Goal: Task Accomplishment & Management: Use online tool/utility

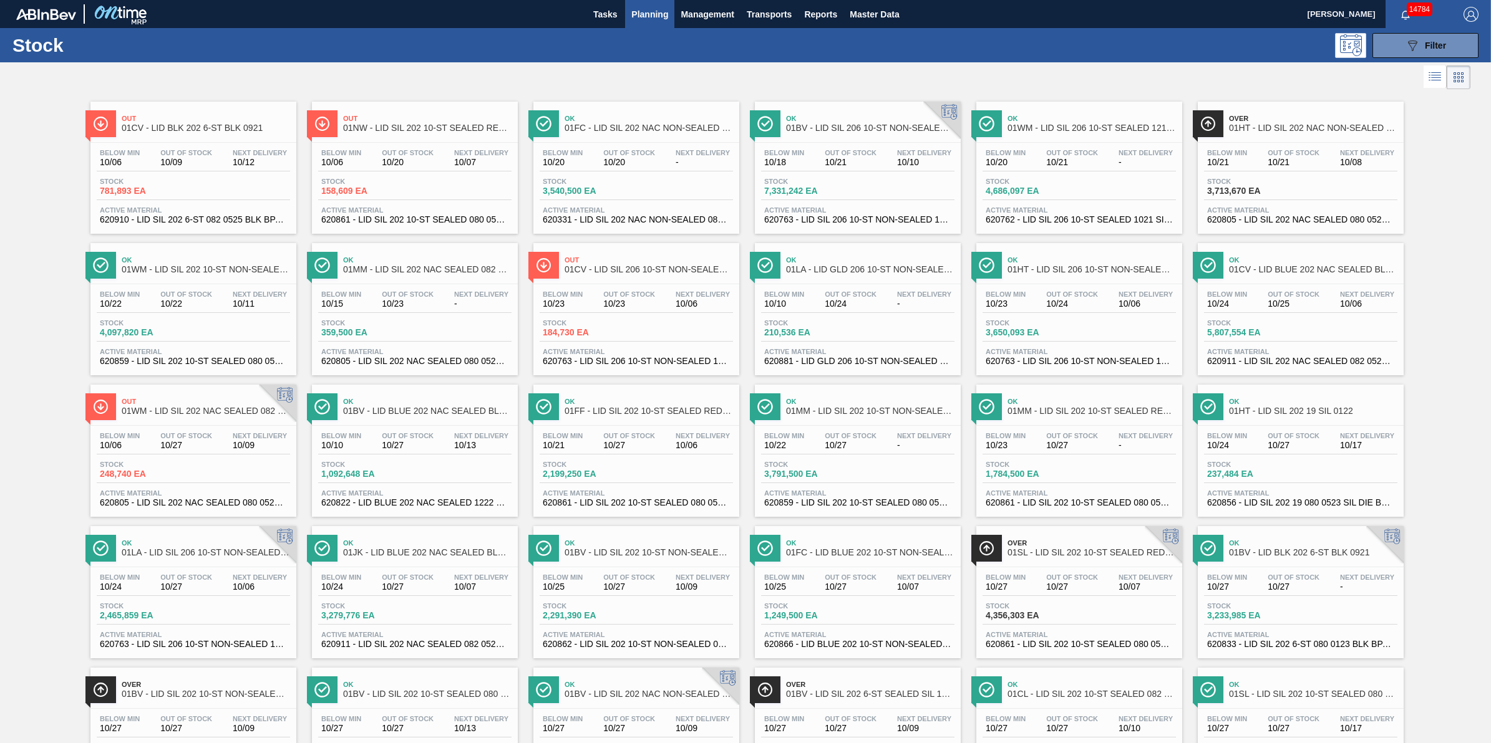
drag, startPoint x: 1404, startPoint y: 52, endPoint x: 1399, endPoint y: 67, distance: 15.8
click at [1405, 52] on icon "089F7B8B-B2A5-4AFE-B5C0-19BA573D28AC" at bounding box center [1412, 45] width 15 height 15
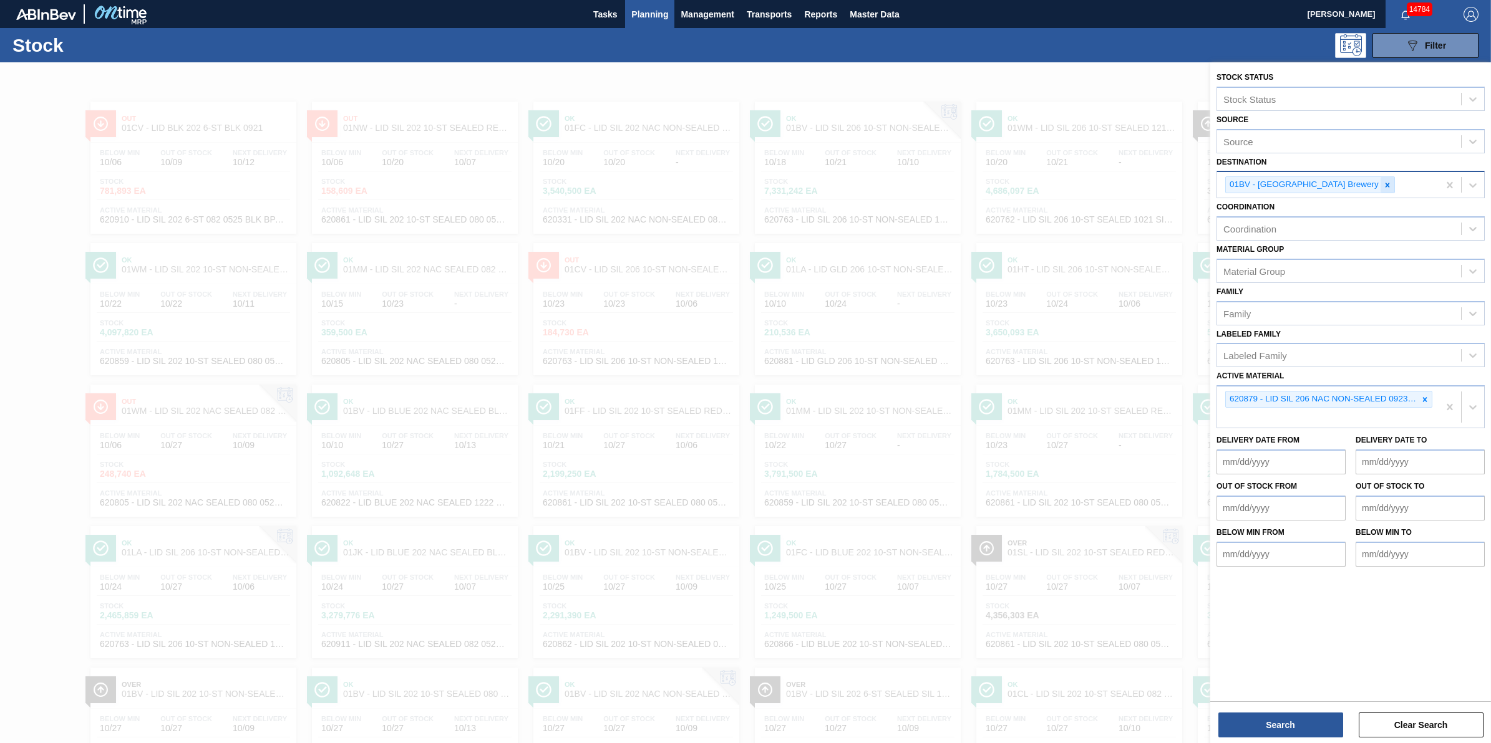
click at [1383, 182] on icon at bounding box center [1387, 185] width 9 height 9
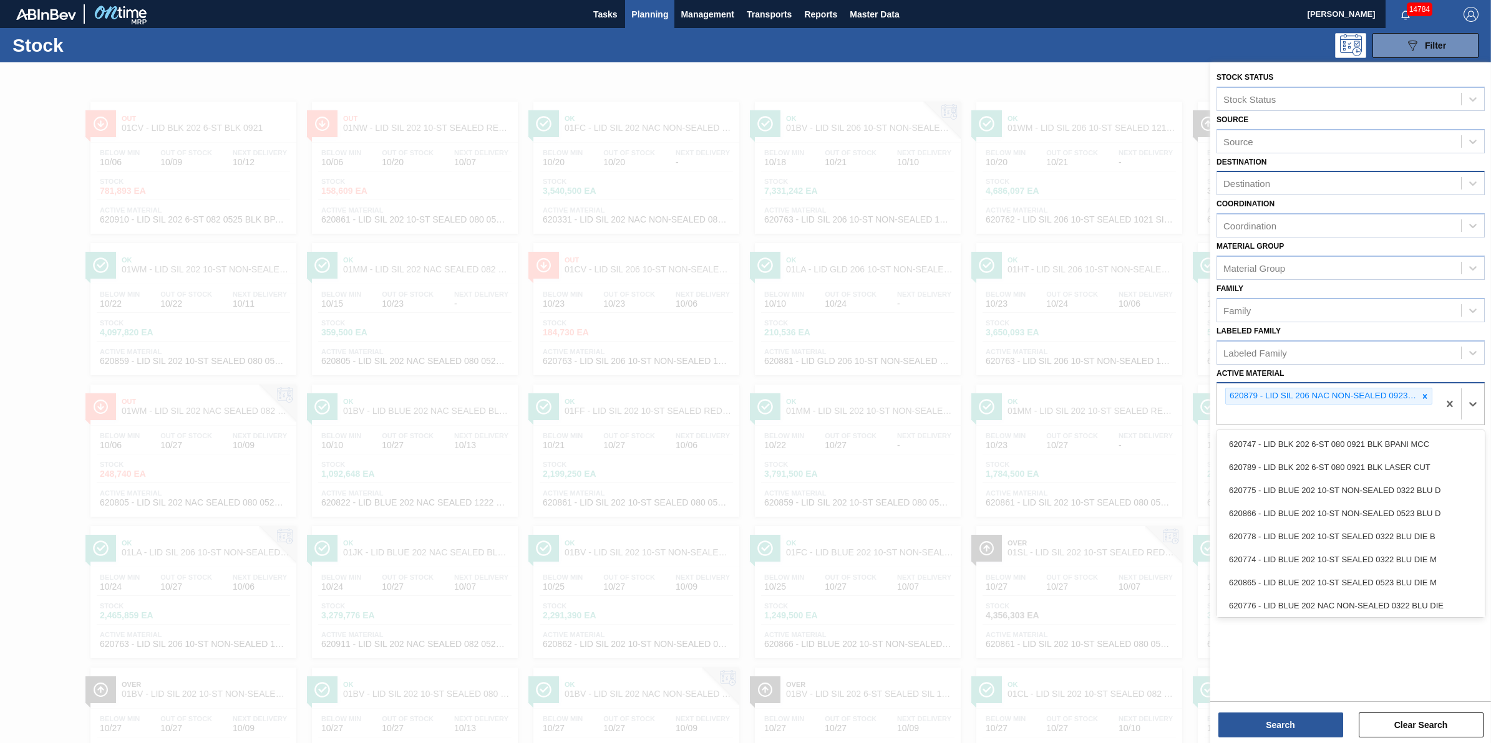
click at [1436, 400] on div "620879 - LID SIL 206 NAC NON-SEALED 0923 SIL SPL" at bounding box center [1327, 404] width 221 height 41
type Material "620805"
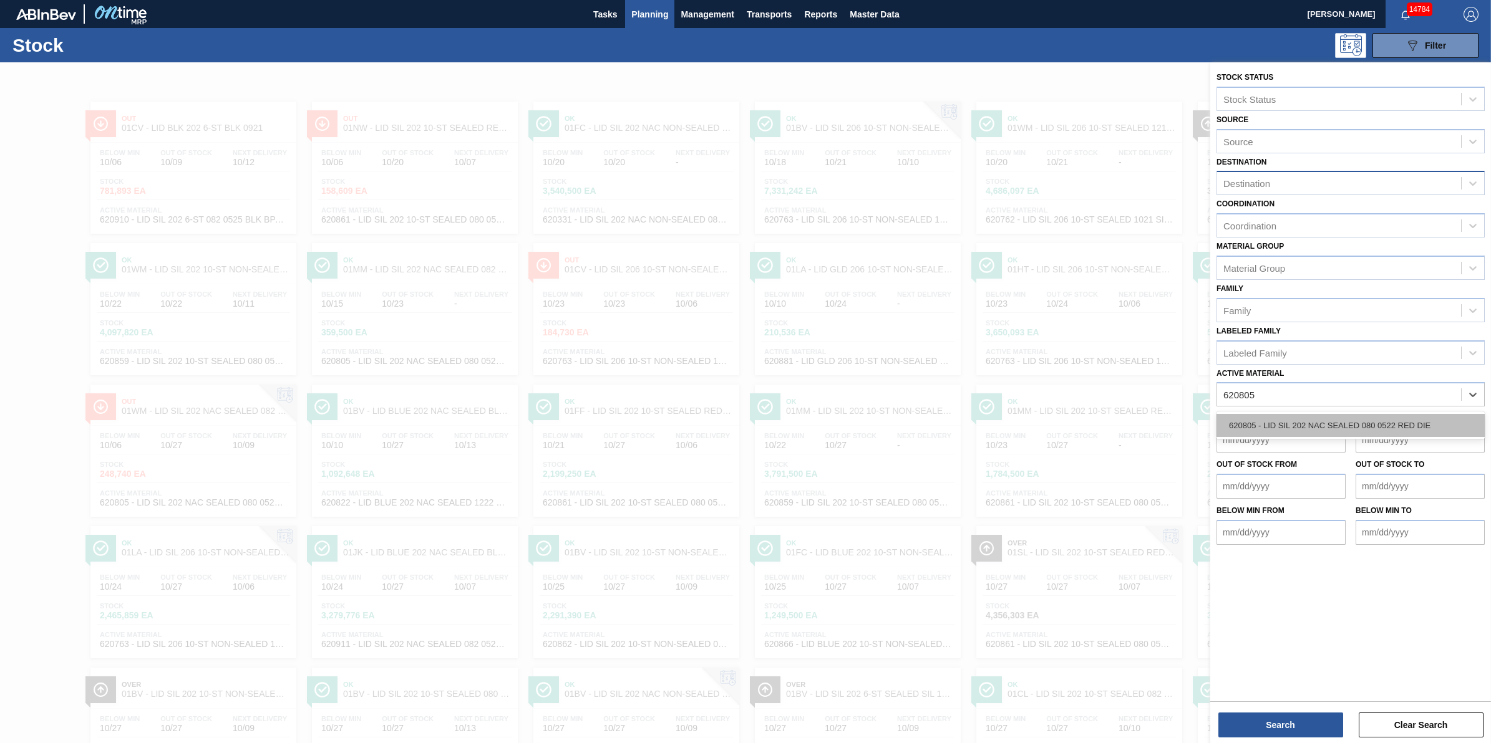
click at [1370, 429] on div "620805 - LID SIL 202 NAC SEALED 080 0522 RED DIE" at bounding box center [1350, 425] width 268 height 23
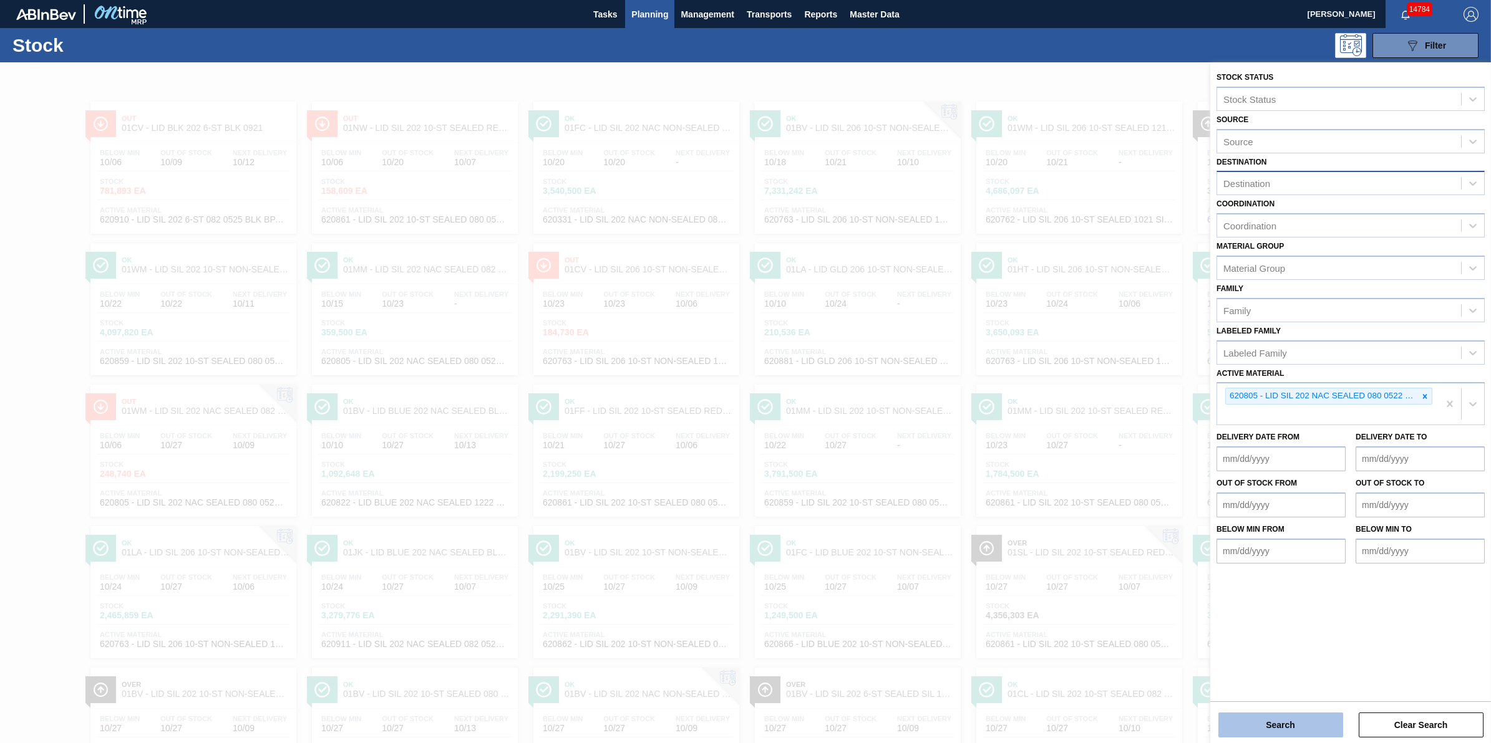
click at [1240, 727] on button "Search" at bounding box center [1280, 725] width 125 height 25
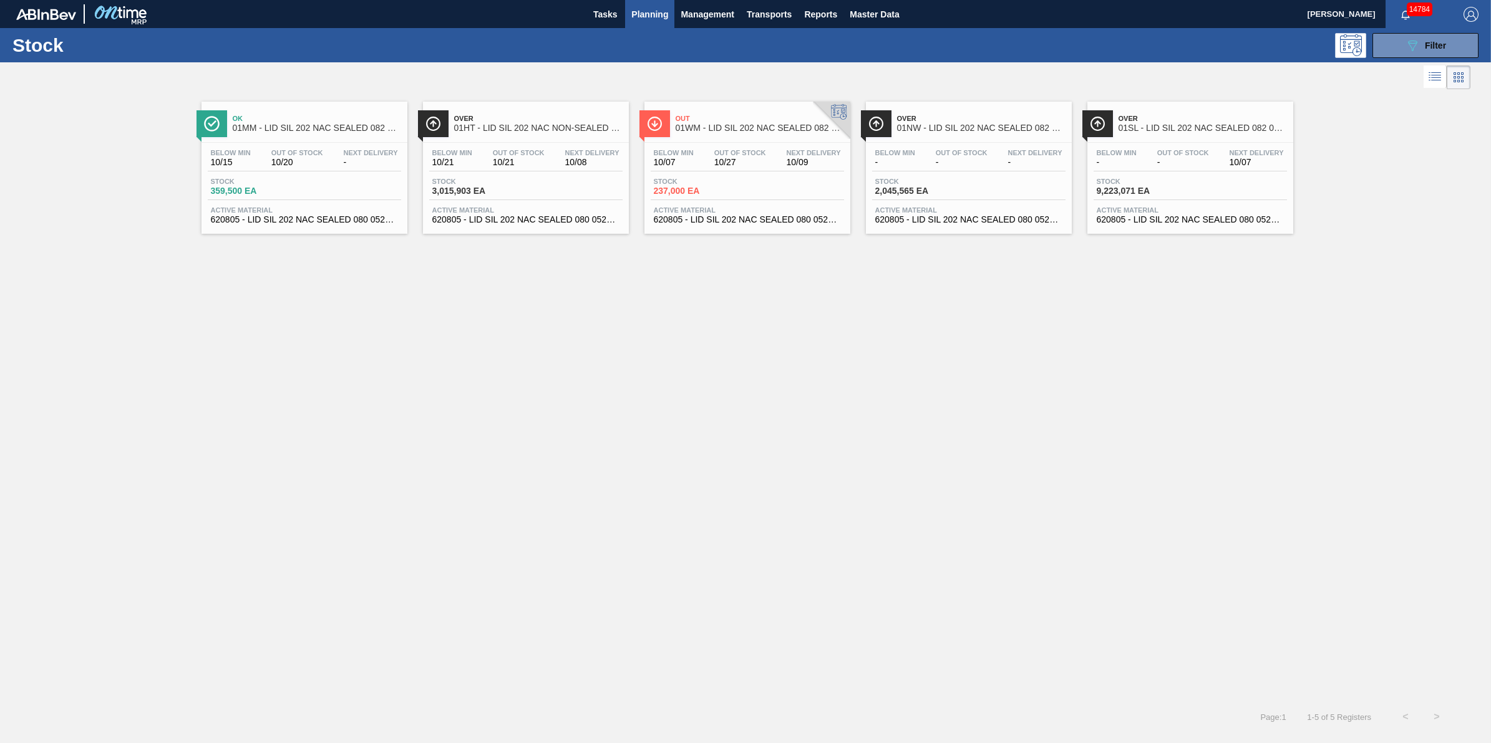
click at [516, 120] on span "Over" at bounding box center [538, 118] width 168 height 7
click at [904, 160] on span "-" at bounding box center [895, 162] width 40 height 9
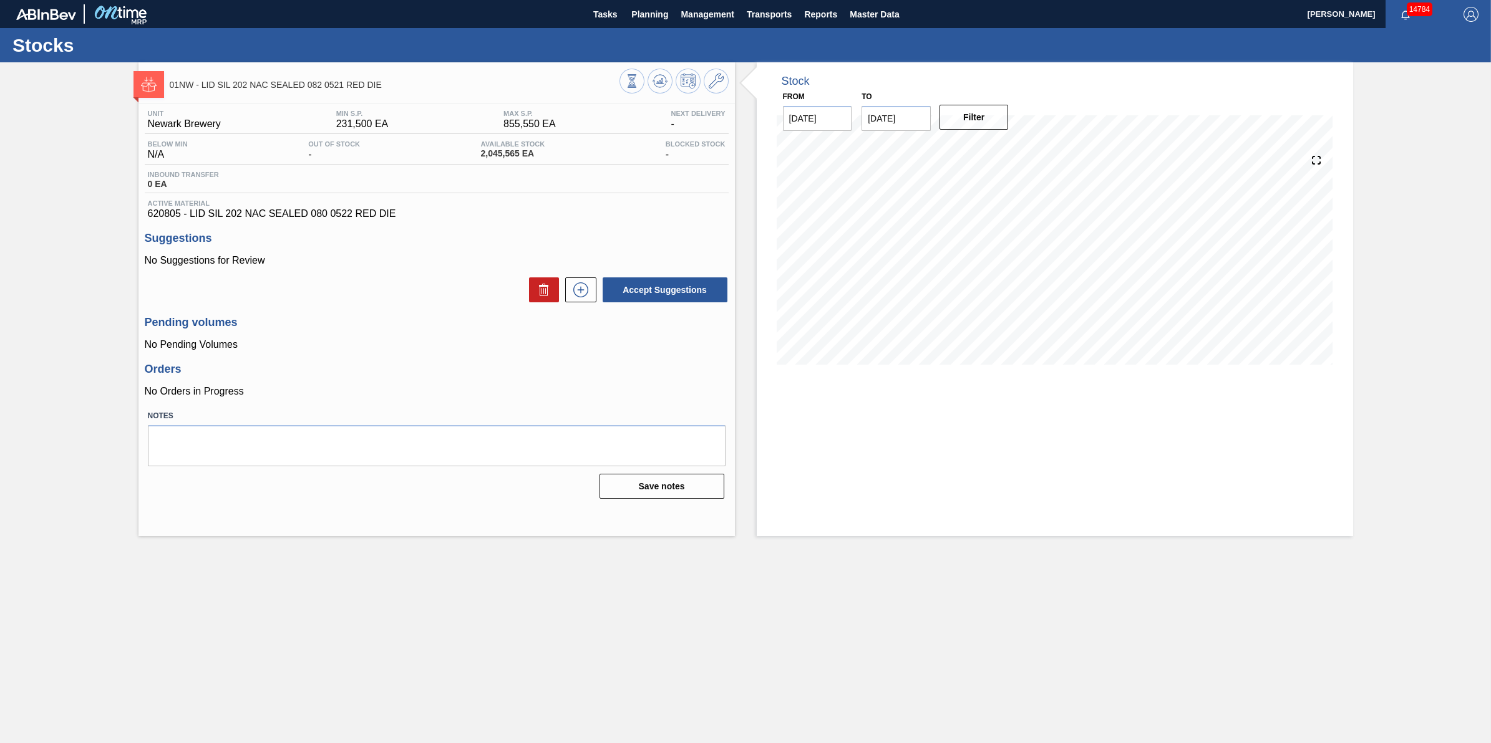
drag, startPoint x: 122, startPoint y: 267, endPoint x: 35, endPoint y: 86, distance: 200.9
click at [122, 267] on div "01NW - LID SIL 202 NAC SEALED 082 0521 RED DIE Unit Newark Brewery MIN S.P. 231…" at bounding box center [745, 299] width 1491 height 474
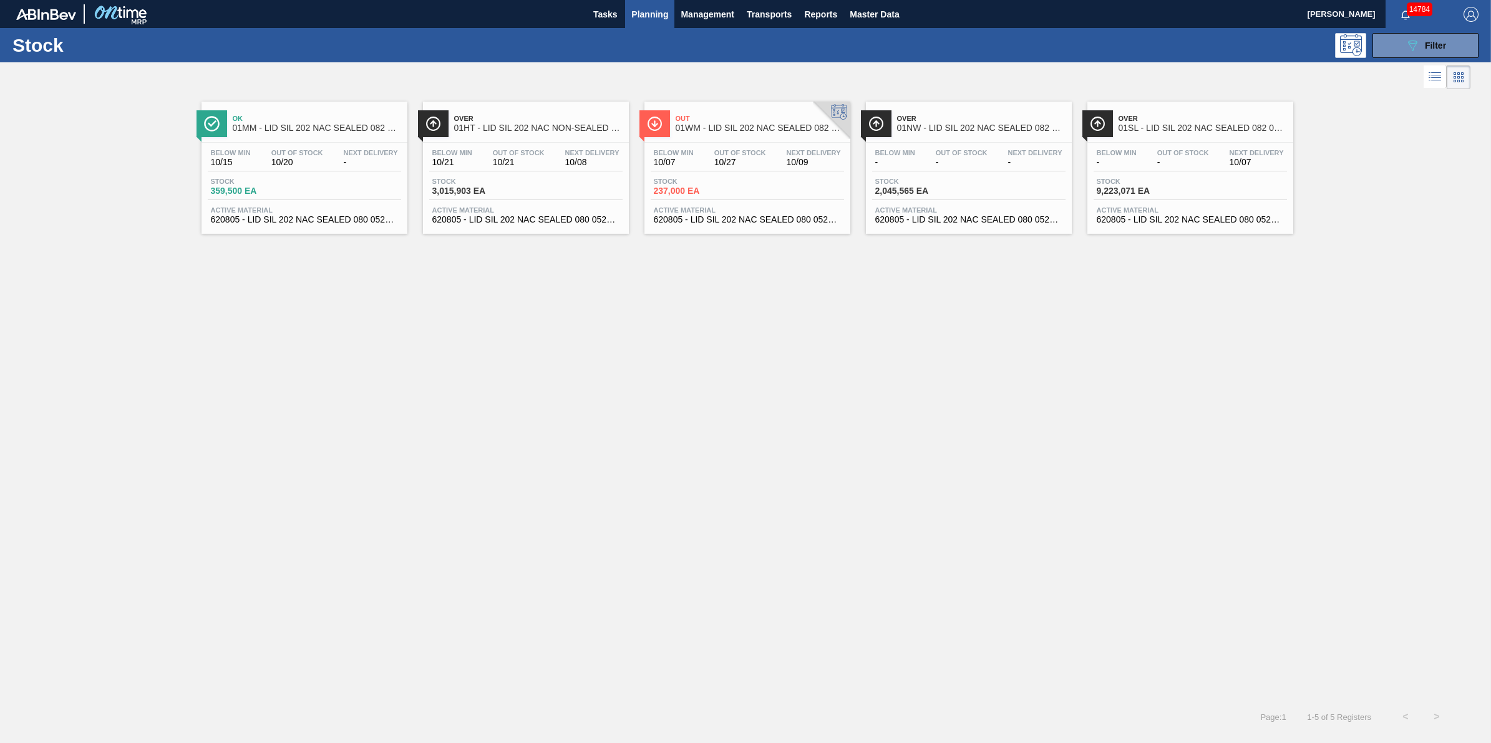
click at [549, 162] on div "Below Min 10/21 Out Of Stock 10/21 Next Delivery 10/08" at bounding box center [525, 160] width 193 height 22
click at [1391, 60] on div "Stock 089F7B8B-B2A5-4AFE-B5C0-19BA573D28AC Filter" at bounding box center [745, 45] width 1491 height 34
click at [1396, 51] on button "089F7B8B-B2A5-4AFE-B5C0-19BA573D28AC Filter" at bounding box center [1425, 45] width 106 height 25
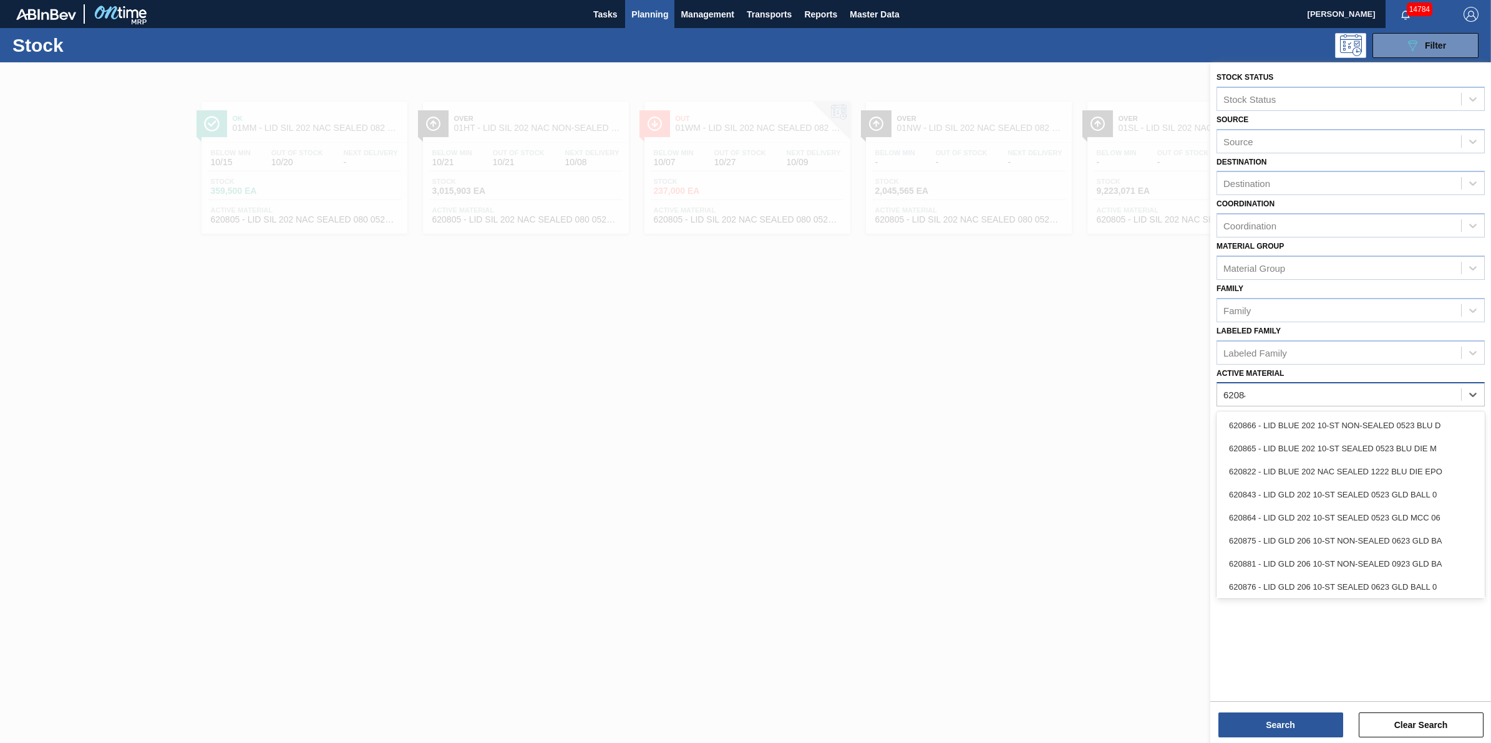
type Material "620843"
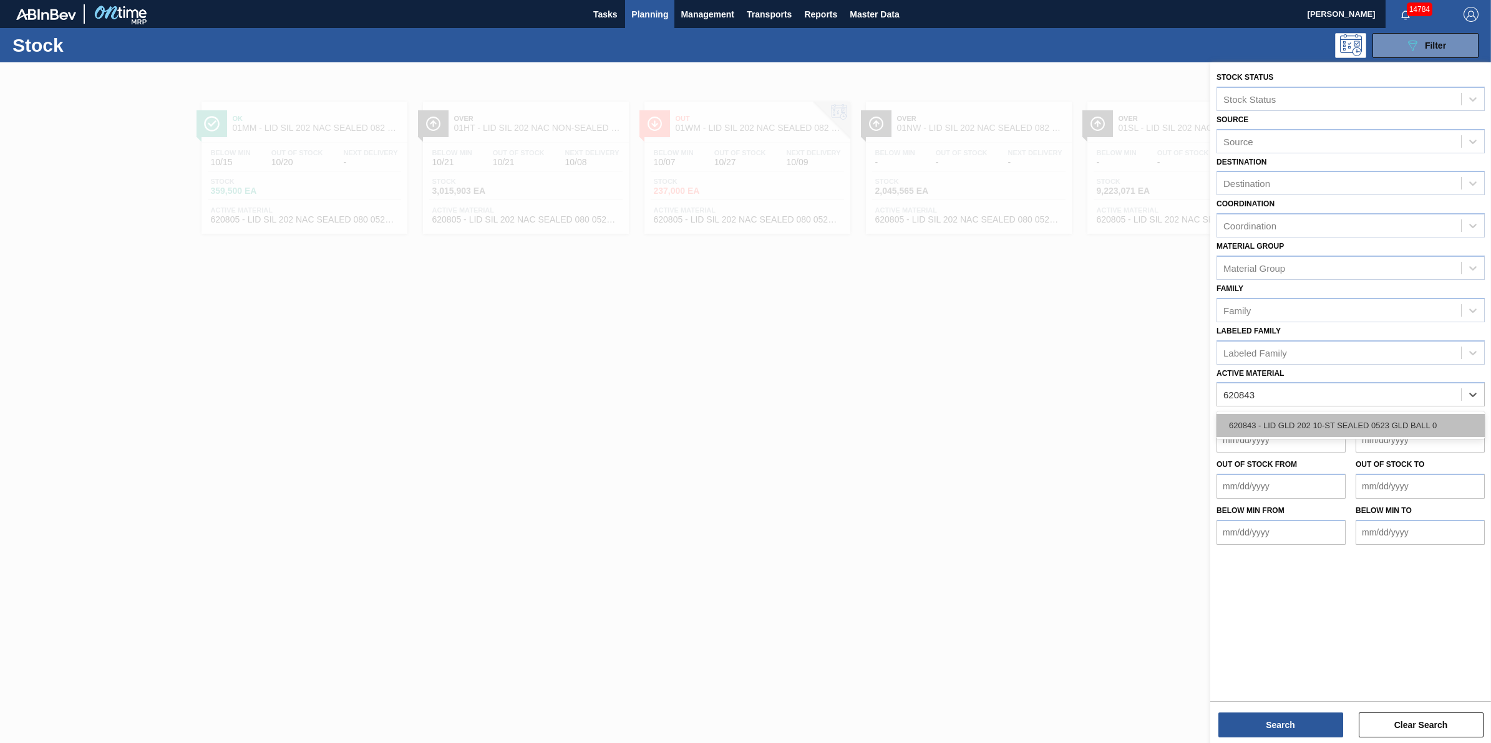
click at [1415, 432] on div "620843 - LID GLD 202 10-ST SEALED 0523 GLD BALL 0" at bounding box center [1350, 425] width 268 height 23
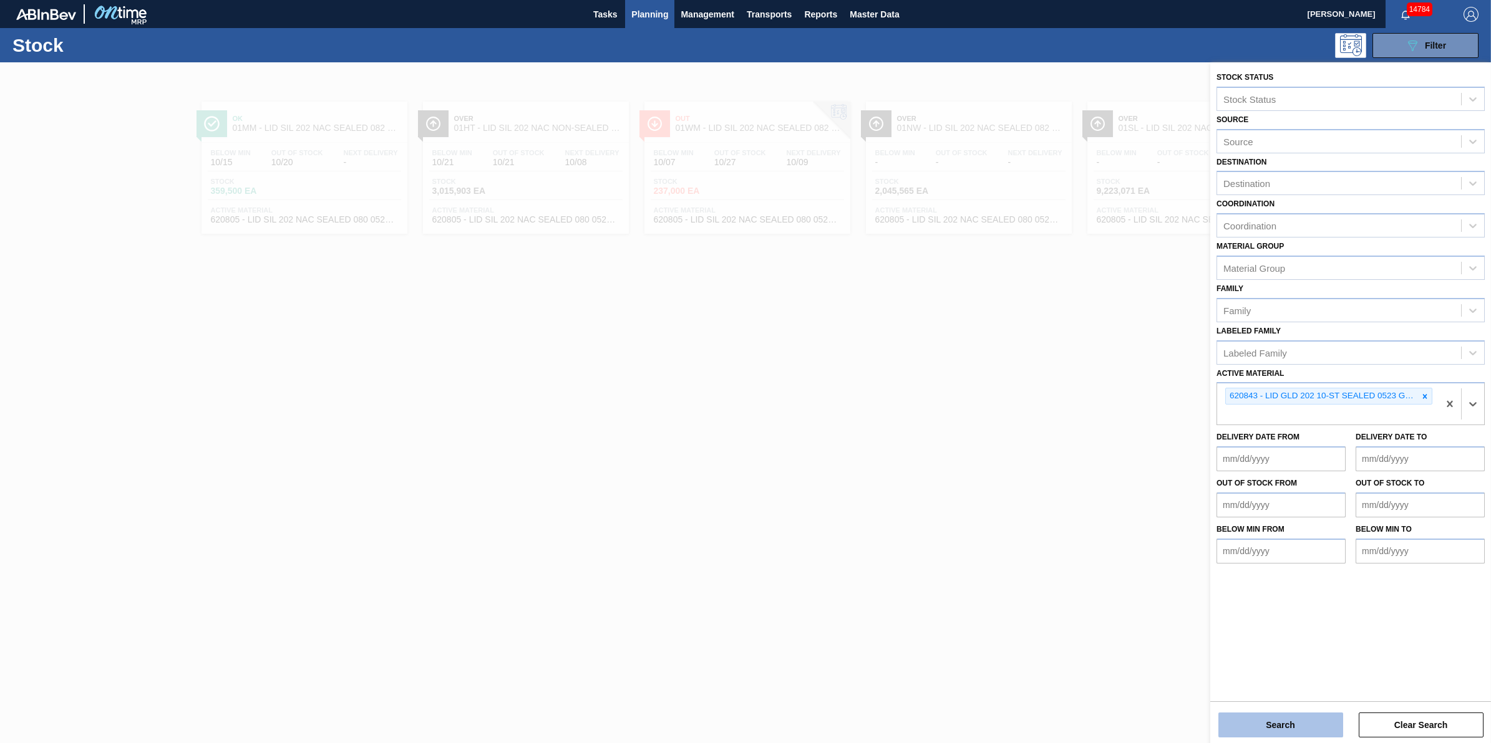
click at [1279, 727] on button "Search" at bounding box center [1280, 725] width 125 height 25
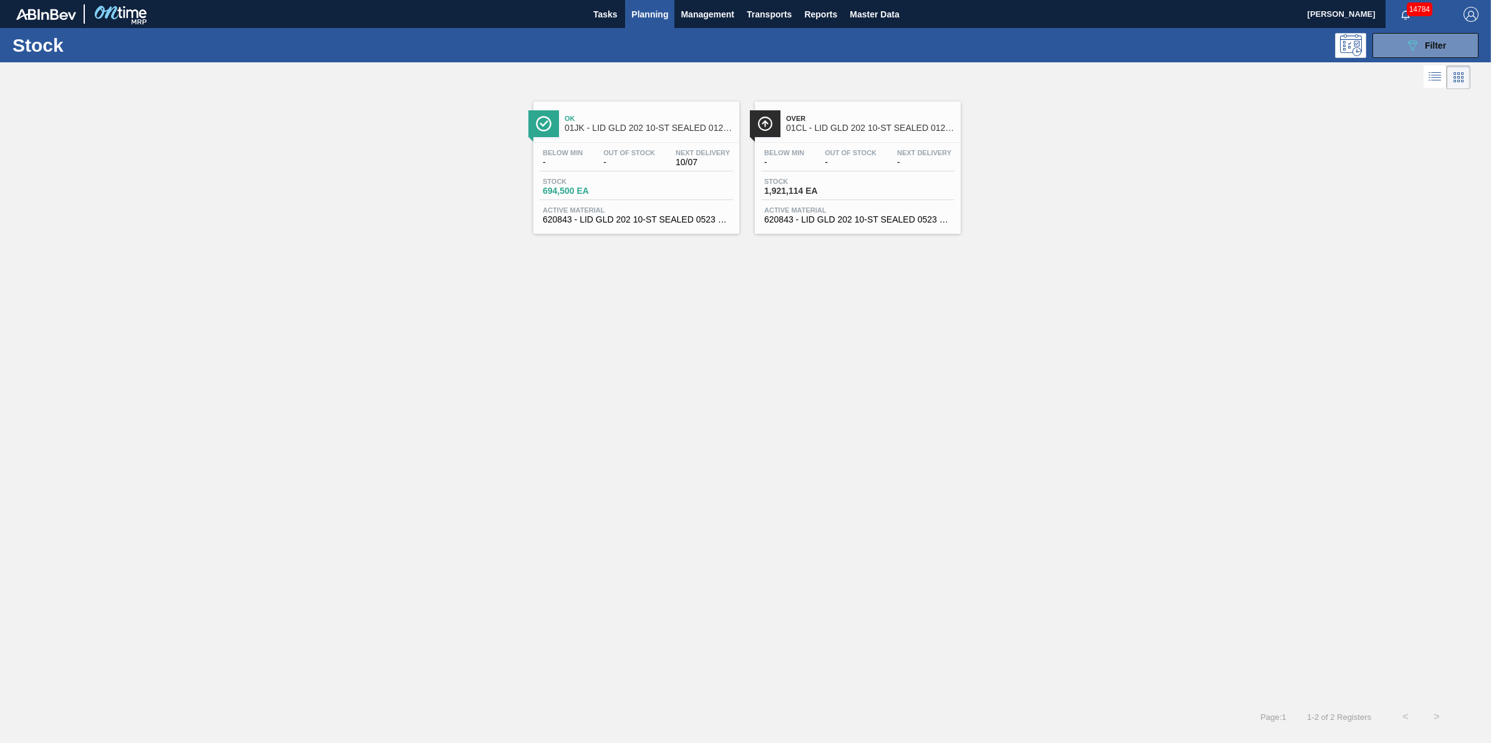
click at [828, 166] on span "-" at bounding box center [851, 162] width 52 height 9
click at [1419, 53] on button "089F7B8B-B2A5-4AFE-B5C0-19BA573D28AC Filter" at bounding box center [1425, 45] width 106 height 25
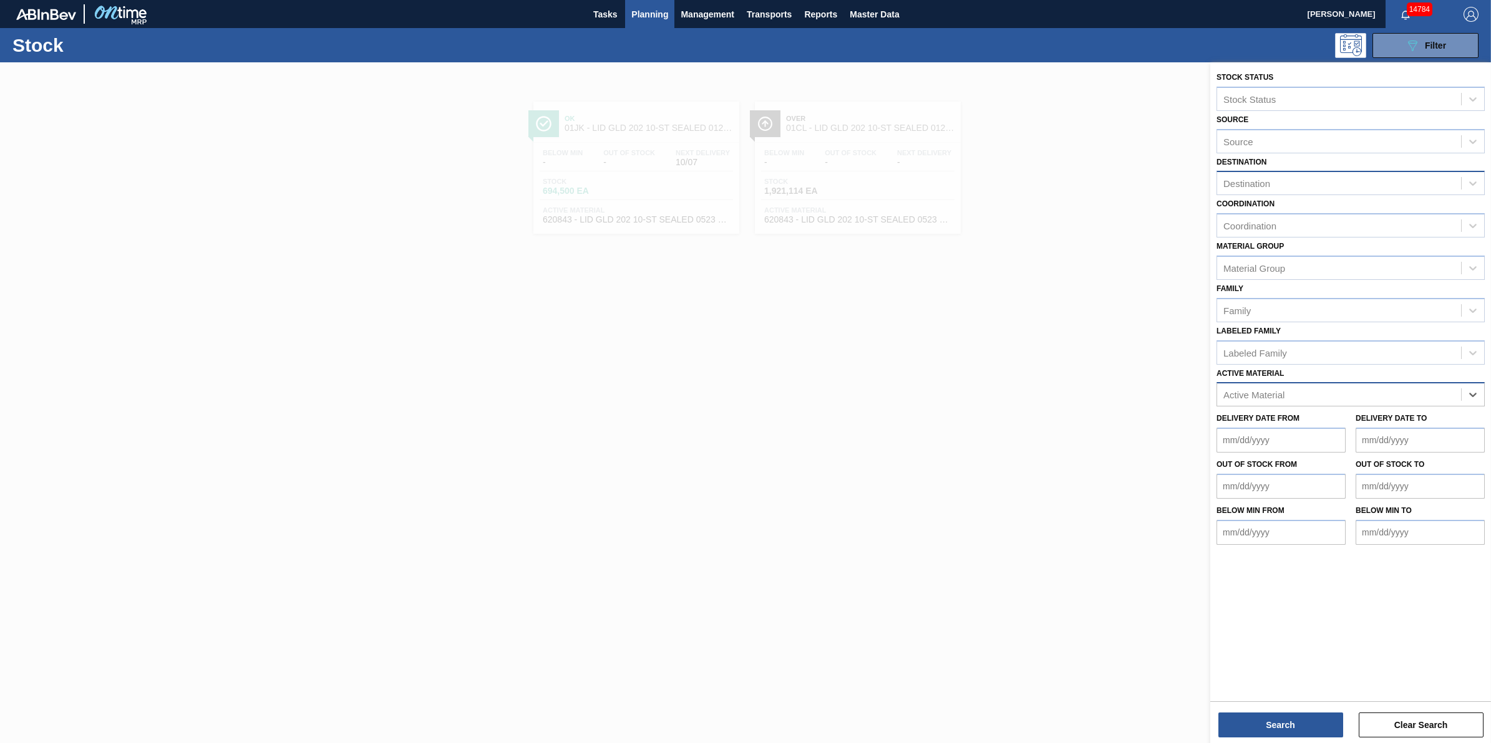
click at [1367, 176] on div "Destination" at bounding box center [1339, 184] width 244 height 18
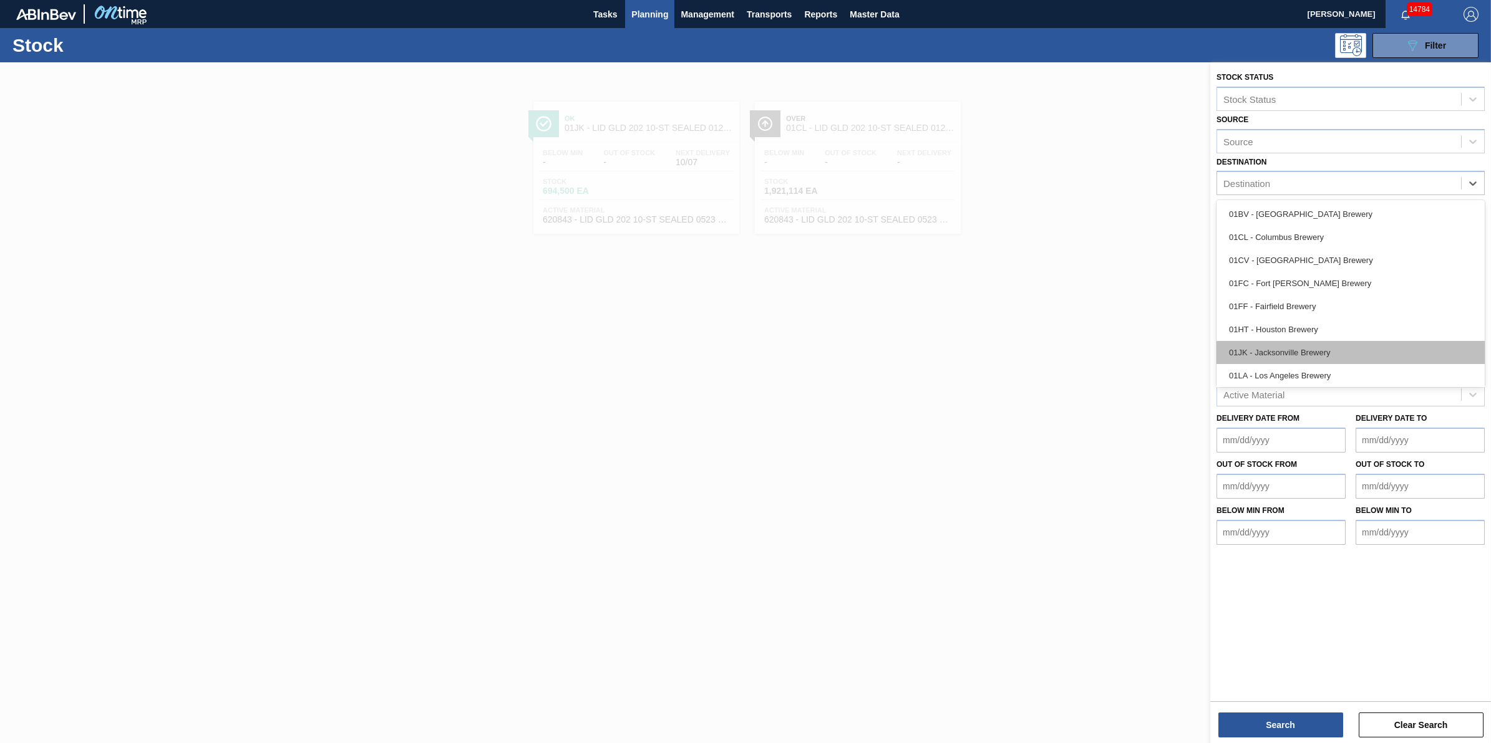
scroll to position [94, 0]
click at [1342, 340] on div "01SL - St. [PERSON_NAME]" at bounding box center [1350, 350] width 268 height 23
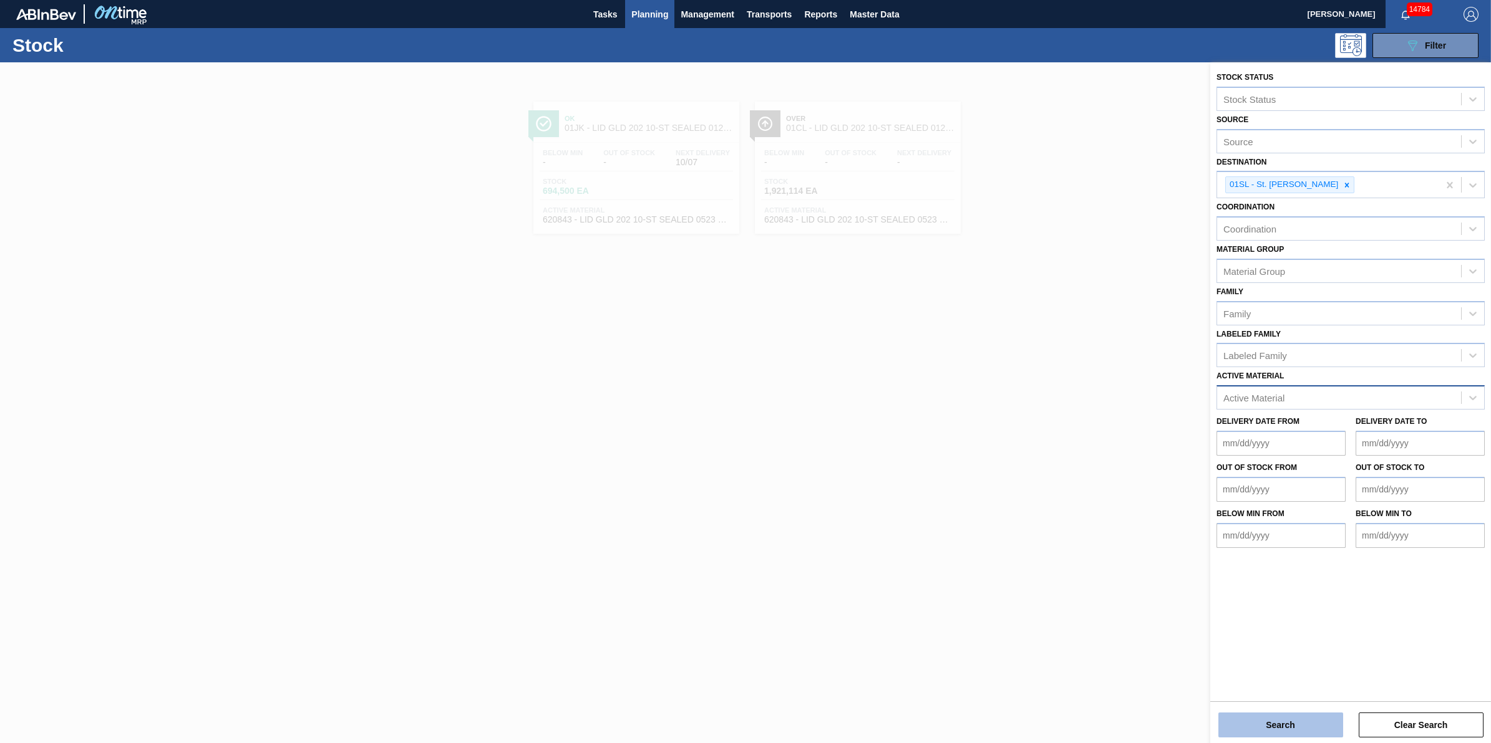
click at [1267, 721] on button "Search" at bounding box center [1280, 725] width 125 height 25
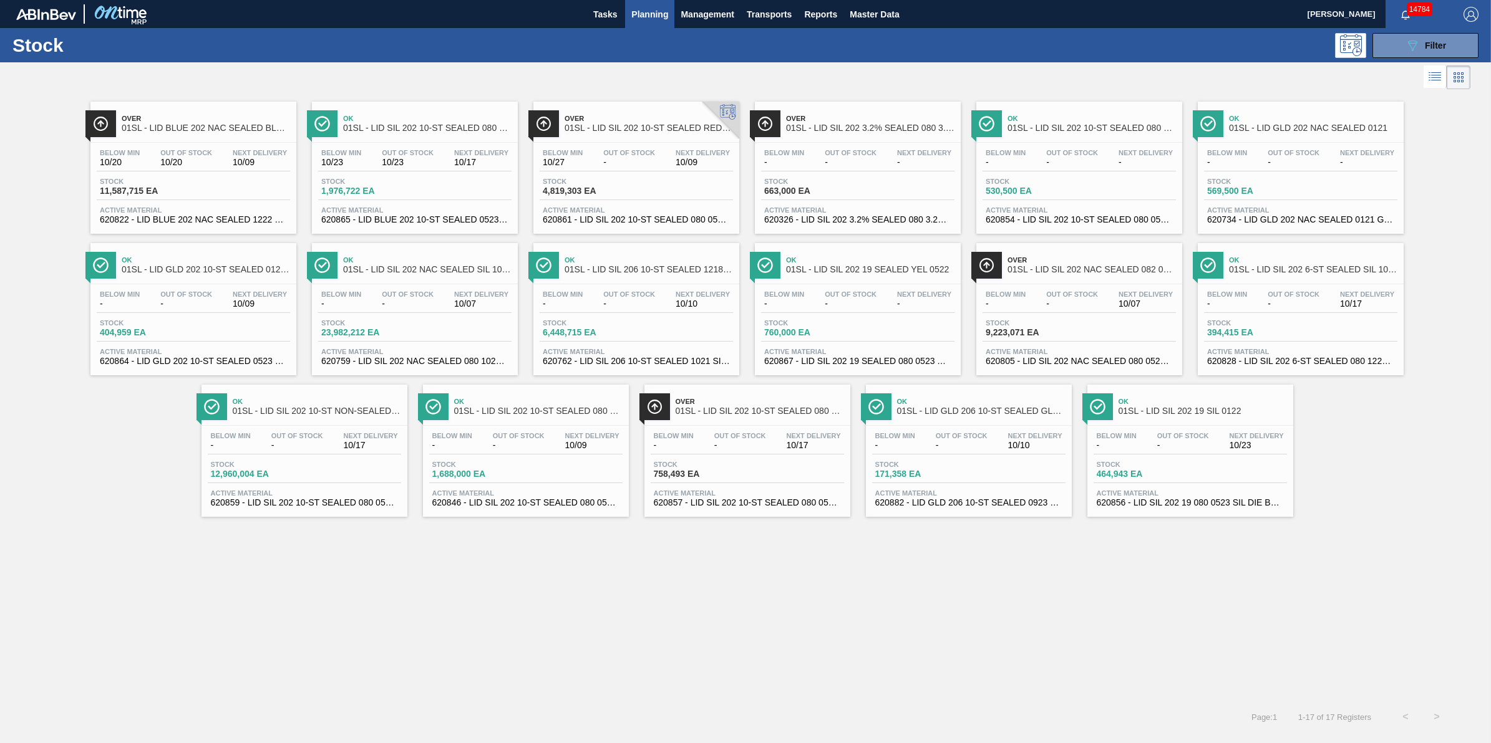
click at [666, 180] on div "Stock 4,819,303 EA" at bounding box center [636, 189] width 193 height 22
click at [843, 200] on div "Stock 663,000 EA" at bounding box center [857, 189] width 193 height 22
click at [721, 455] on div "Below Min - Out Of Stock - Next Delivery 10/17" at bounding box center [747, 443] width 193 height 22
click at [831, 181] on span "Stock" at bounding box center [807, 181] width 87 height 7
click at [651, 169] on div "Below Min 10/27 Out Of Stock - Next Delivery 10/09" at bounding box center [636, 160] width 193 height 22
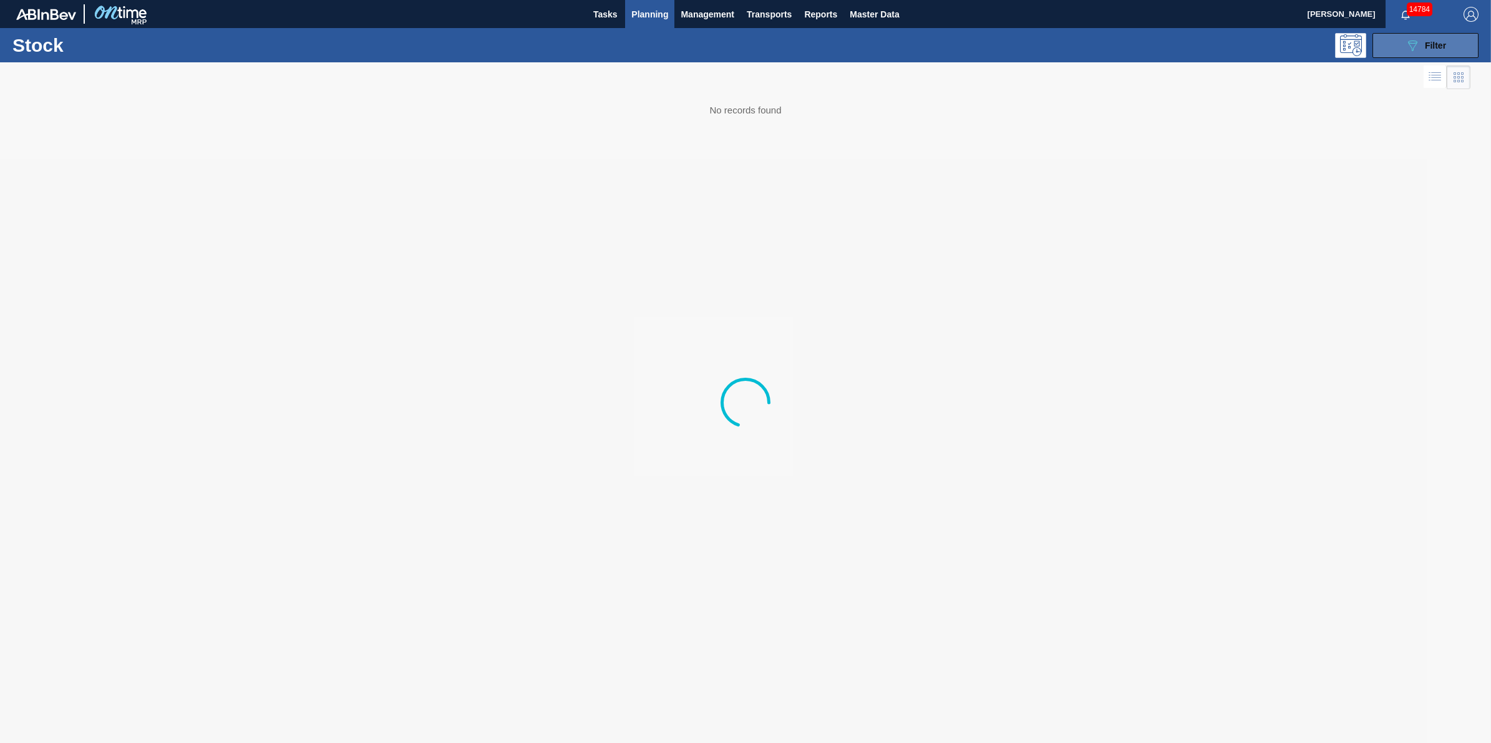
click at [1445, 45] on span "Filter" at bounding box center [1435, 46] width 21 height 10
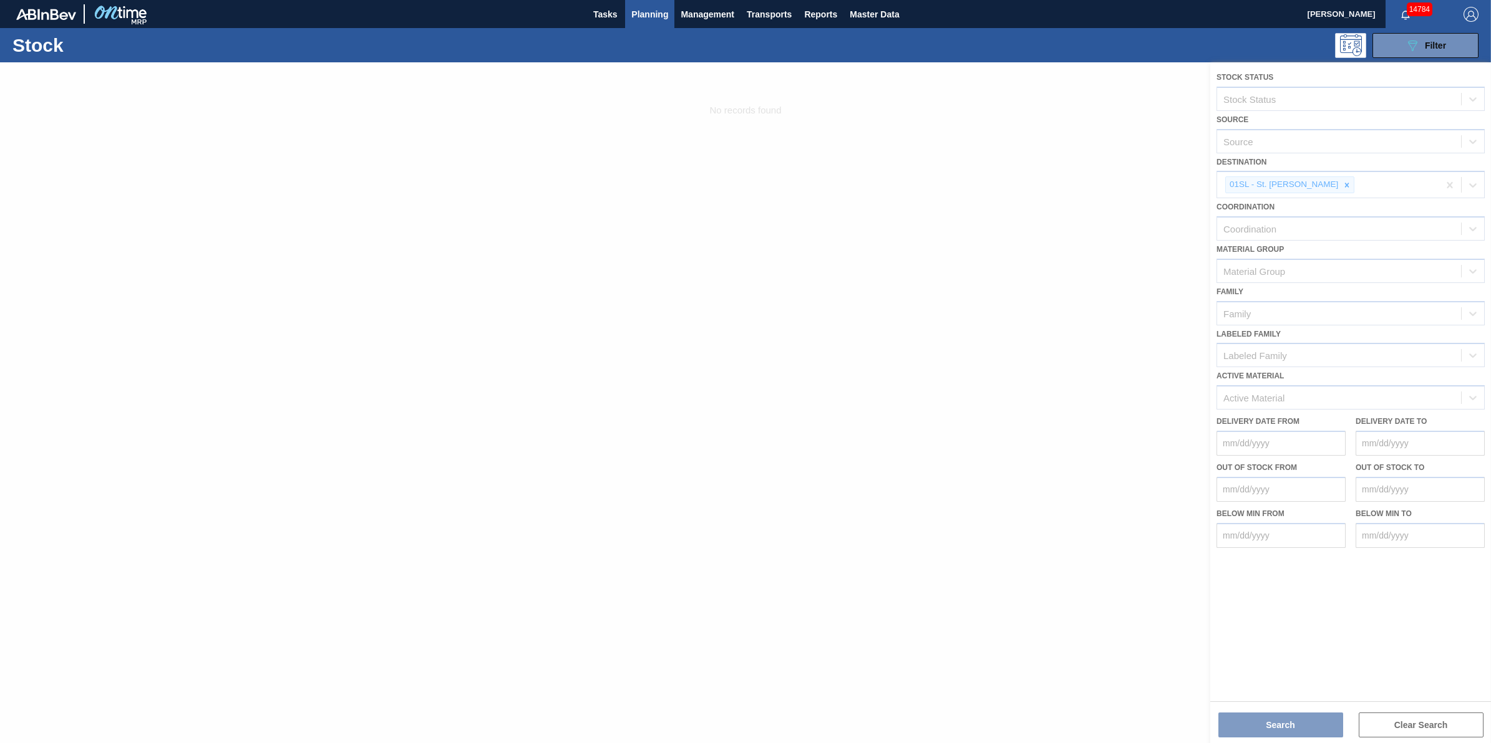
click at [1341, 184] on div at bounding box center [745, 402] width 1491 height 681
click at [1335, 185] on div at bounding box center [745, 402] width 1491 height 681
click at [1332, 183] on div at bounding box center [745, 402] width 1491 height 681
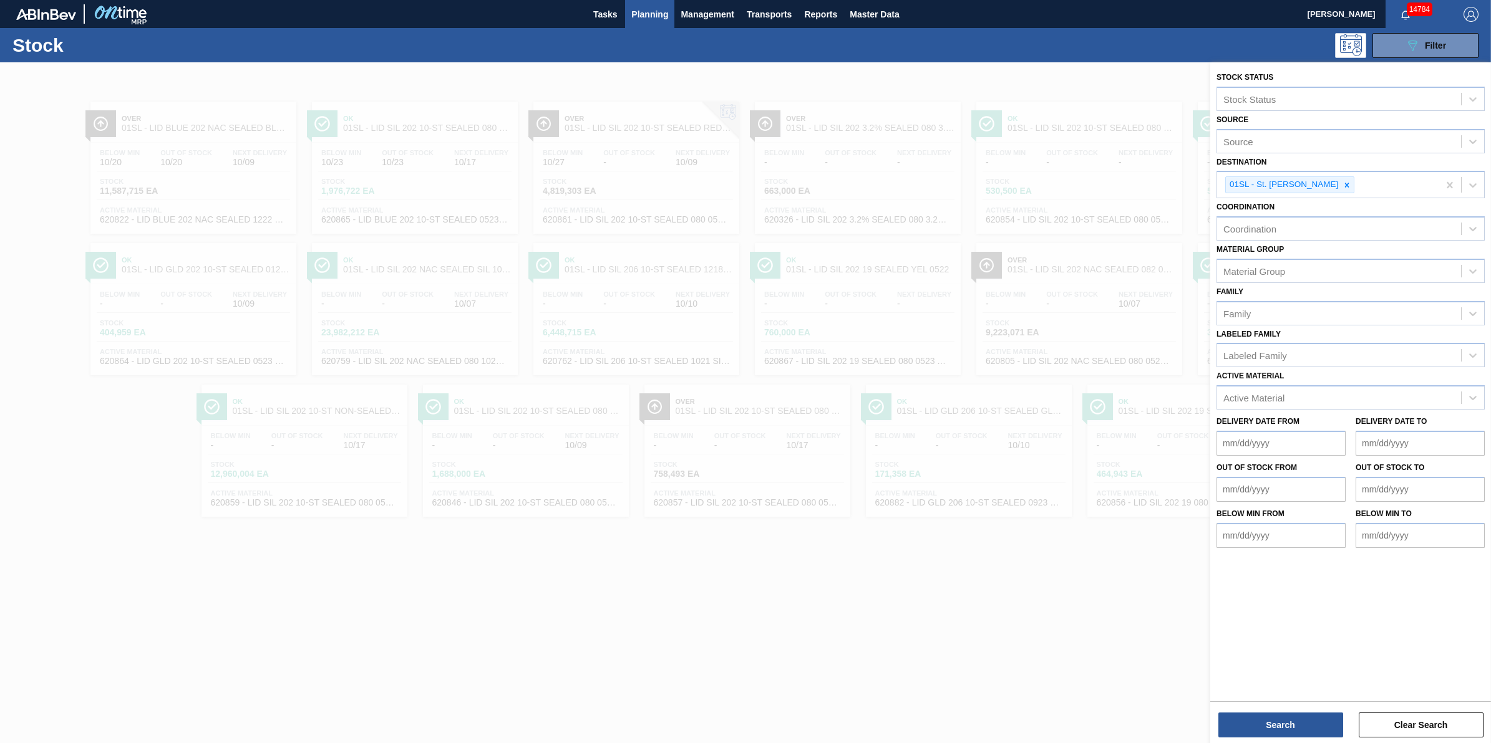
click at [1345, 183] on icon at bounding box center [1347, 185] width 4 height 4
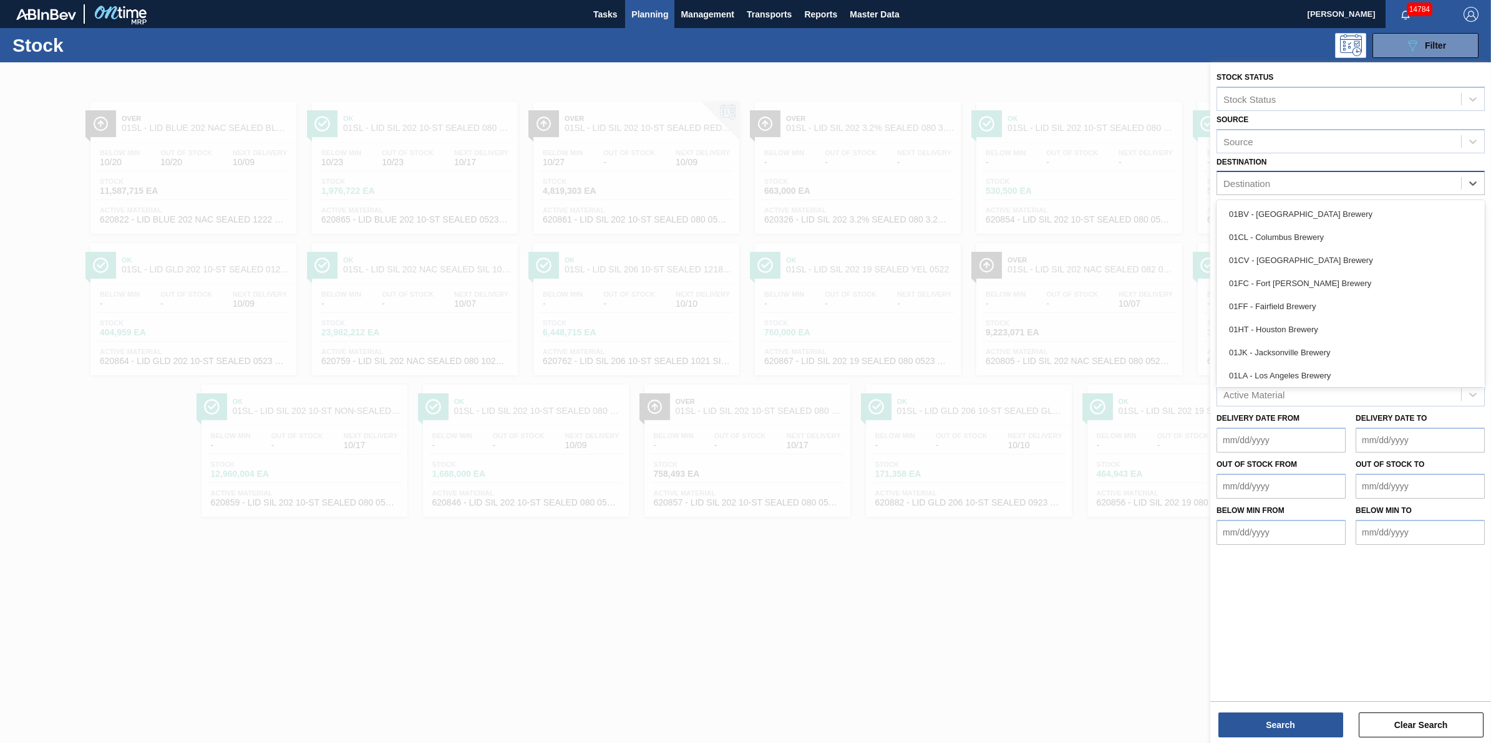
click at [1309, 183] on div "Destination" at bounding box center [1339, 184] width 244 height 18
click at [1307, 216] on div "01BV - [GEOGRAPHIC_DATA] Brewery" at bounding box center [1350, 214] width 268 height 23
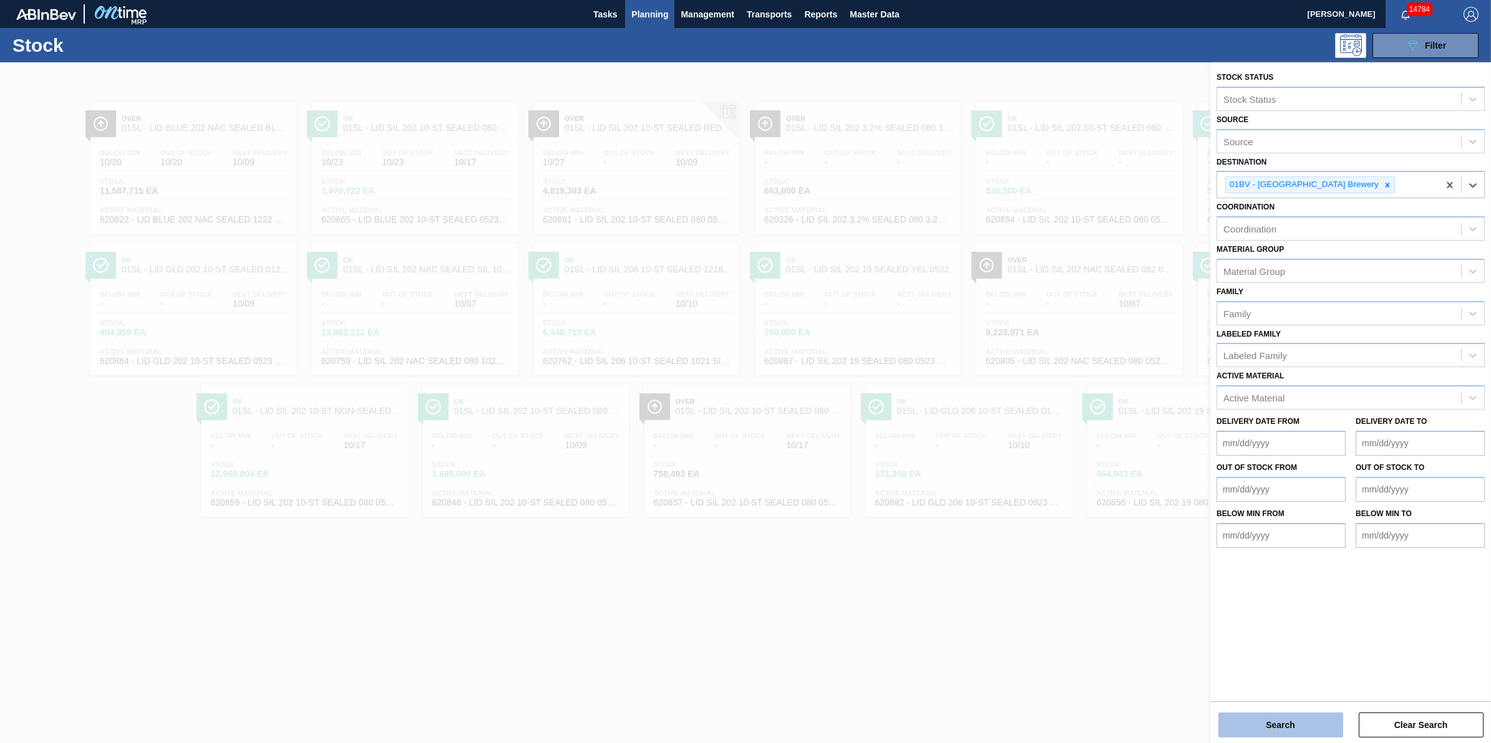
click at [1286, 725] on button "Search" at bounding box center [1280, 725] width 125 height 25
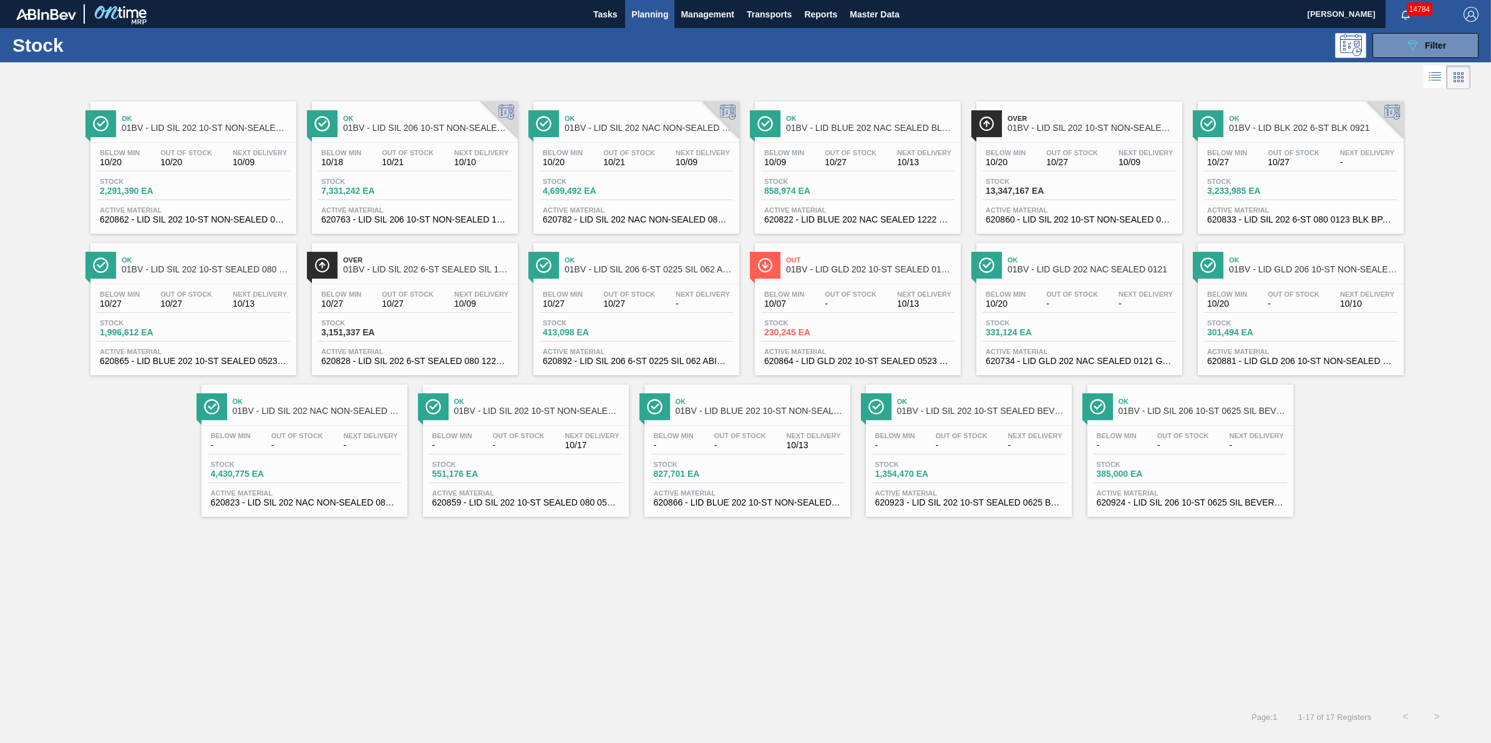
click at [1050, 167] on span "10/27" at bounding box center [1072, 162] width 52 height 9
drag, startPoint x: 1413, startPoint y: 51, endPoint x: 1397, endPoint y: 81, distance: 34.3
click at [1413, 50] on icon "089F7B8B-B2A5-4AFE-B5C0-19BA573D28AC" at bounding box center [1412, 45] width 15 height 15
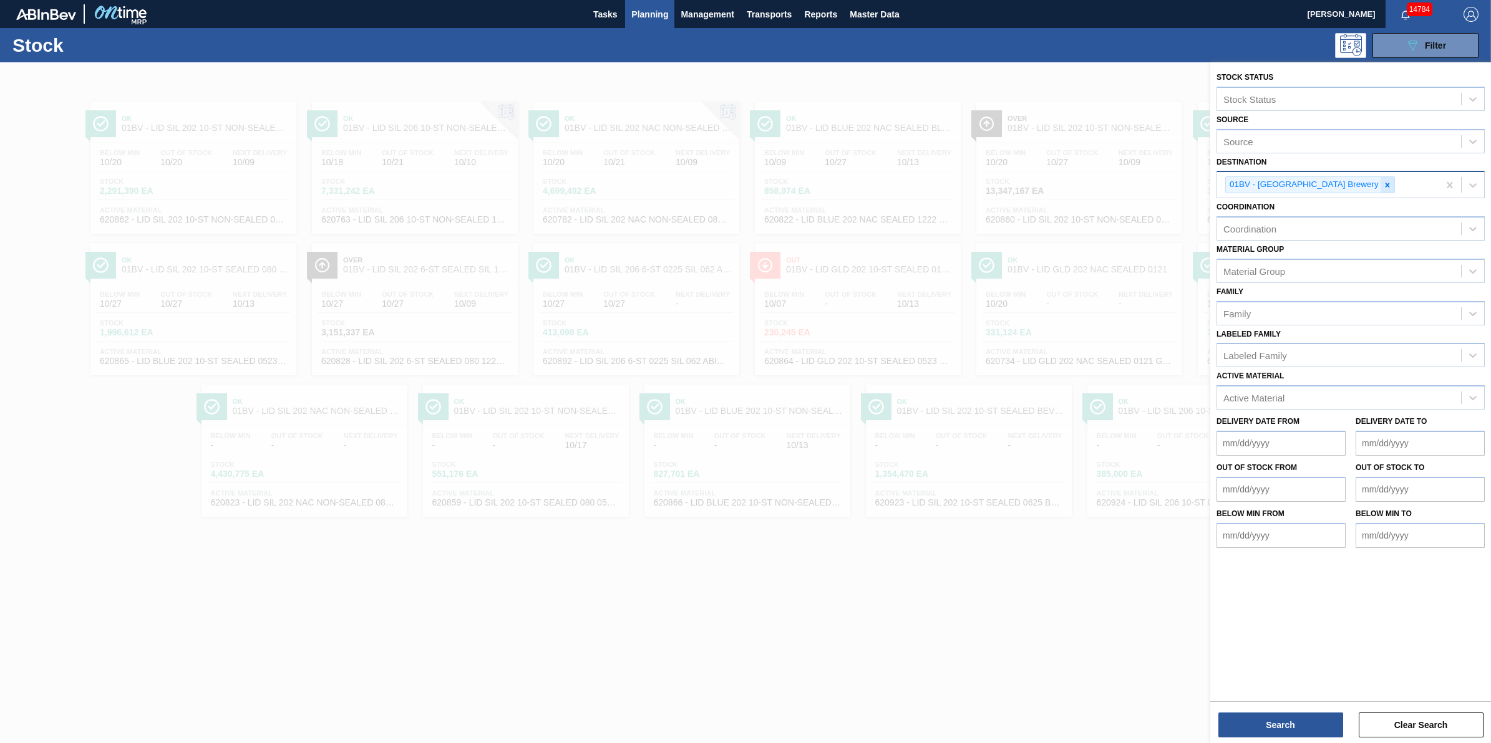
click at [1383, 182] on icon at bounding box center [1387, 185] width 9 height 9
click at [1347, 182] on div "Destination" at bounding box center [1339, 184] width 244 height 18
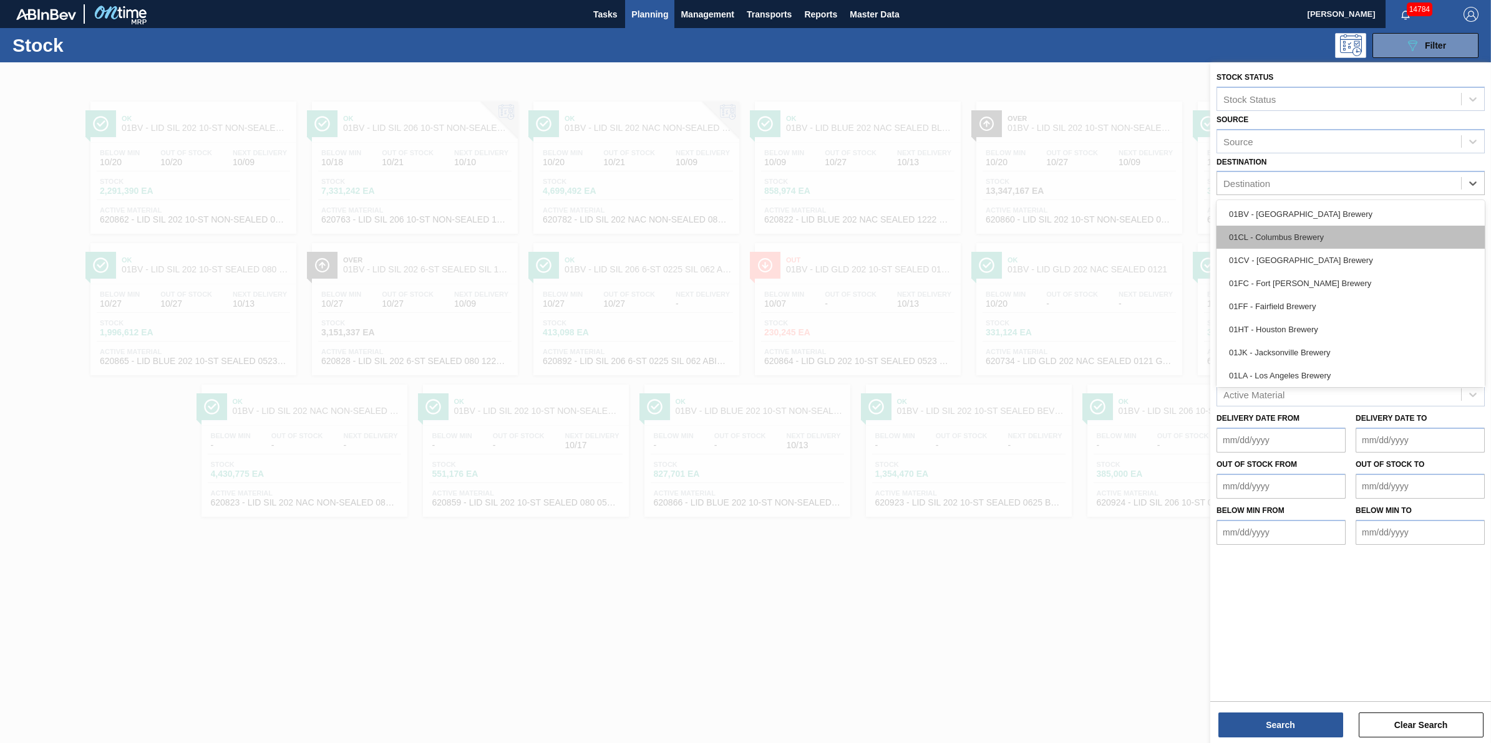
click at [1333, 239] on div "01CL - Columbus Brewery" at bounding box center [1350, 237] width 268 height 23
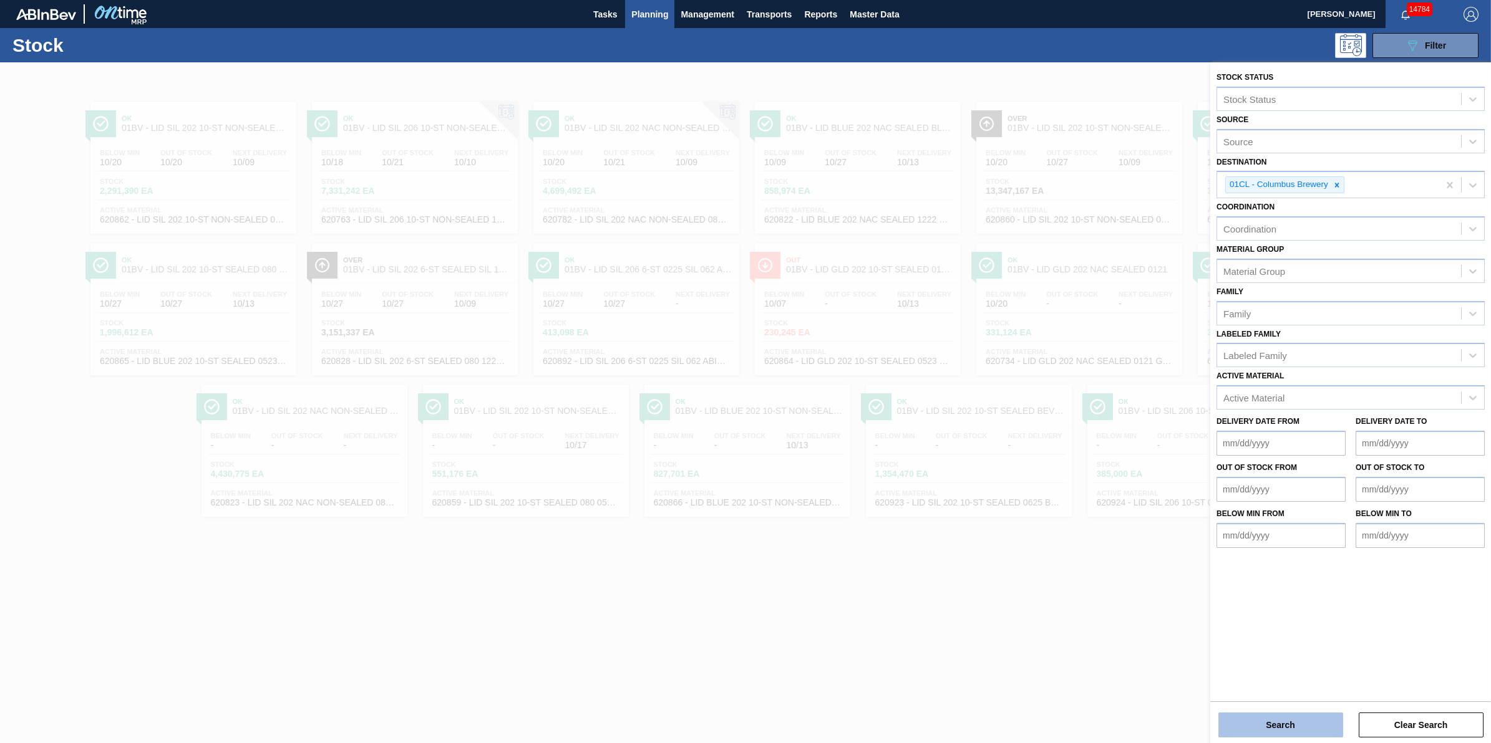
click at [1242, 730] on button "Search" at bounding box center [1280, 725] width 125 height 25
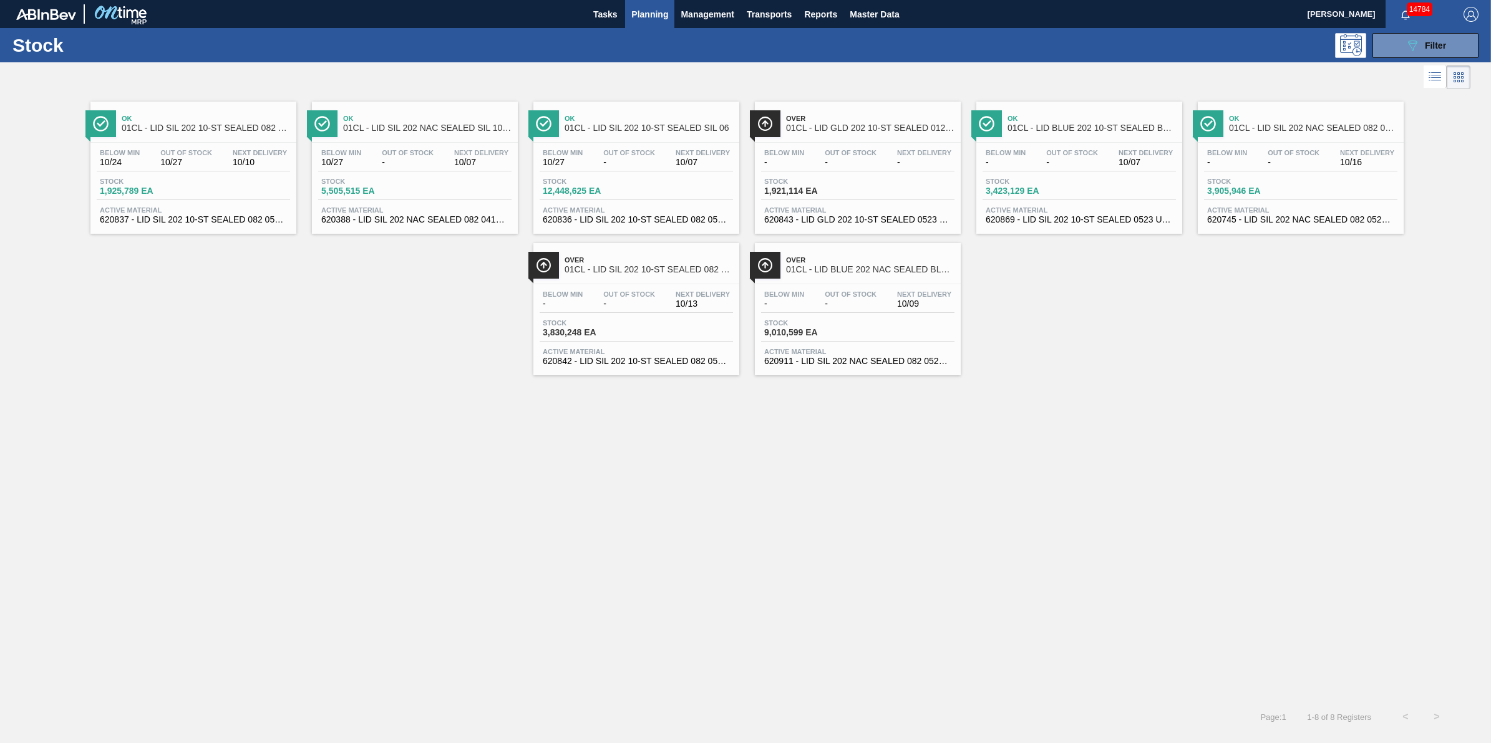
click at [840, 188] on span "1,921,114 EA" at bounding box center [807, 190] width 87 height 9
click at [845, 307] on span "-" at bounding box center [851, 303] width 52 height 9
click at [634, 278] on div "Over 01CL - LID SIL 202 10-ST SEALED 082 0121 SIL BA" at bounding box center [648, 265] width 168 height 28
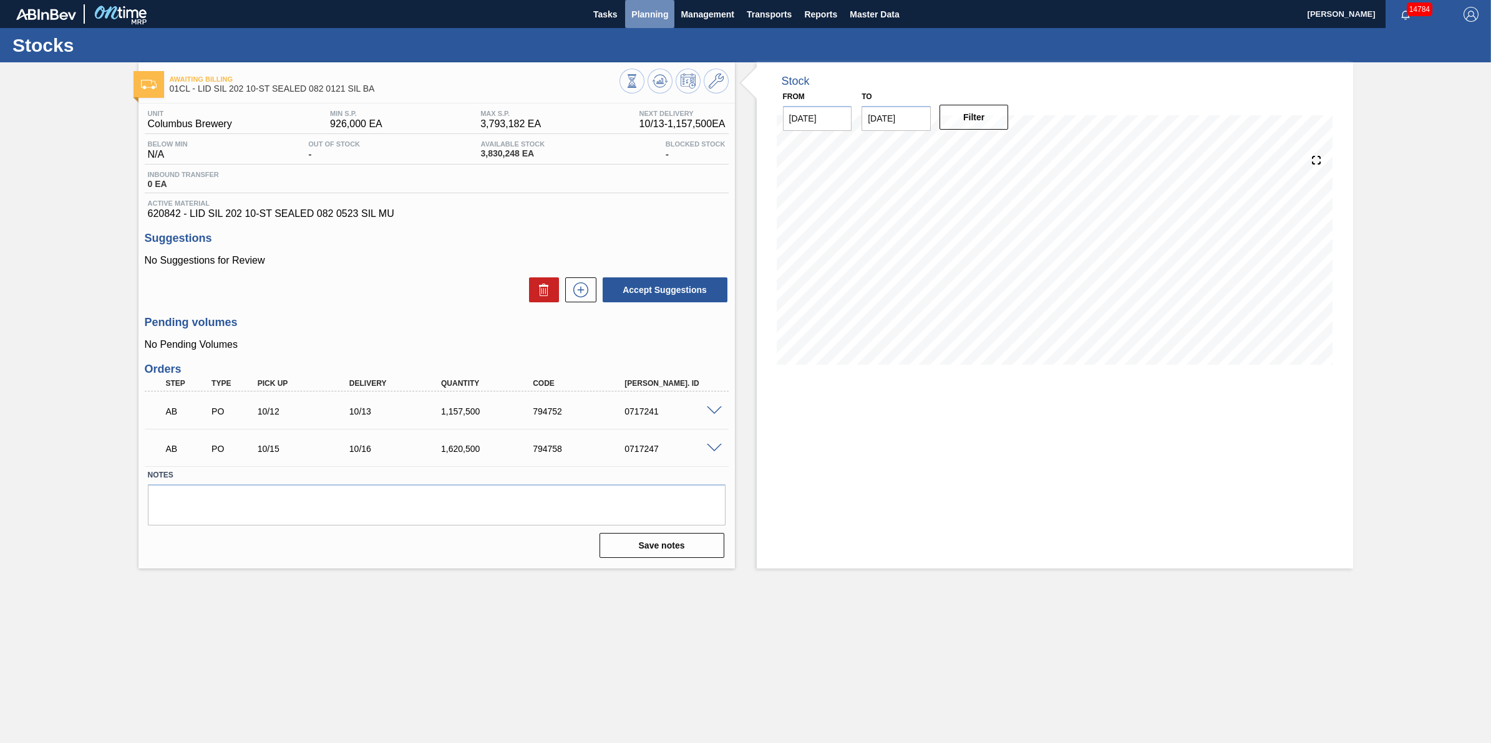
click at [627, 7] on button "Planning" at bounding box center [649, 14] width 49 height 28
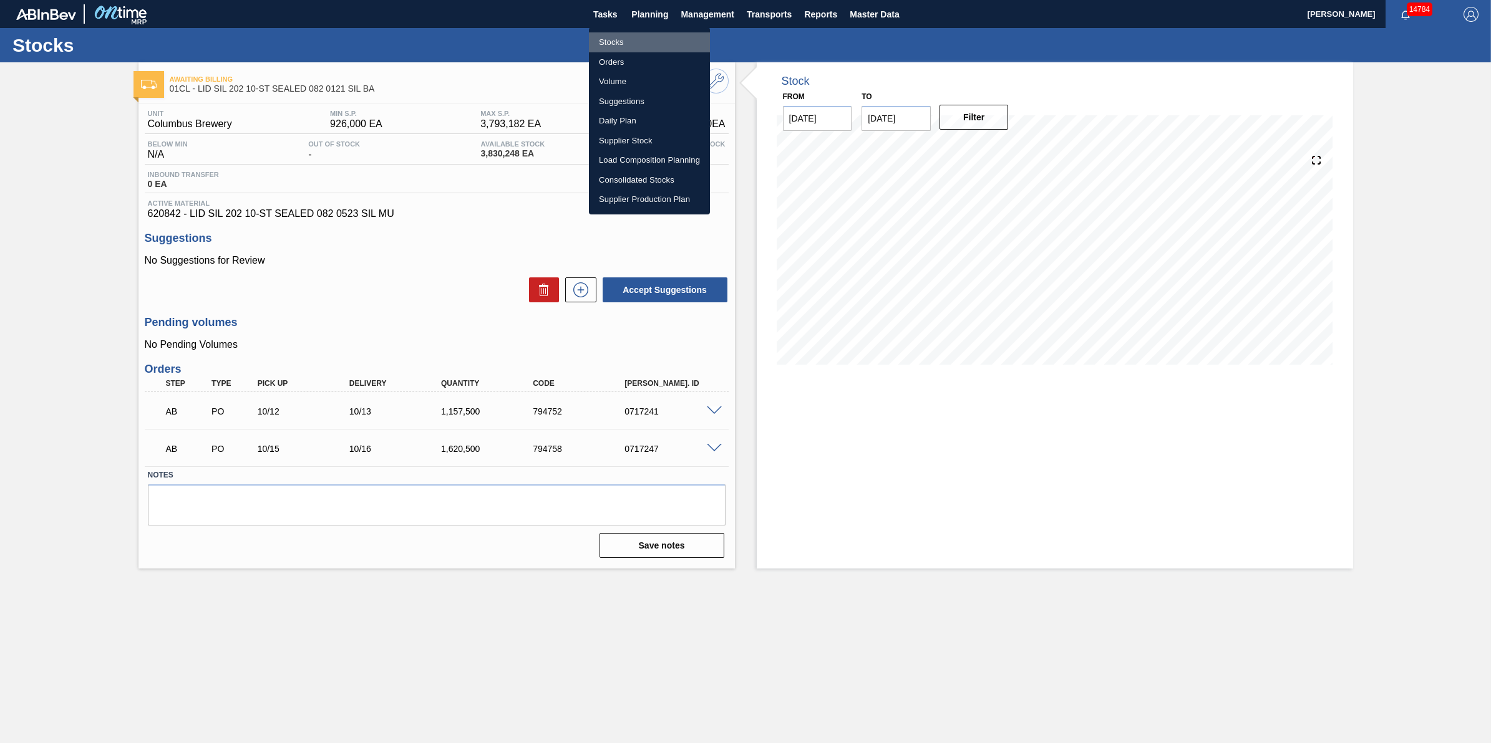
click at [631, 36] on li "Stocks" at bounding box center [649, 42] width 121 height 20
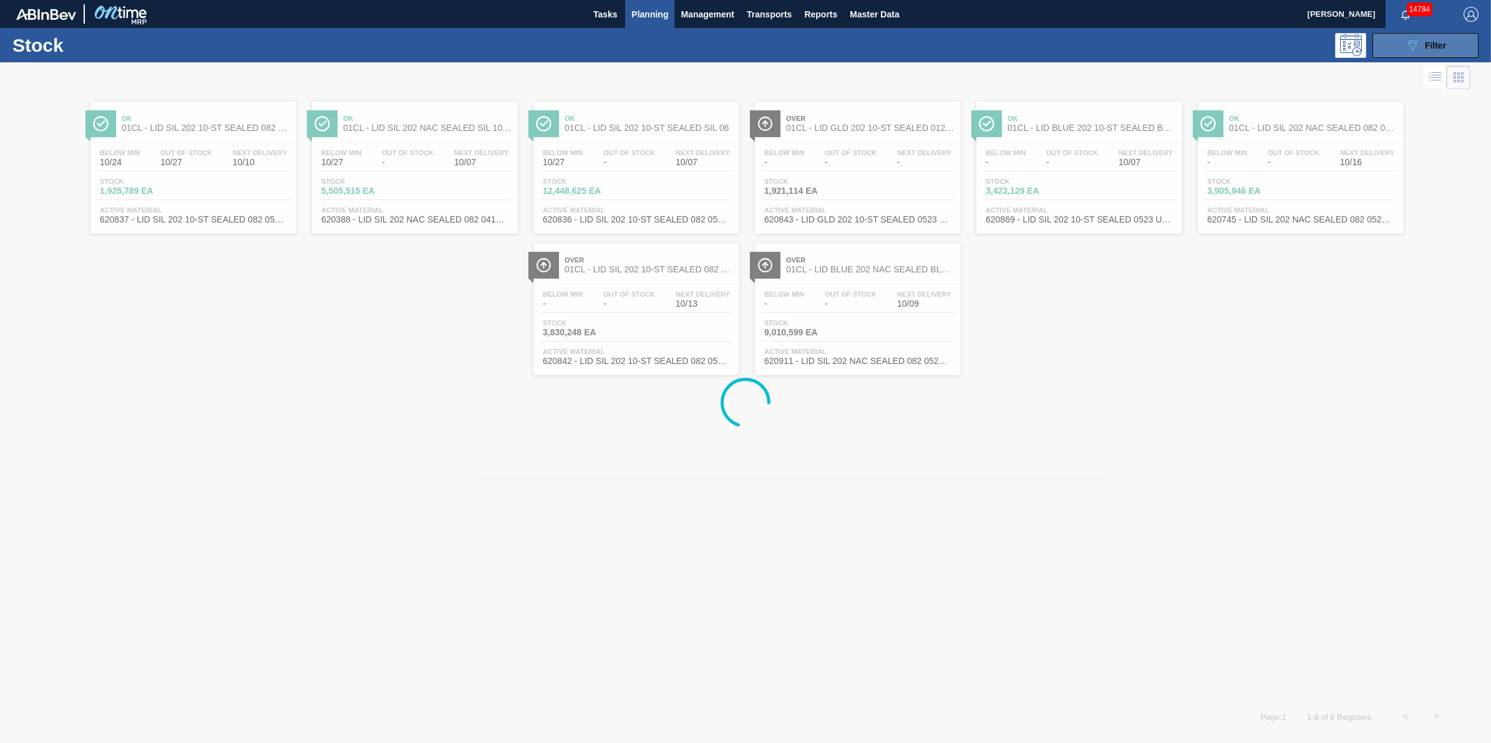
click at [1438, 38] on div "089F7B8B-B2A5-4AFE-B5C0-19BA573D28AC Filter" at bounding box center [1425, 45] width 41 height 15
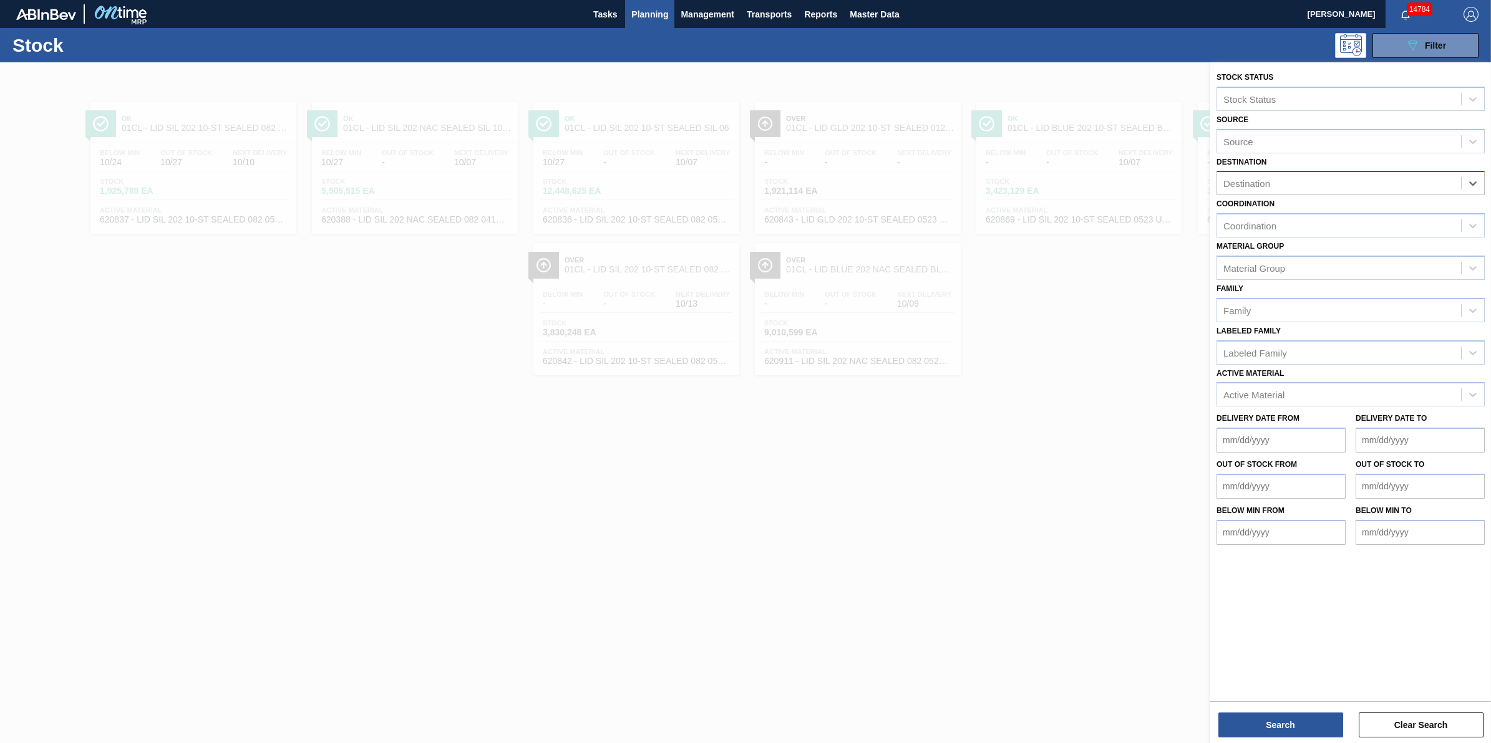
click at [1441, 184] on div "Destination" at bounding box center [1339, 184] width 244 height 18
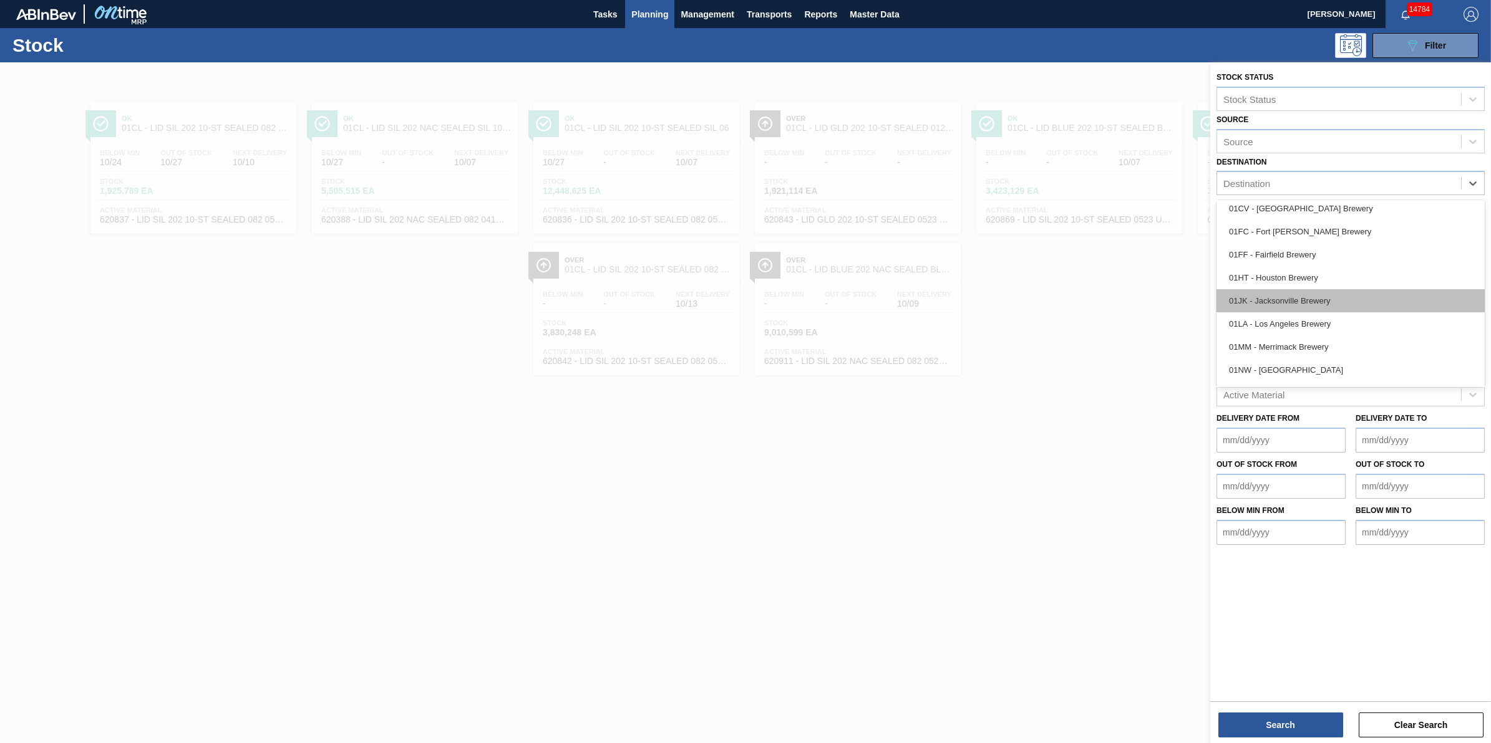
scroll to position [78, 0]
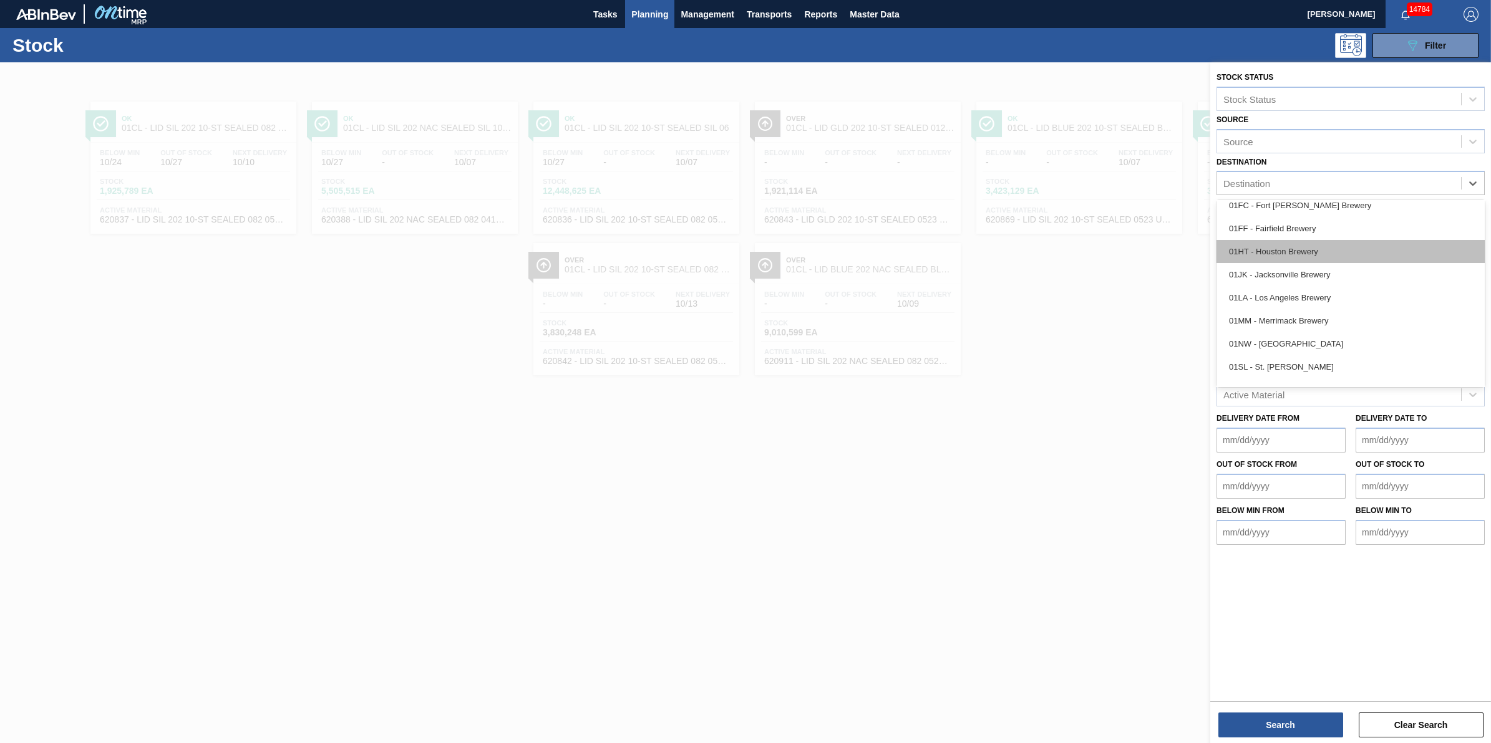
click at [1358, 254] on div "01HT - Houston Brewery" at bounding box center [1350, 251] width 268 height 23
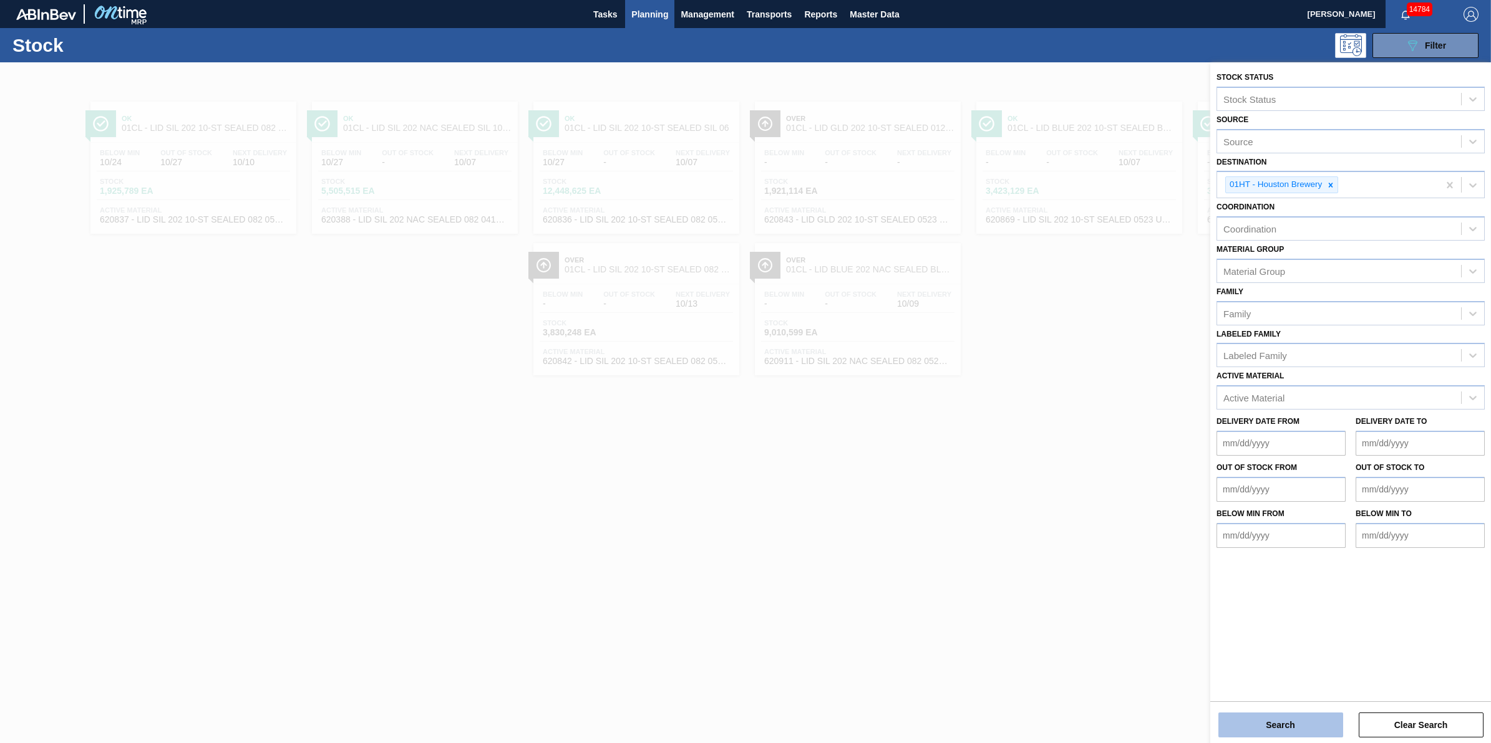
click at [1279, 727] on button "Search" at bounding box center [1280, 725] width 125 height 25
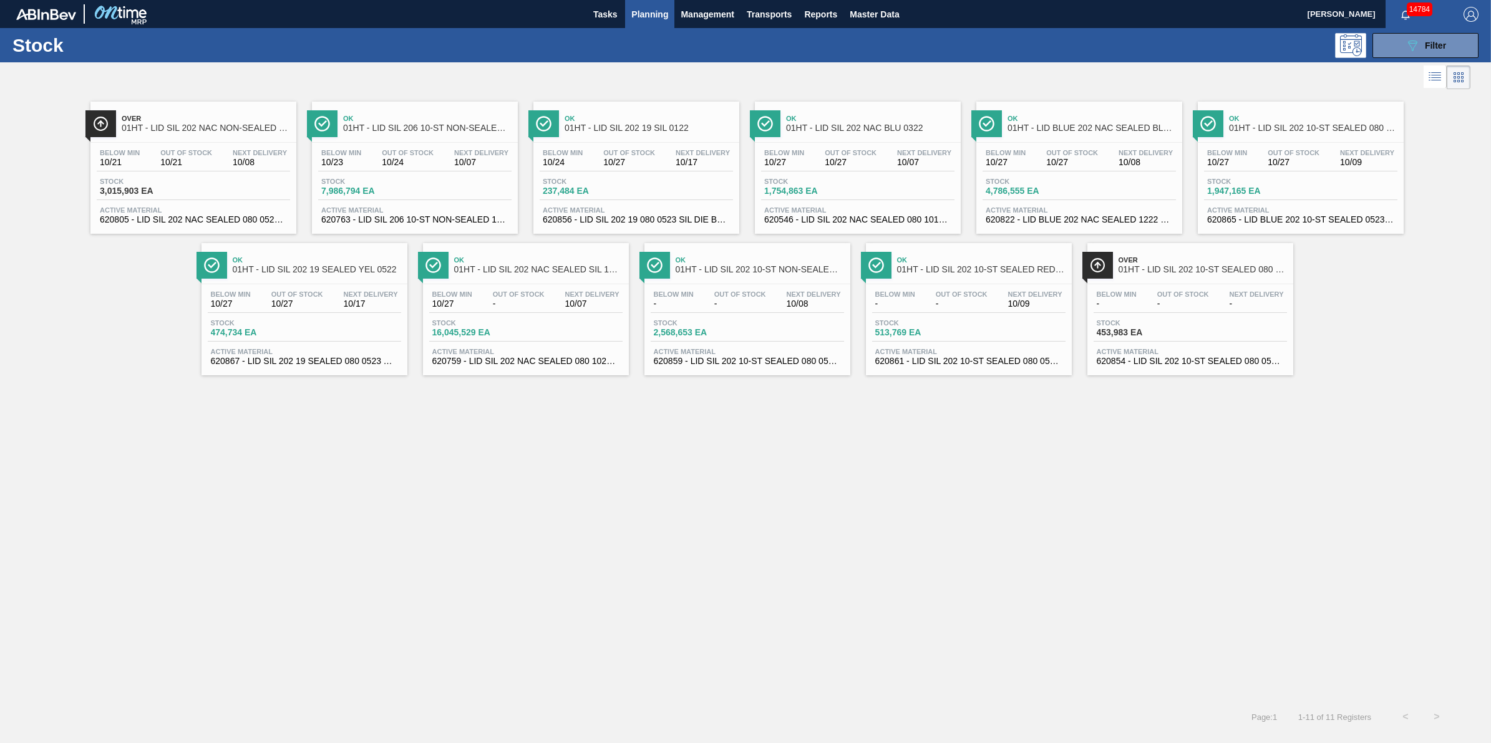
click at [185, 188] on span "3,015,903 EA" at bounding box center [143, 190] width 87 height 9
click at [1134, 288] on div "Below Min - Out Of Stock - Next Delivery - Stock 453,983 EA Active Material 620…" at bounding box center [1190, 326] width 206 height 85
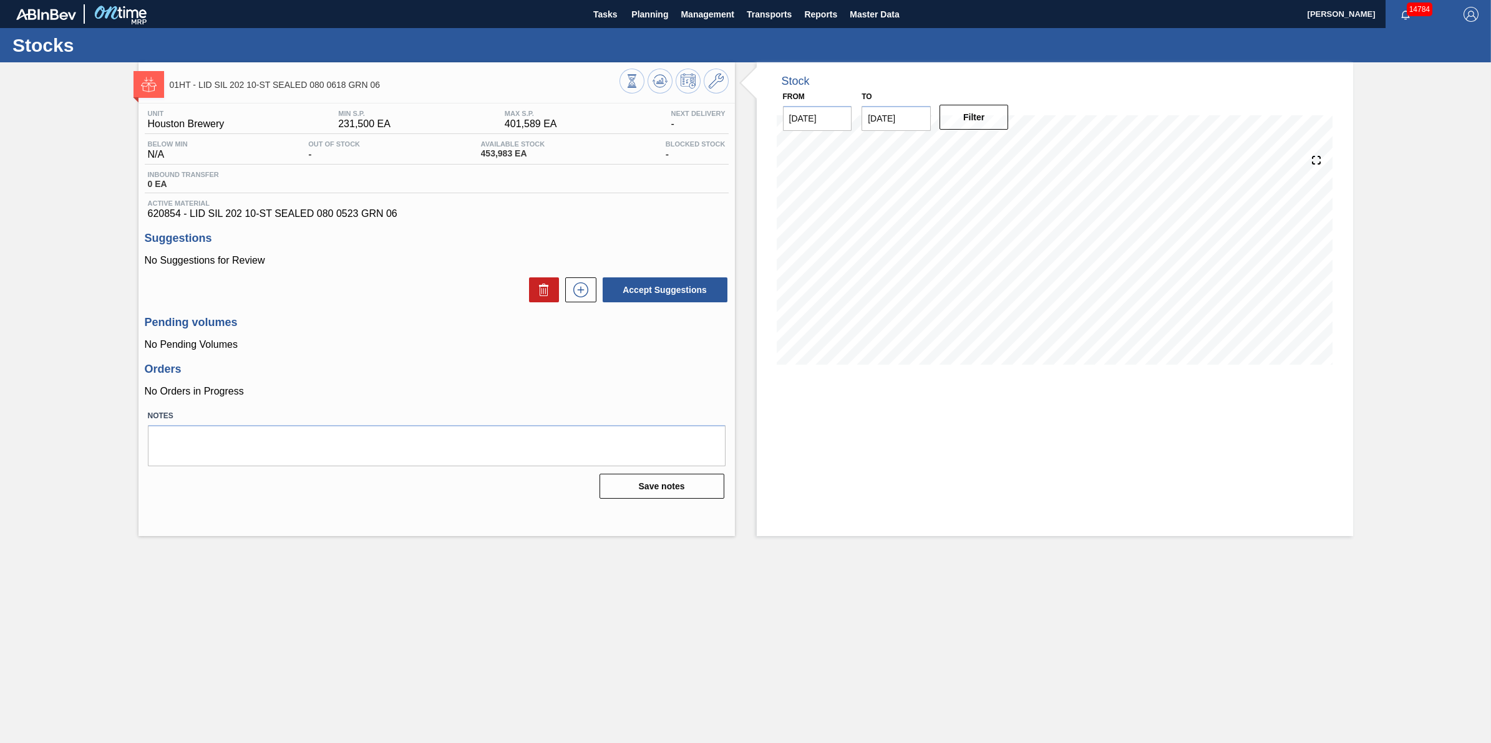
drag, startPoint x: 646, startPoint y: 14, endPoint x: 644, endPoint y: 48, distance: 33.7
click at [646, 14] on span "Planning" at bounding box center [649, 14] width 37 height 15
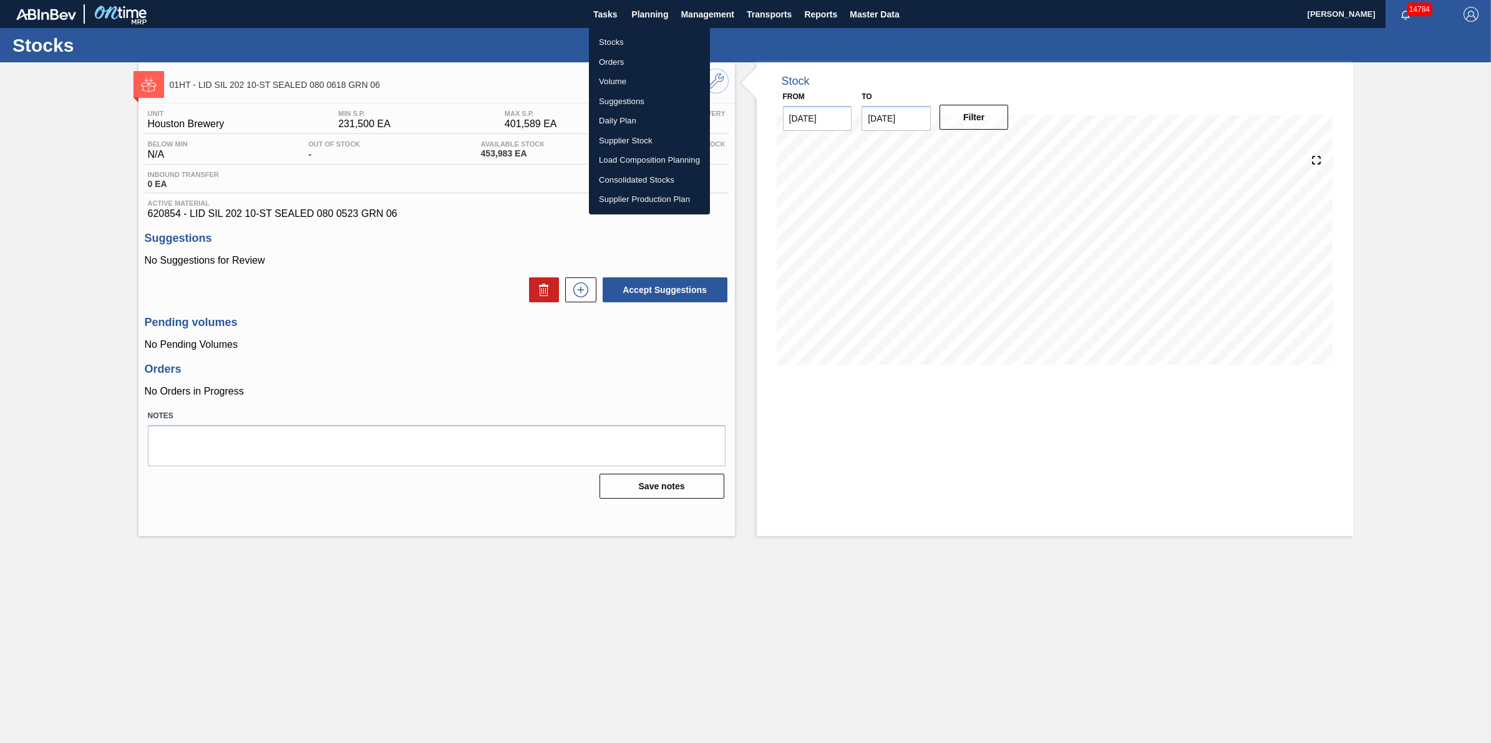
click at [653, 37] on li "Stocks" at bounding box center [649, 42] width 121 height 20
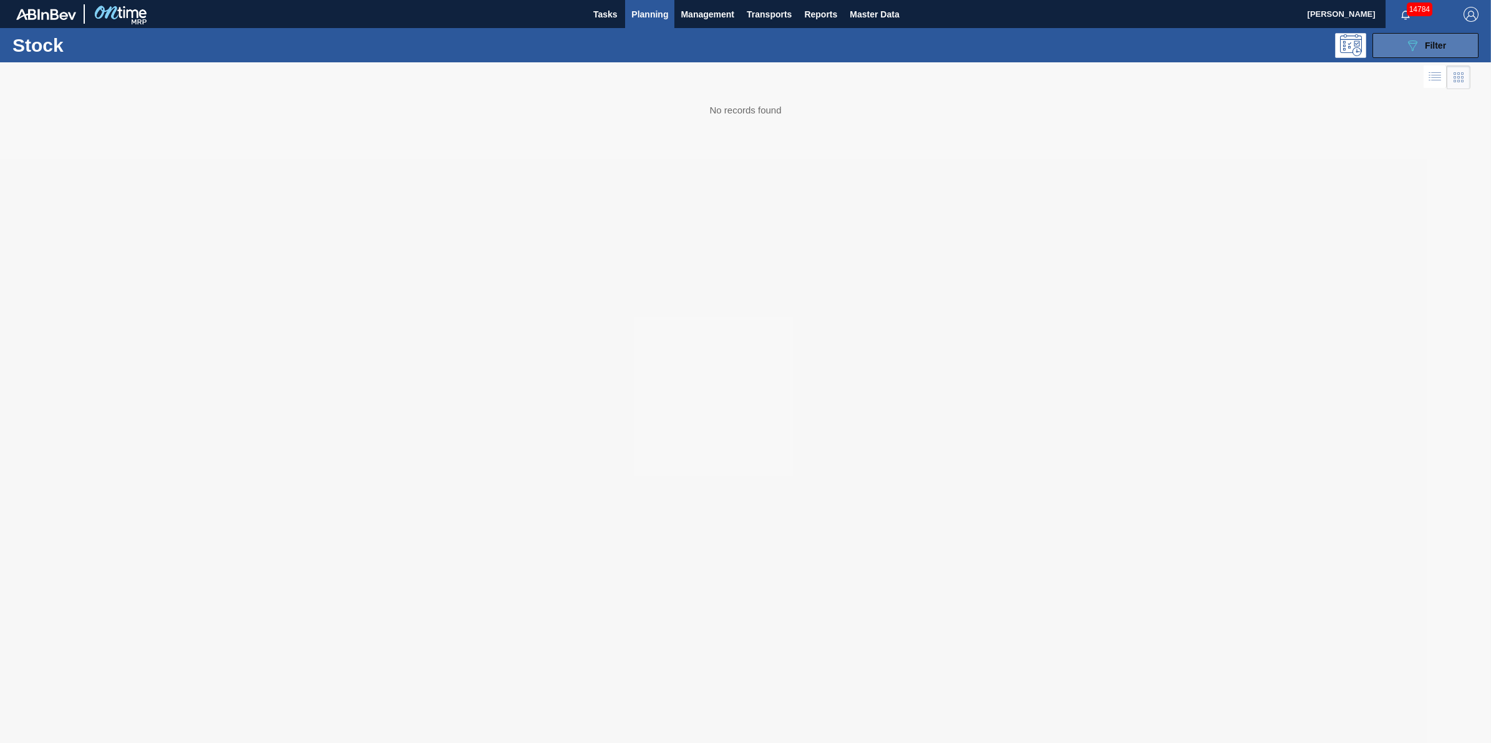
click at [1419, 51] on icon "089F7B8B-B2A5-4AFE-B5C0-19BA573D28AC" at bounding box center [1412, 45] width 15 height 15
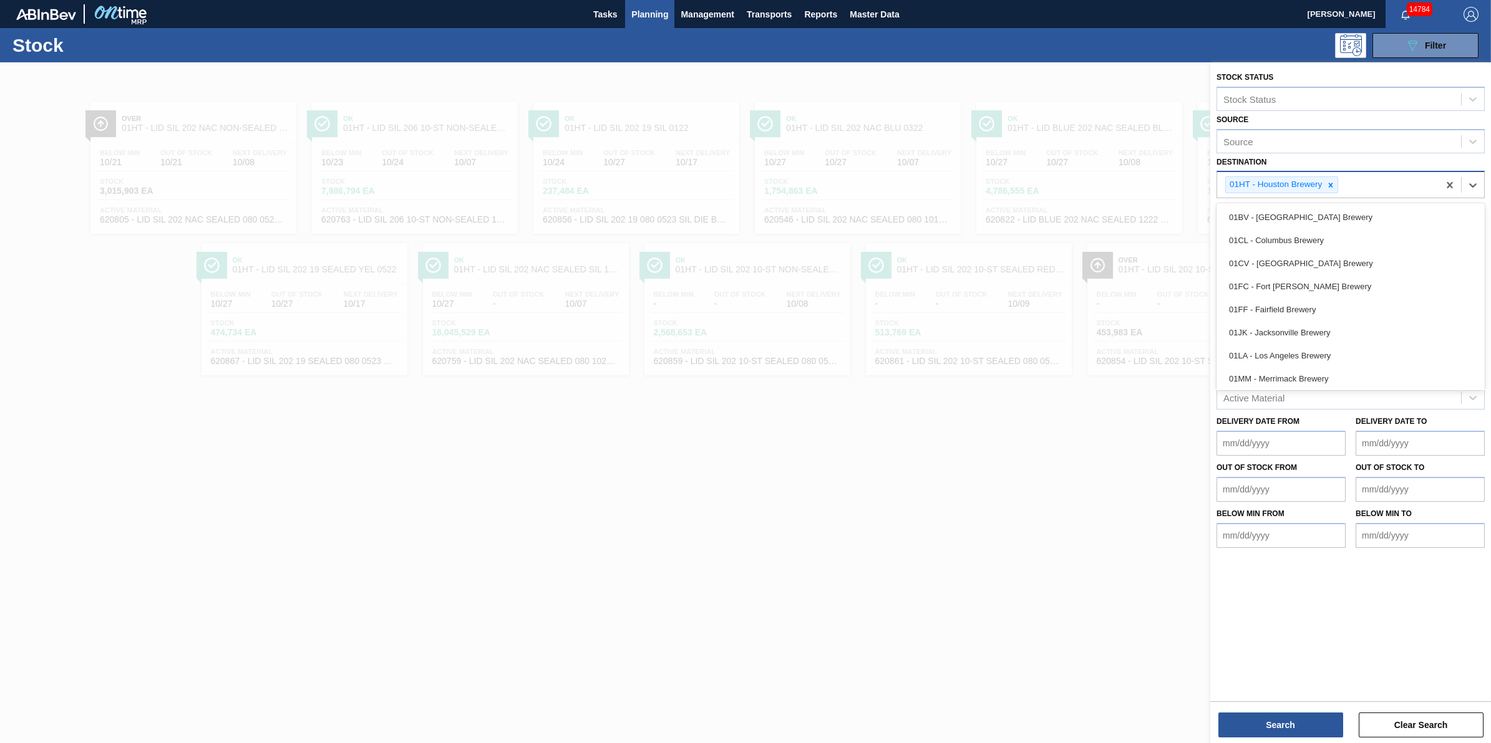
click at [1338, 185] on div "01HT - Houston Brewery" at bounding box center [1281, 185] width 113 height 17
click at [1337, 185] on div at bounding box center [1331, 185] width 14 height 16
click at [1335, 185] on div "Destination" at bounding box center [1339, 184] width 244 height 18
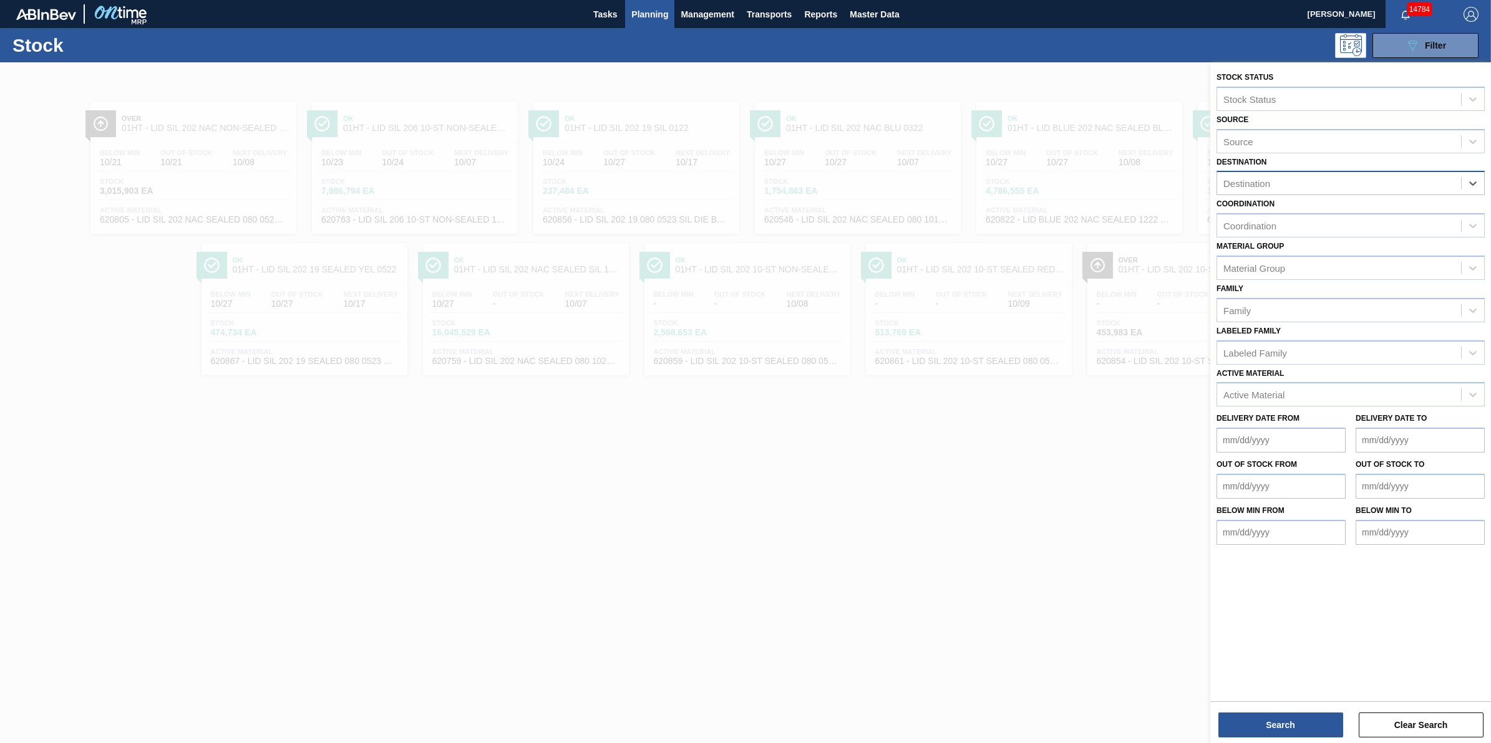
click at [1335, 185] on div "Destination" at bounding box center [1339, 184] width 244 height 18
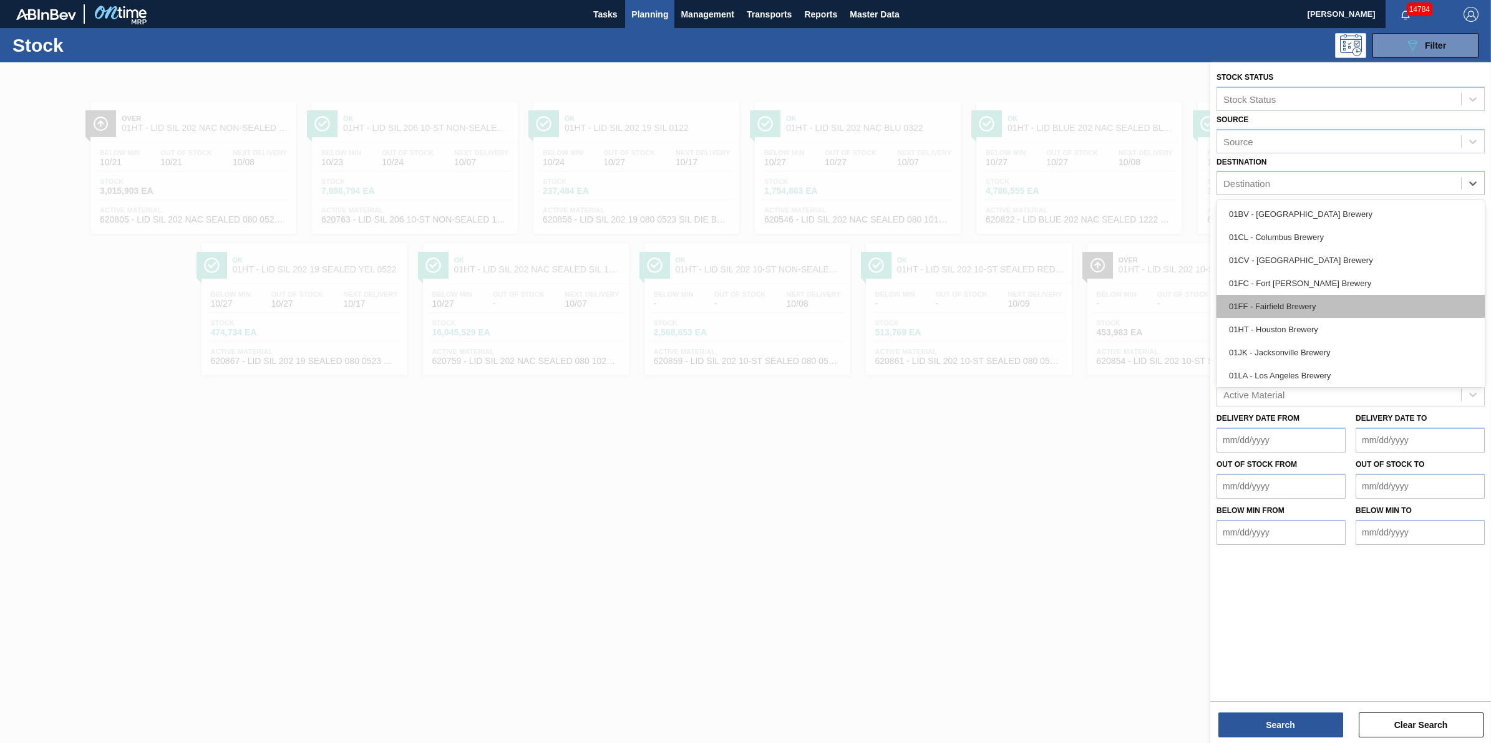
click at [1326, 307] on div "01FF - Fairfield Brewery" at bounding box center [1350, 306] width 268 height 23
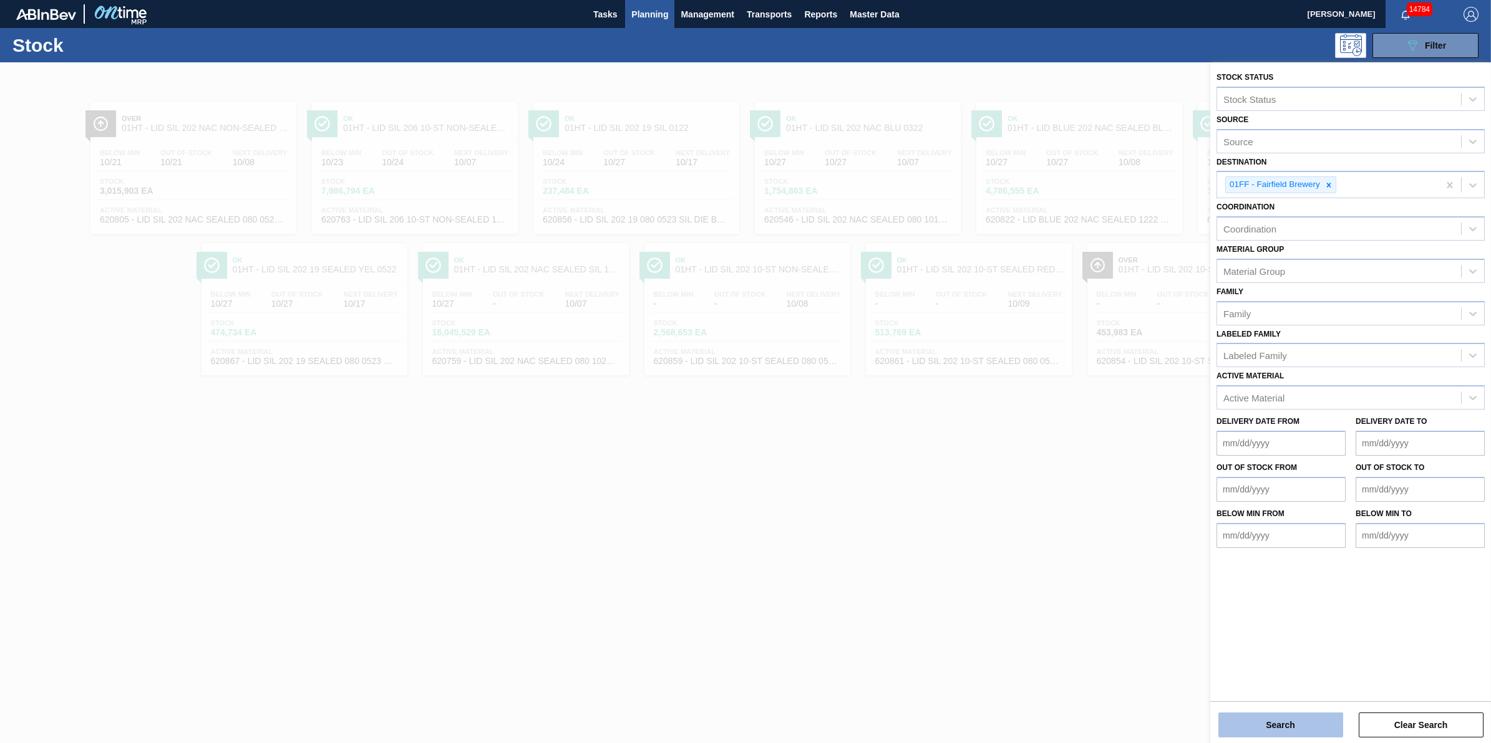
click at [1288, 720] on button "Search" at bounding box center [1280, 725] width 125 height 25
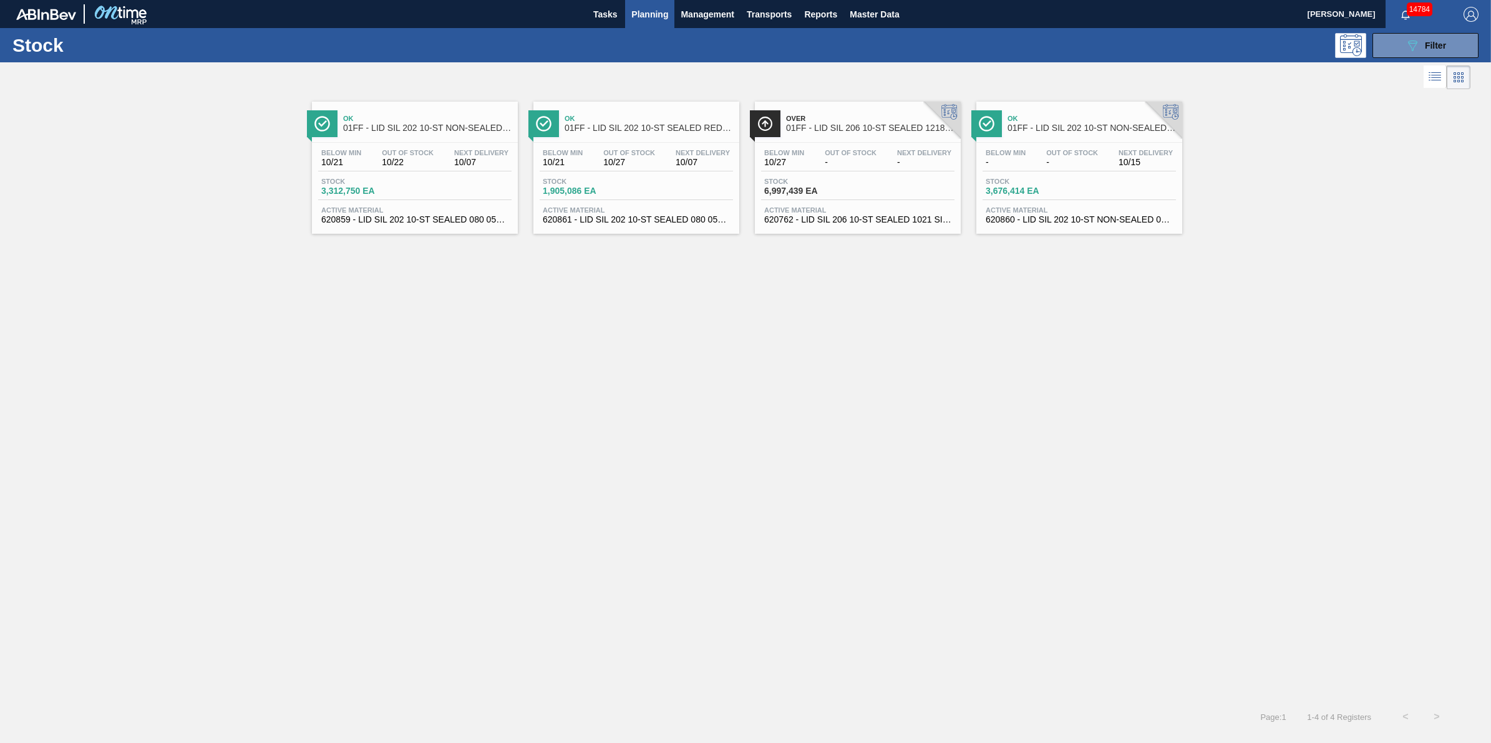
click at [859, 200] on div "Stock 6,997,439 EA" at bounding box center [857, 189] width 193 height 22
click at [1421, 51] on div "089F7B8B-B2A5-4AFE-B5C0-19BA573D28AC Filter" at bounding box center [1425, 45] width 41 height 15
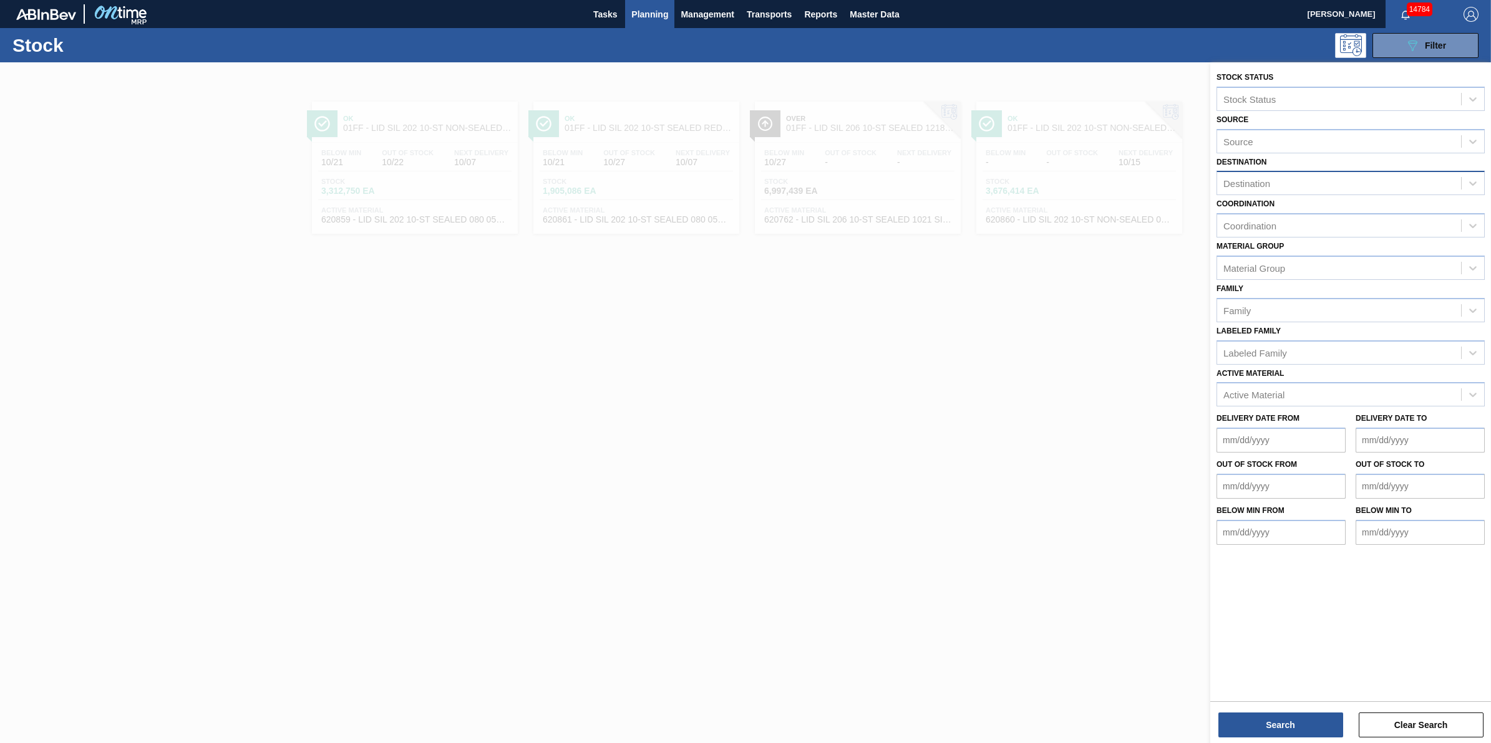
click at [1329, 188] on div "Destination" at bounding box center [1339, 184] width 244 height 18
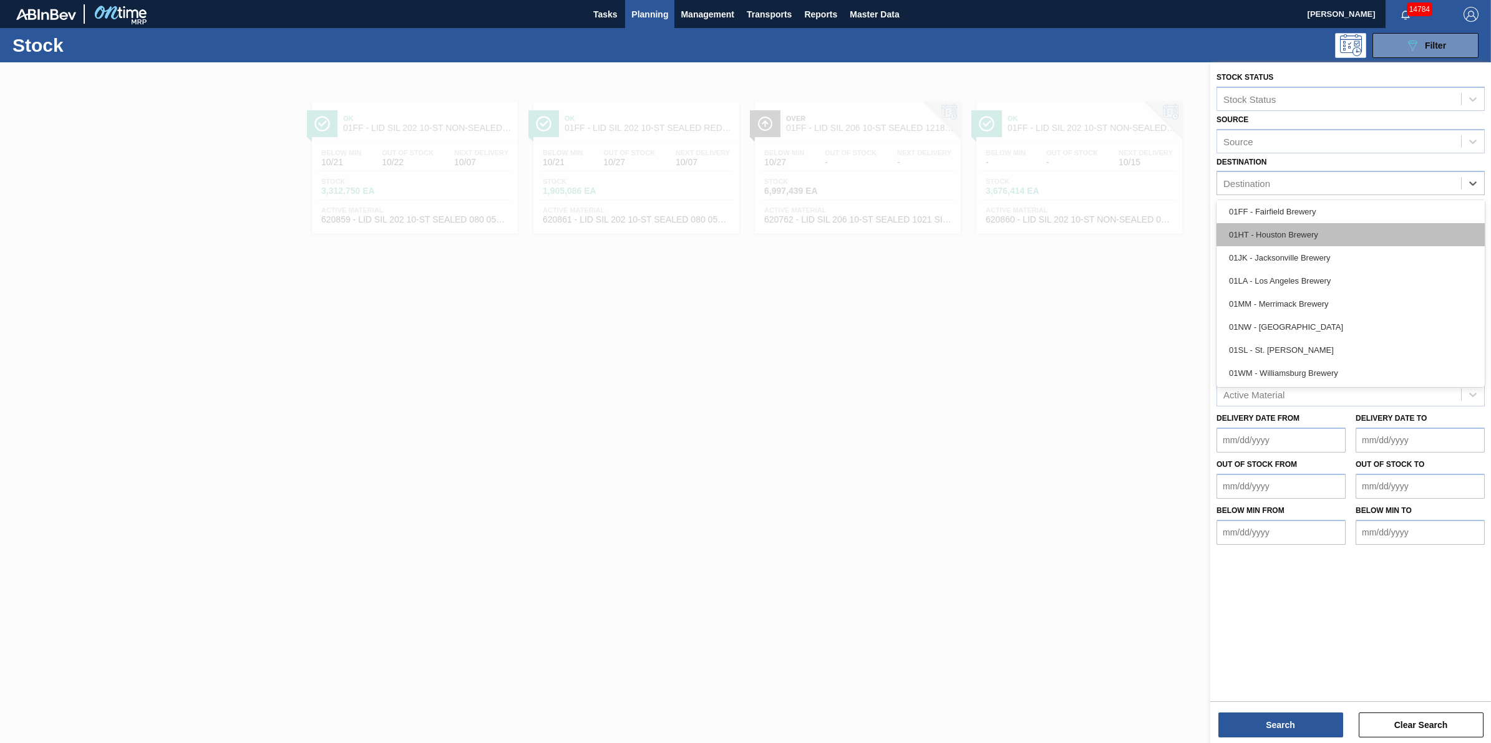
scroll to position [94, 0]
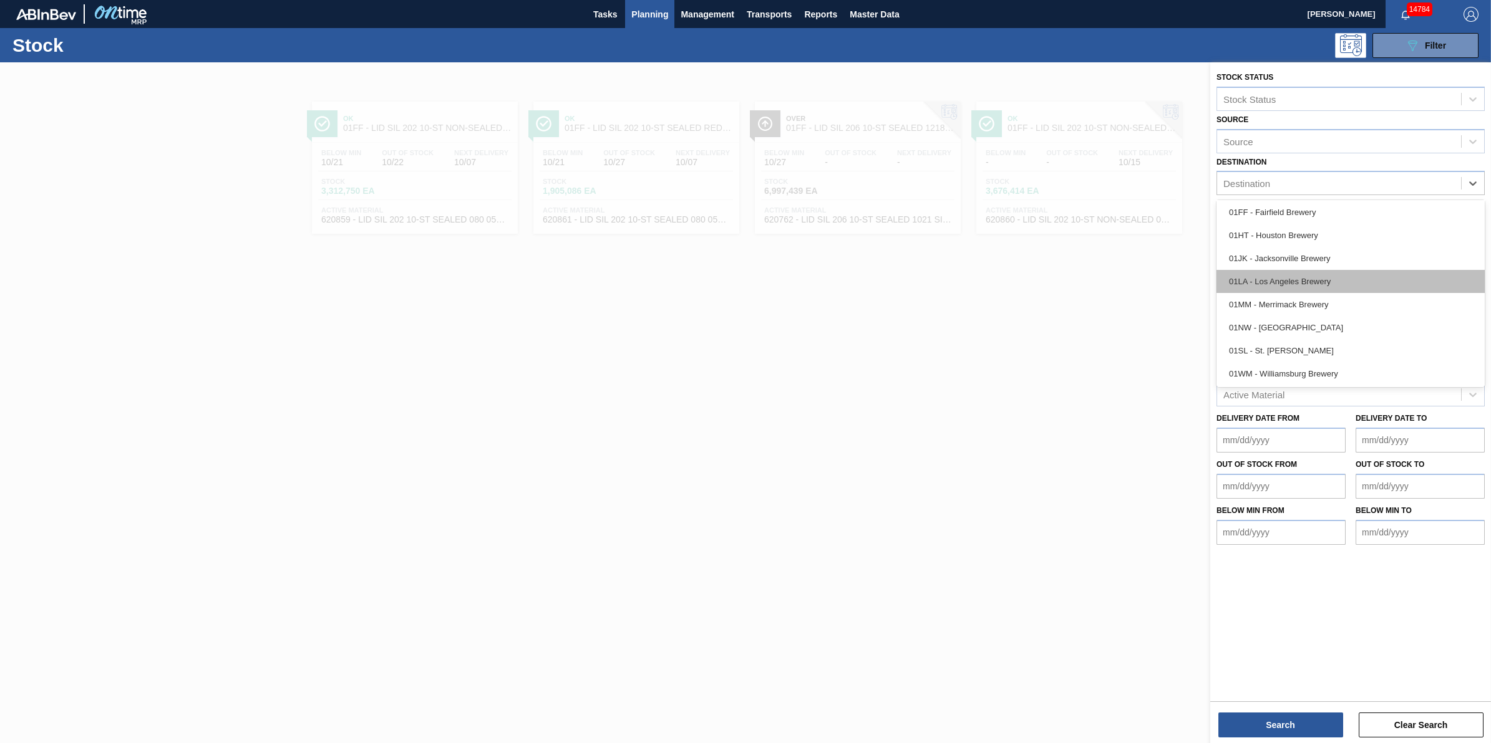
click at [1333, 284] on div "01LA - Los Angeles Brewery" at bounding box center [1350, 281] width 268 height 23
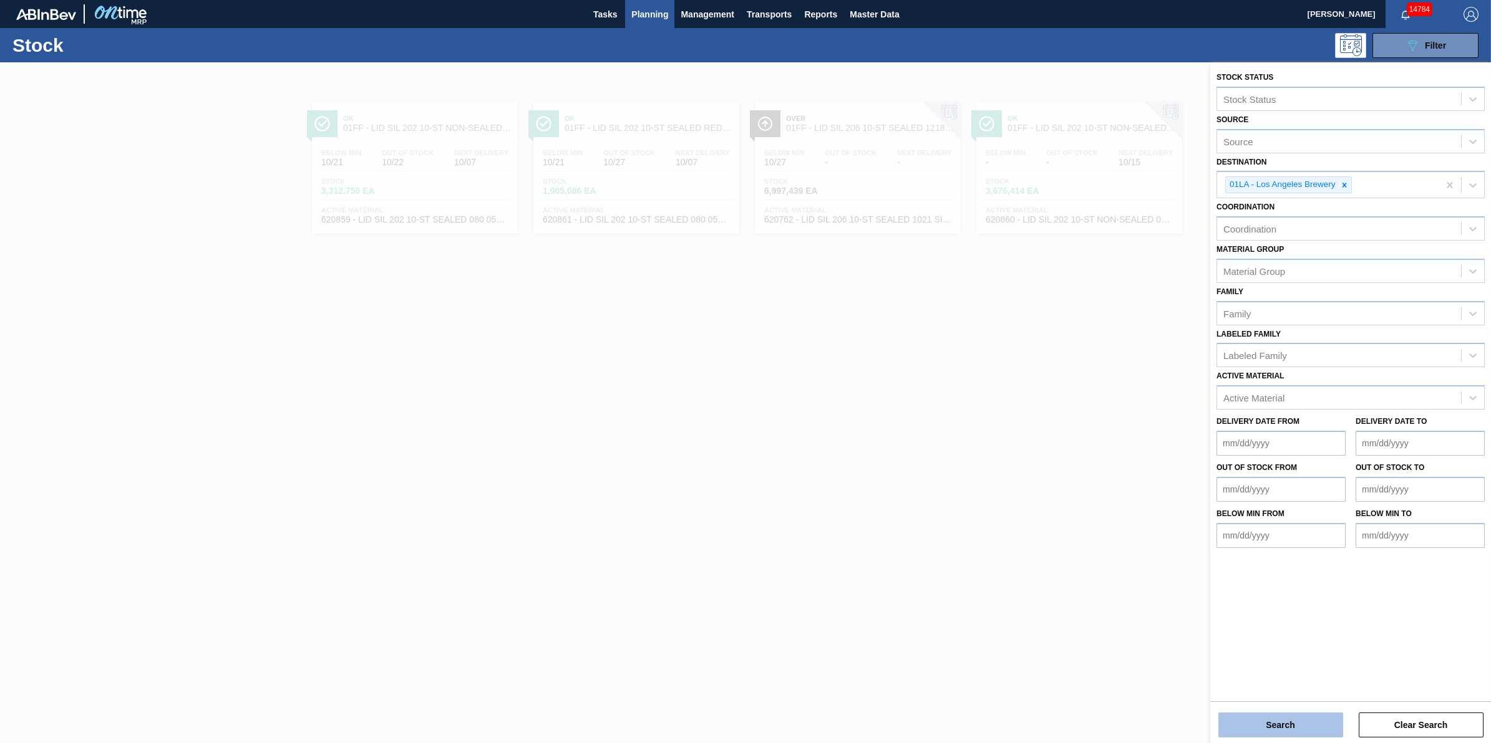
click at [1307, 733] on button "Search" at bounding box center [1280, 725] width 125 height 25
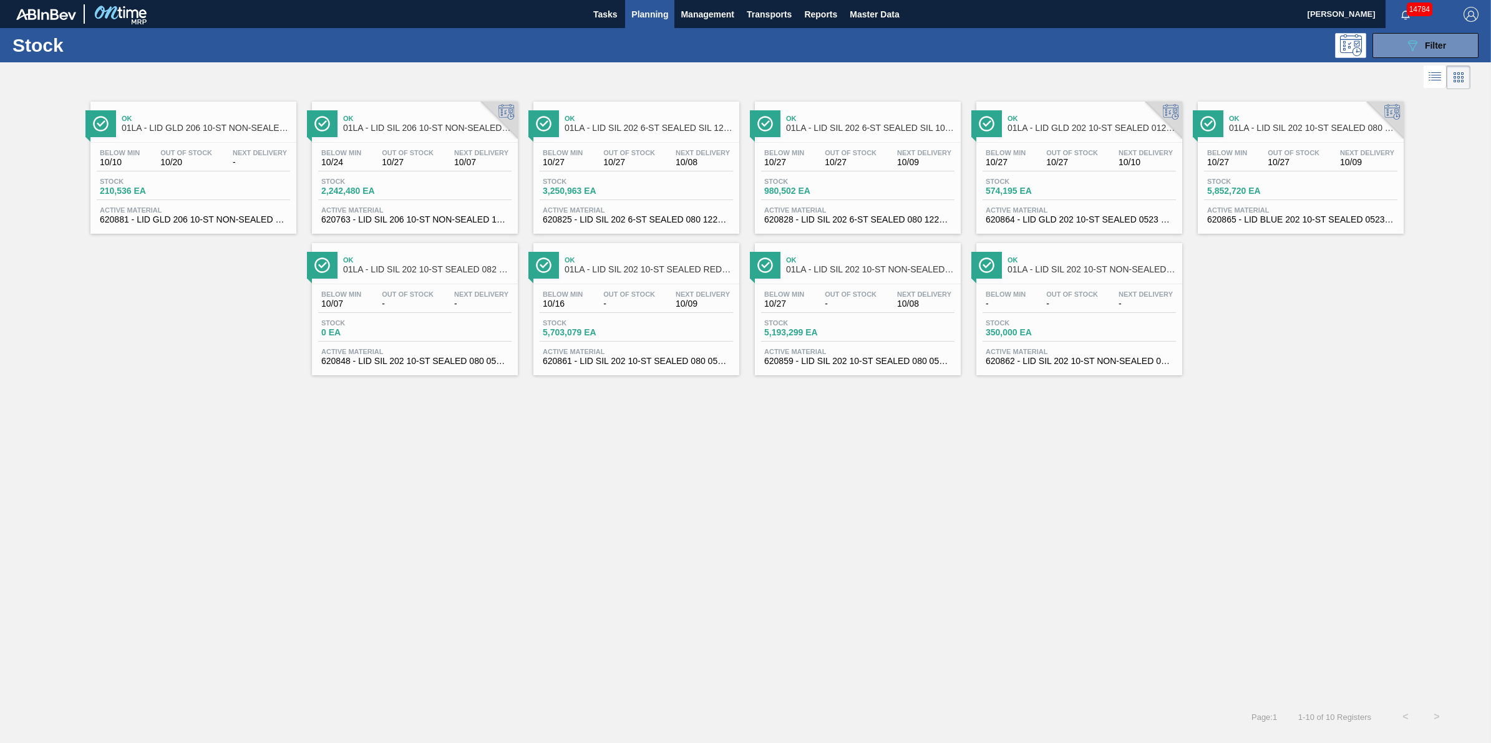
click at [695, 189] on div "Stock 3,250,963 EA" at bounding box center [636, 189] width 193 height 22
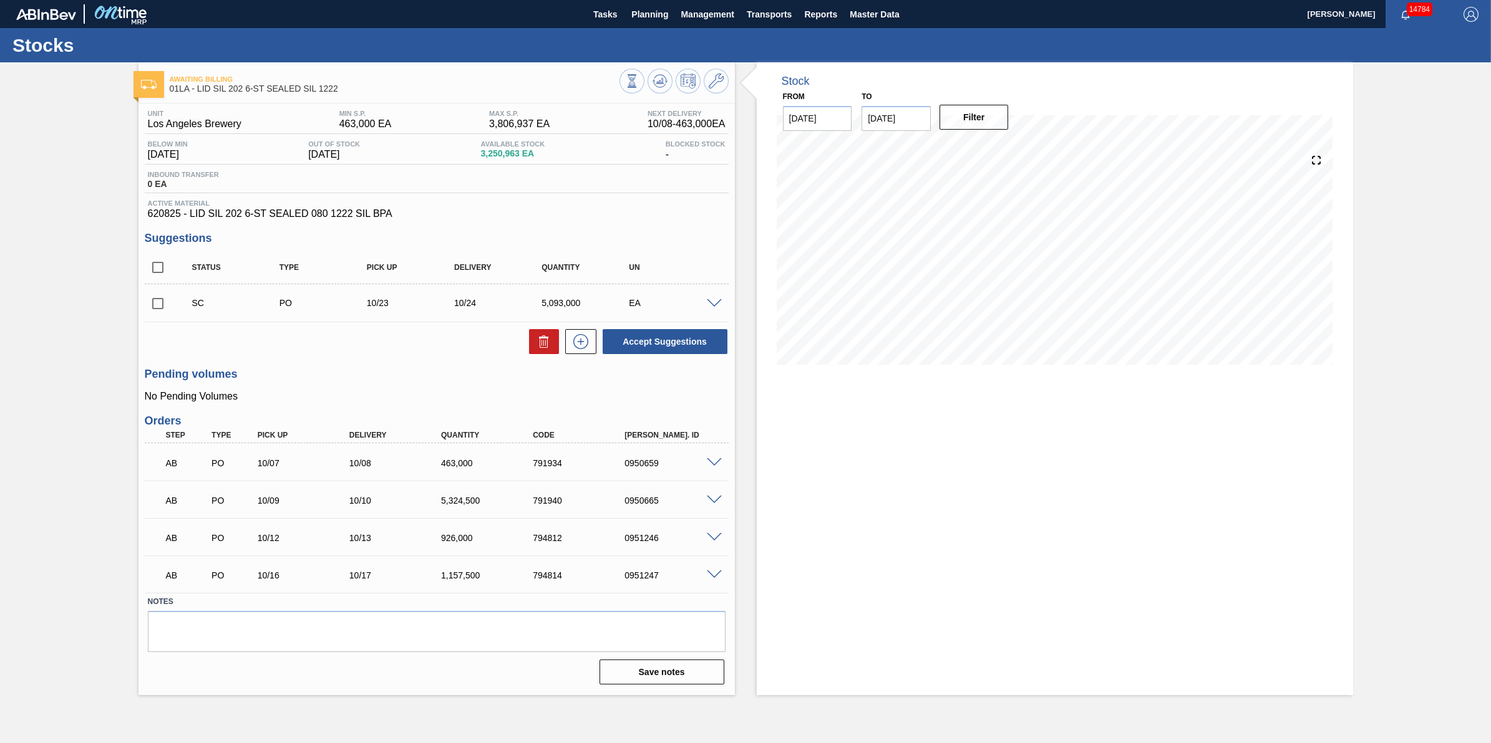
drag, startPoint x: 662, startPoint y: 17, endPoint x: 656, endPoint y: 38, distance: 21.5
click at [662, 17] on span "Planning" at bounding box center [649, 14] width 37 height 15
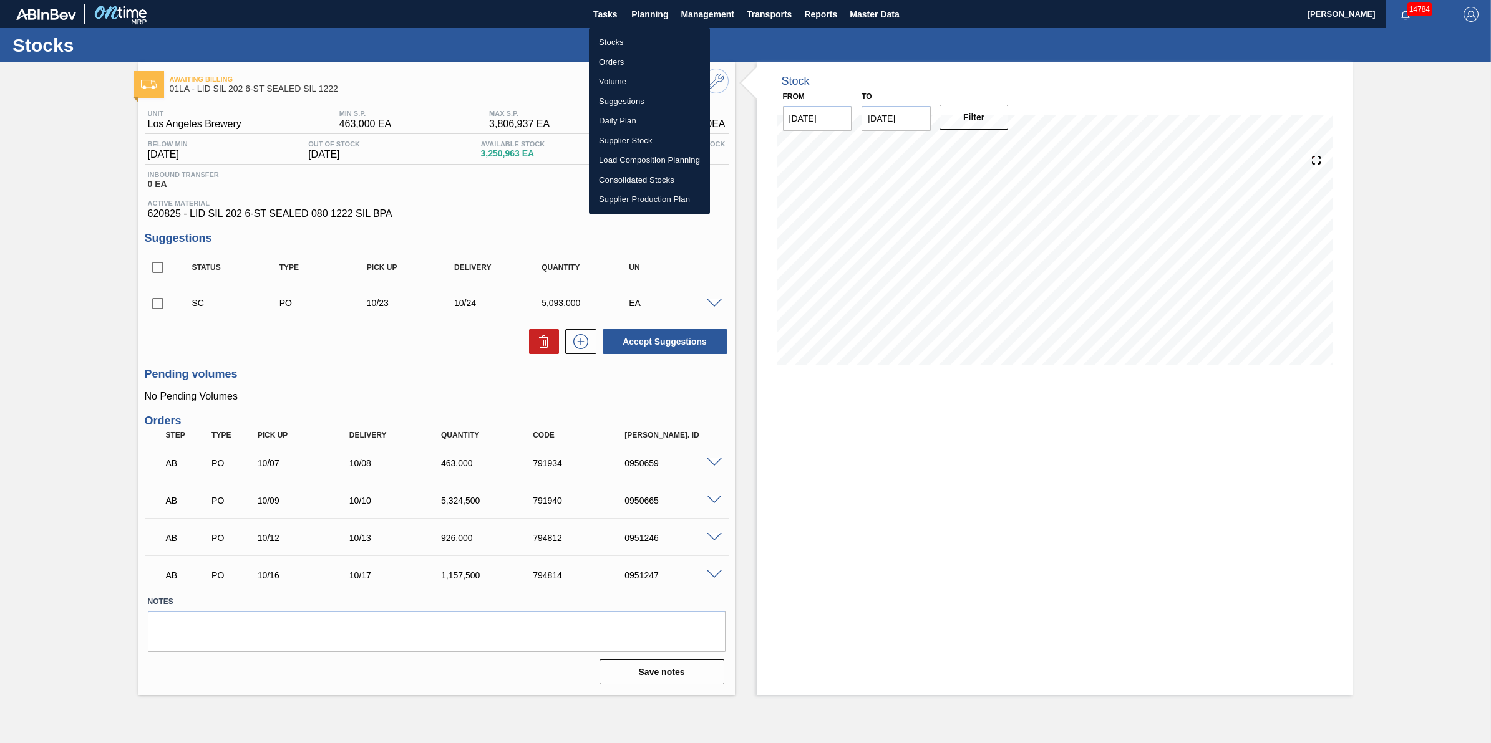
click at [655, 41] on li "Stocks" at bounding box center [649, 42] width 121 height 20
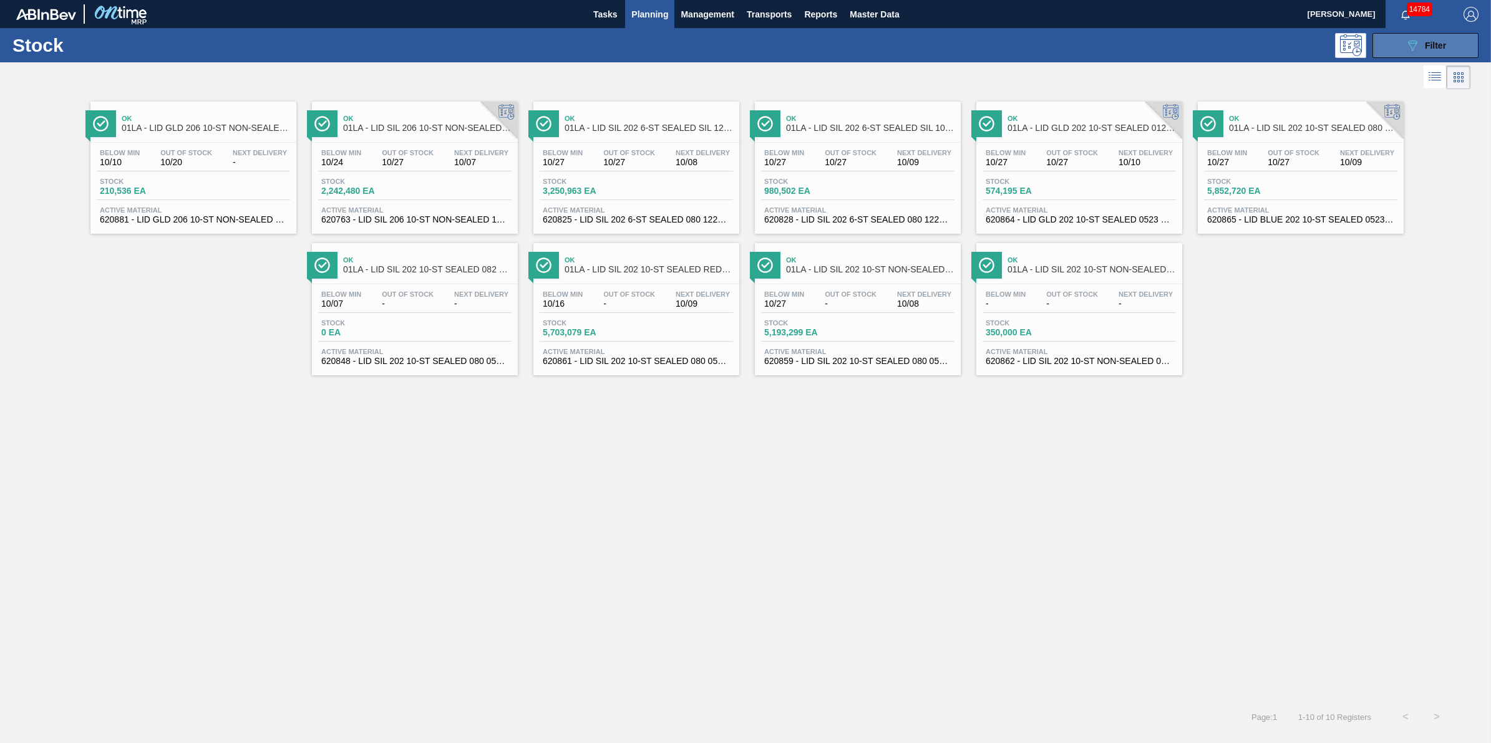
click at [1400, 50] on button "089F7B8B-B2A5-4AFE-B5C0-19BA573D28AC Filter" at bounding box center [1425, 45] width 106 height 25
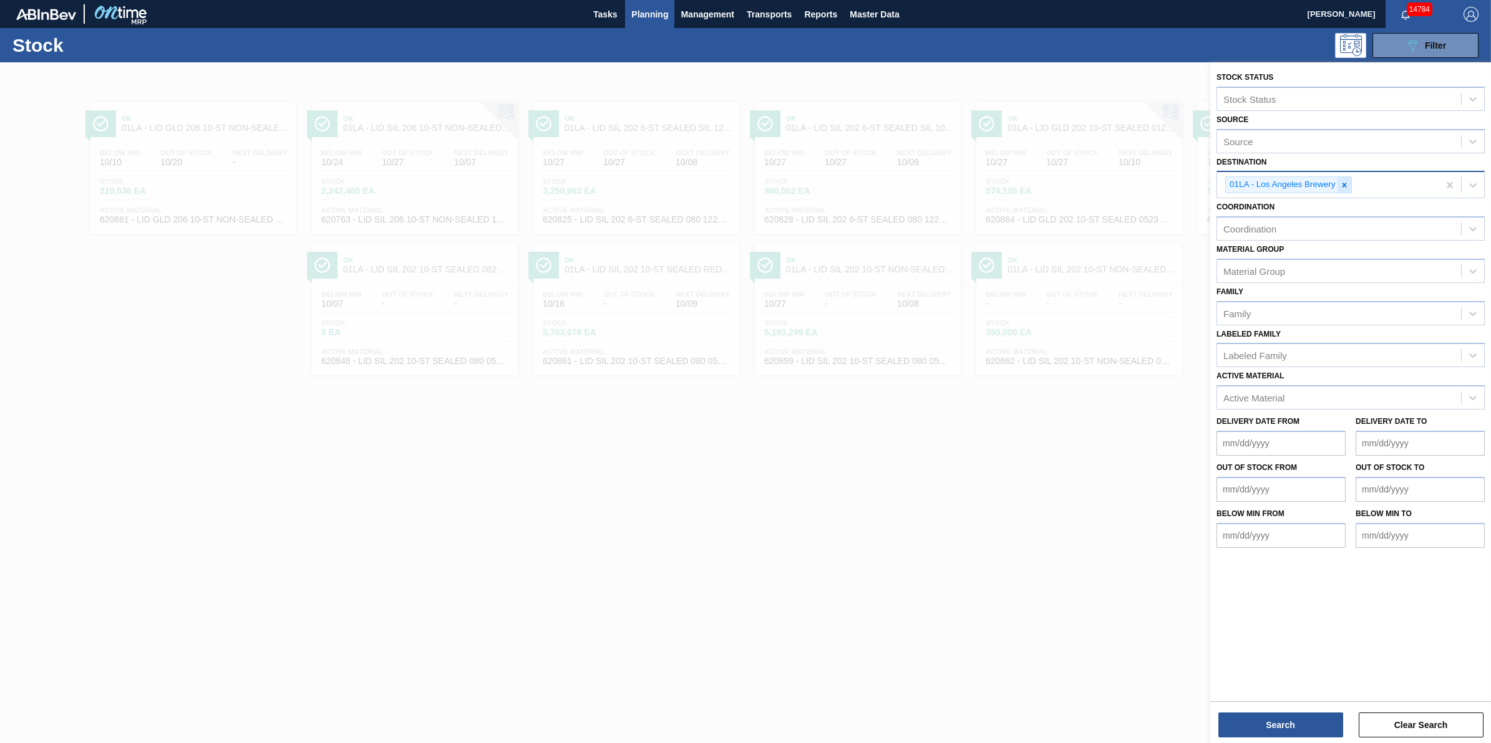
click at [1350, 179] on div at bounding box center [1344, 185] width 14 height 16
click at [1350, 179] on div "Destination" at bounding box center [1339, 184] width 244 height 18
click at [1279, 175] on div "Destination" at bounding box center [1339, 184] width 244 height 18
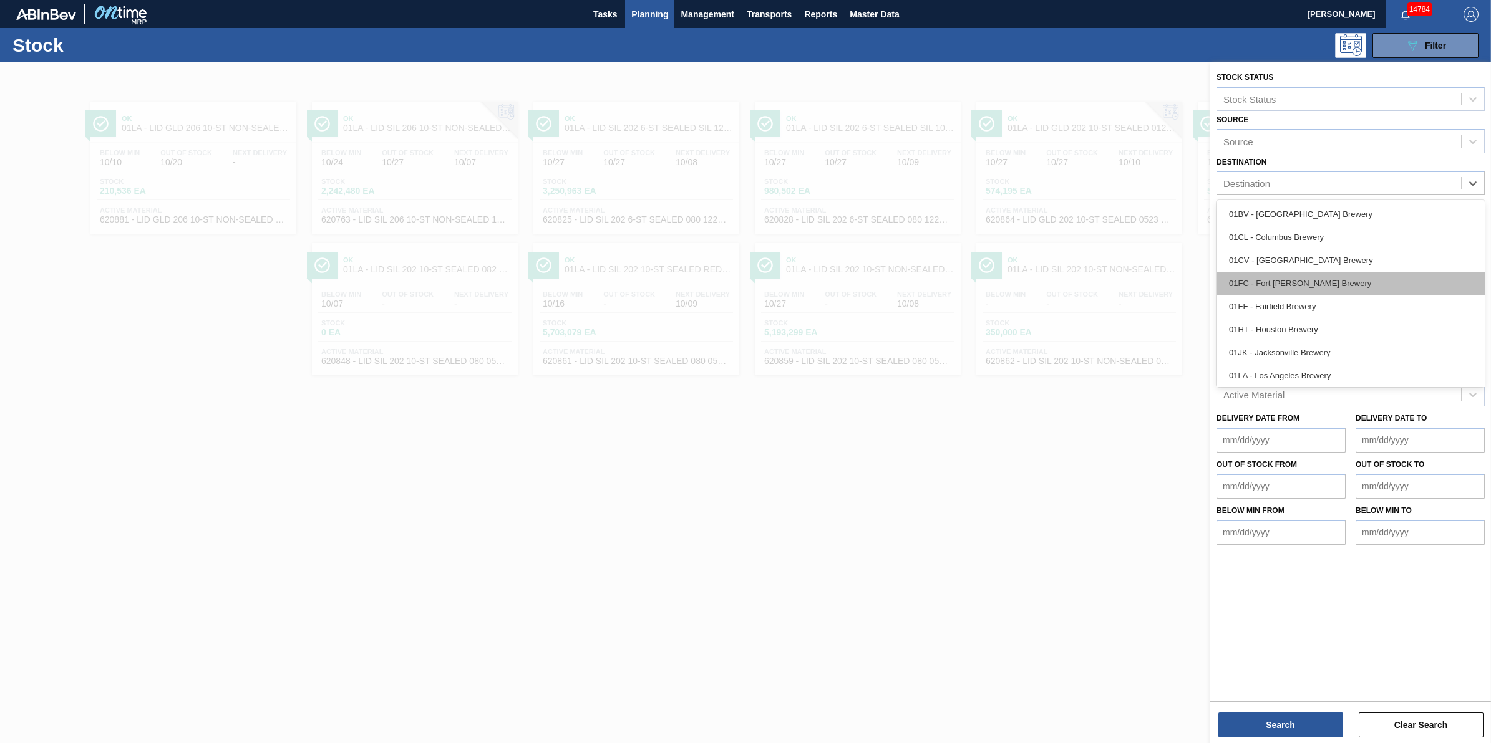
click at [1307, 291] on div "01FC - Fort [PERSON_NAME] Brewery" at bounding box center [1350, 283] width 268 height 23
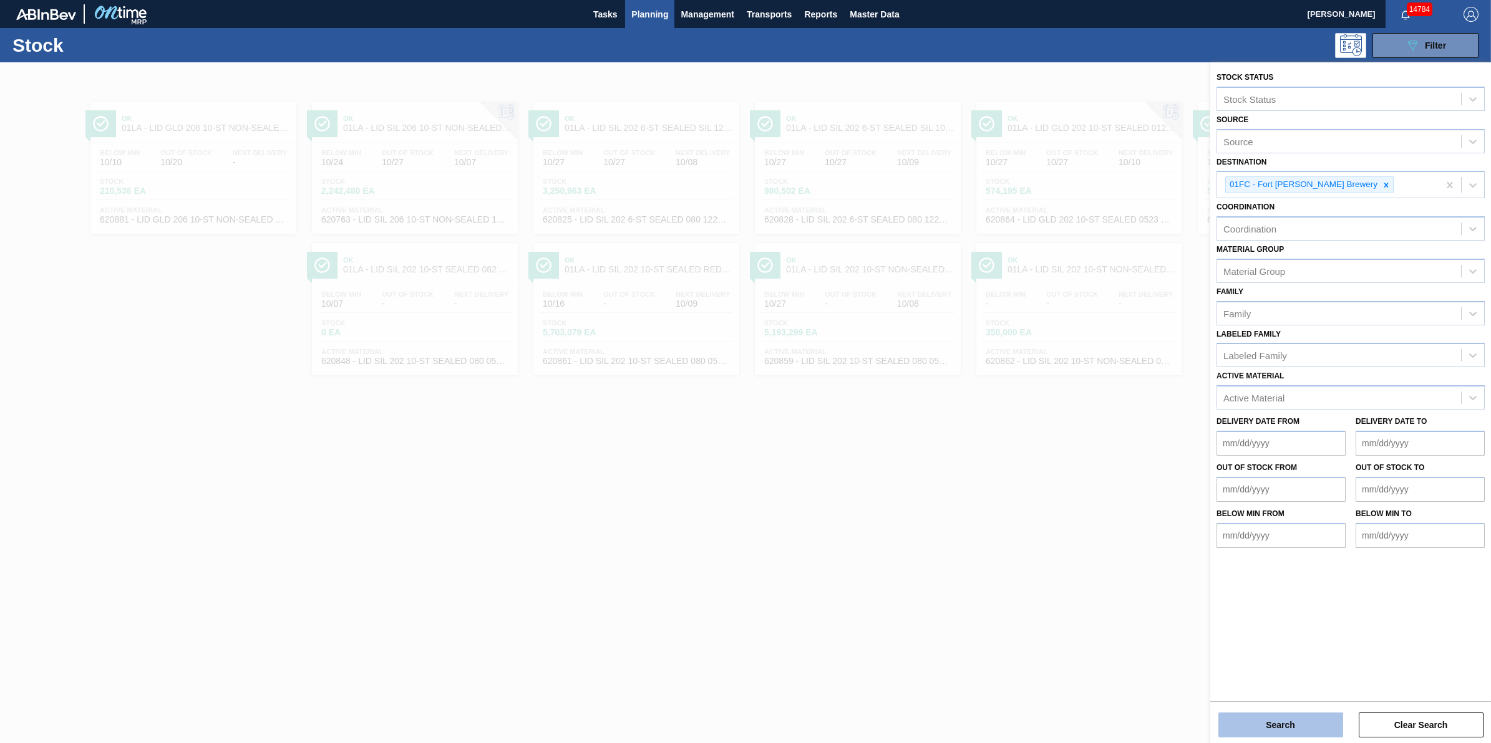
click at [1299, 736] on button "Search" at bounding box center [1280, 725] width 125 height 25
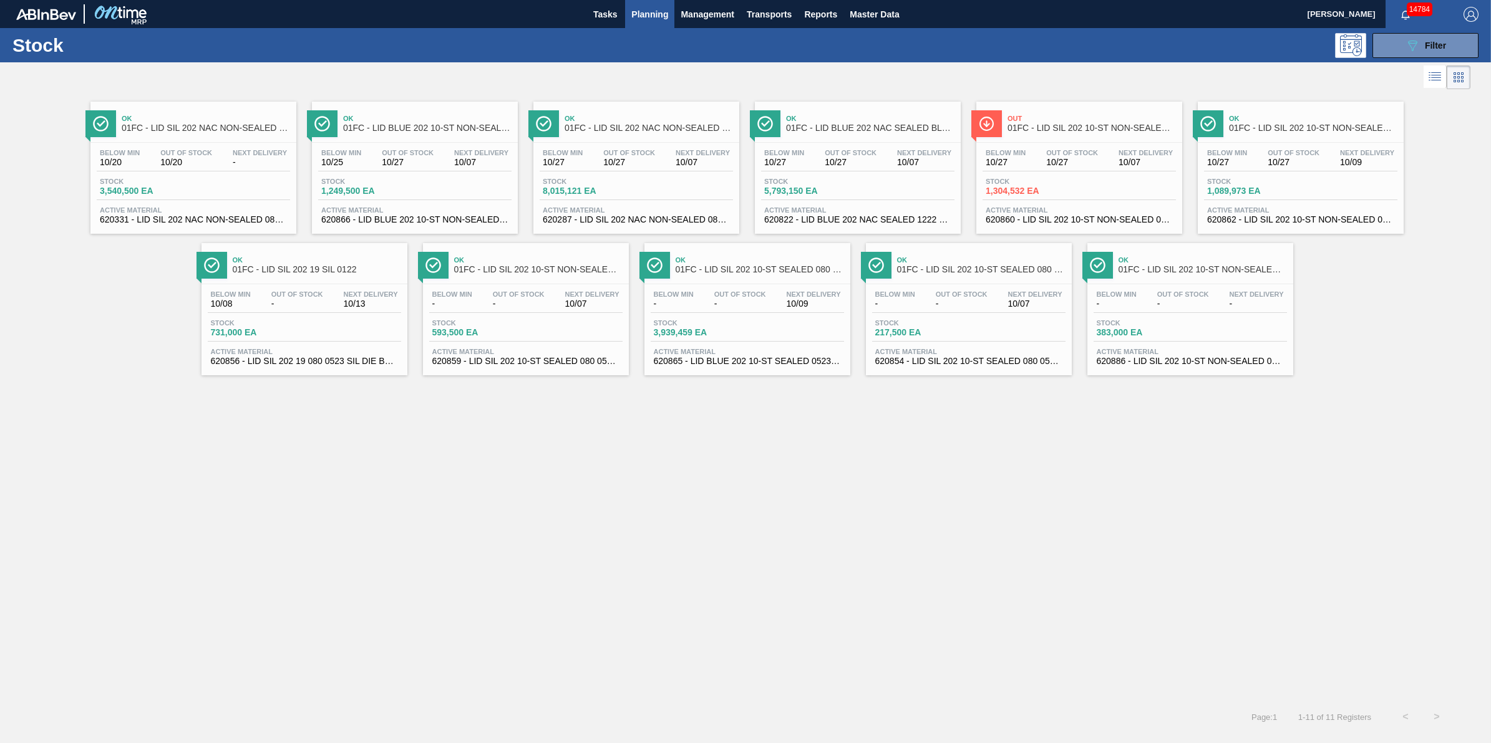
click at [573, 183] on span "Stock" at bounding box center [586, 181] width 87 height 7
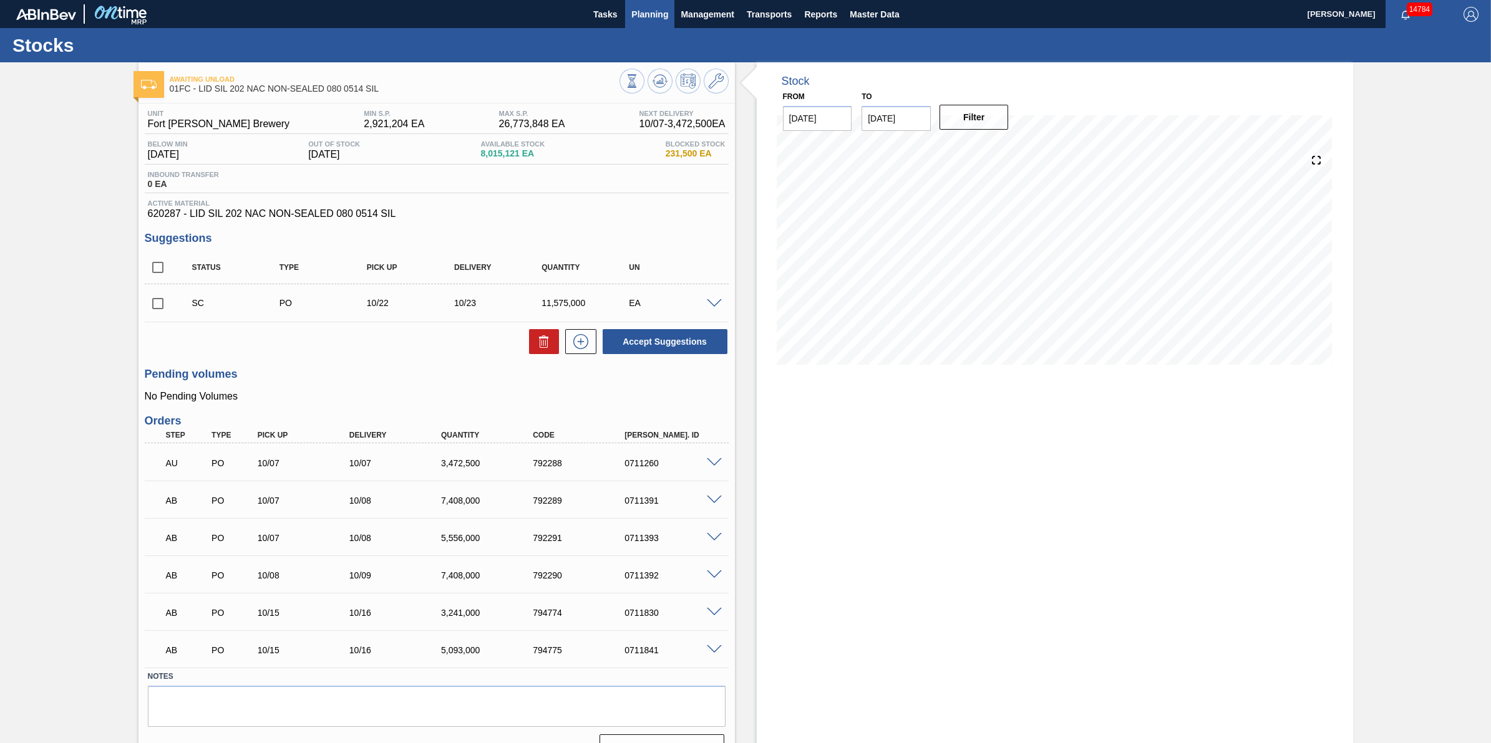
click at [655, 7] on span "Planning" at bounding box center [649, 14] width 37 height 15
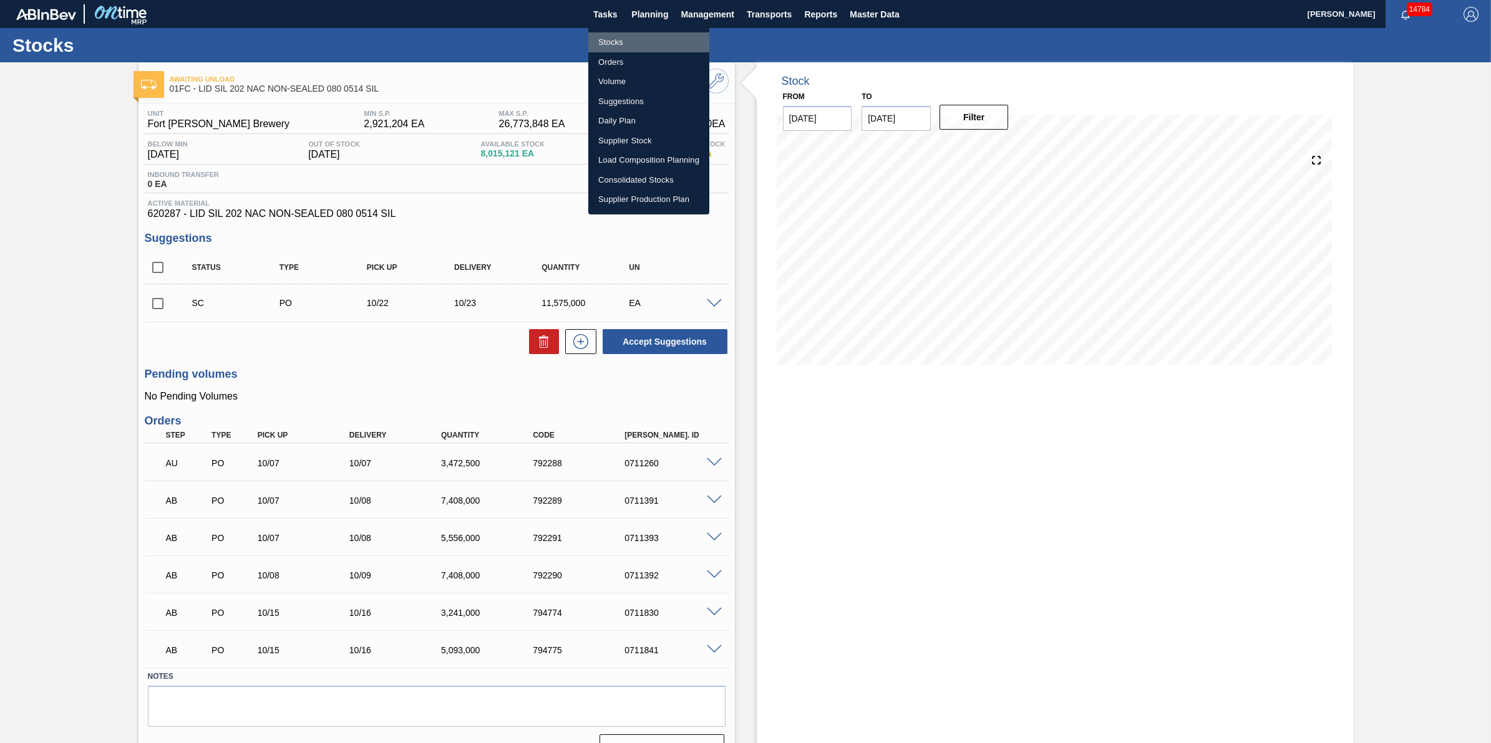
click at [654, 41] on li "Stocks" at bounding box center [648, 42] width 121 height 20
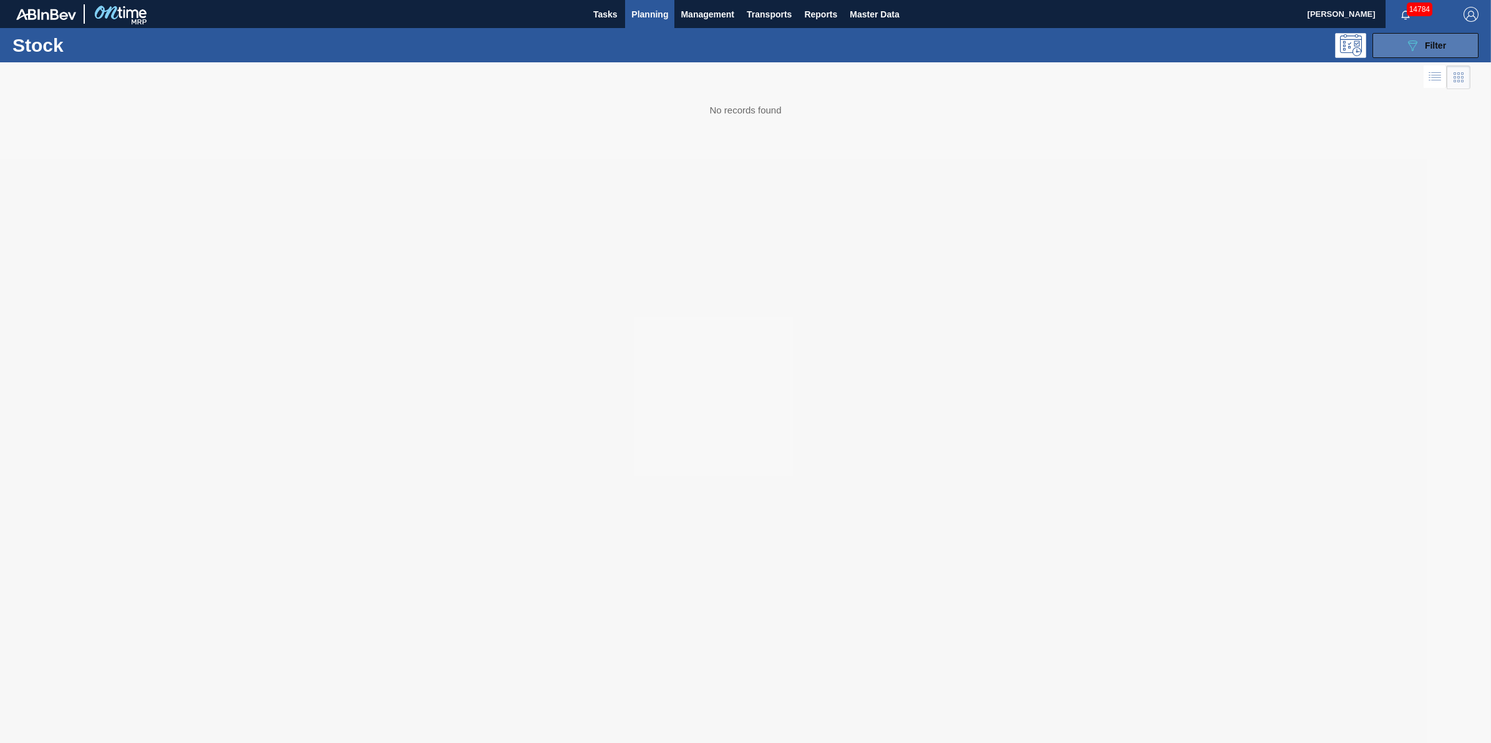
click at [1408, 41] on icon "089F7B8B-B2A5-4AFE-B5C0-19BA573D28AC" at bounding box center [1412, 45] width 15 height 15
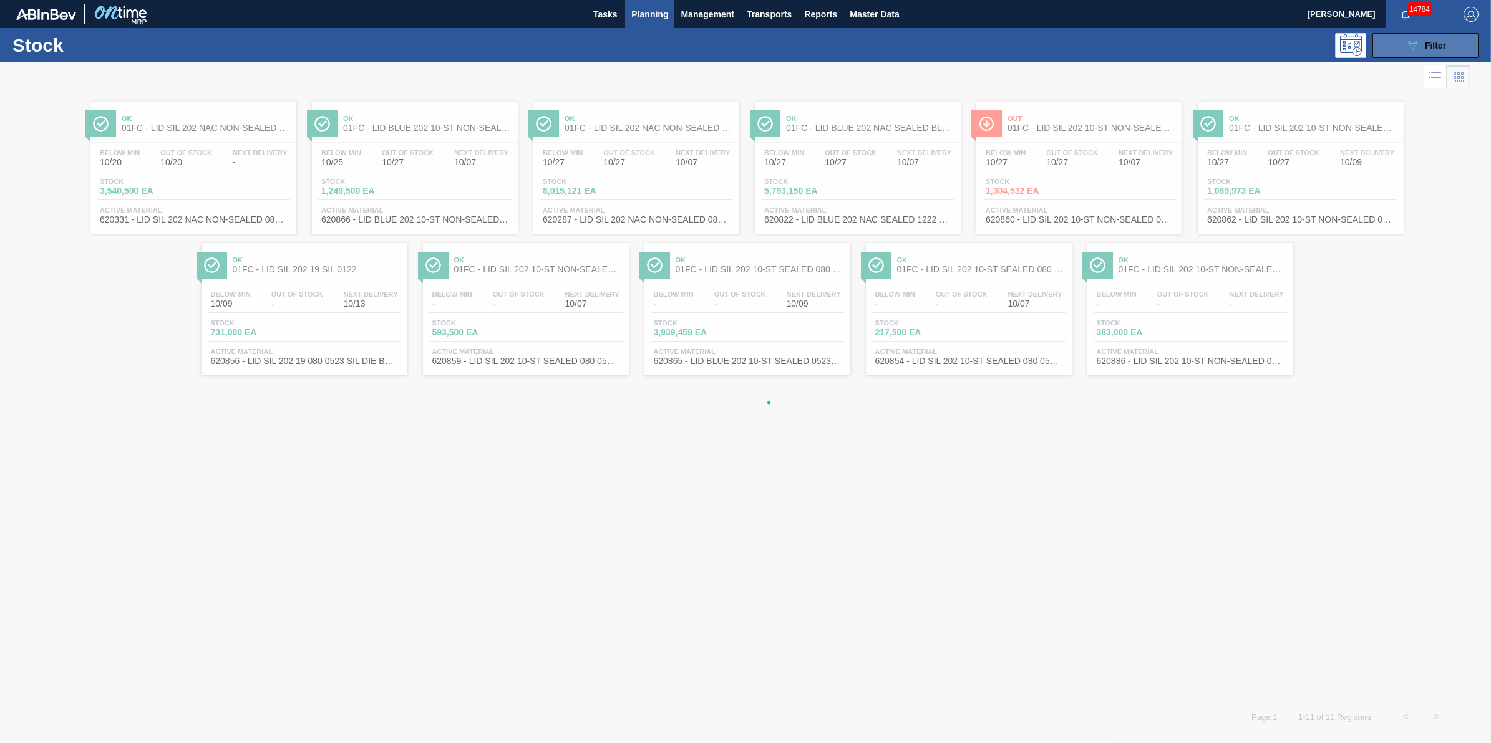
click at [1406, 47] on icon "089F7B8B-B2A5-4AFE-B5C0-19BA573D28AC" at bounding box center [1412, 45] width 15 height 15
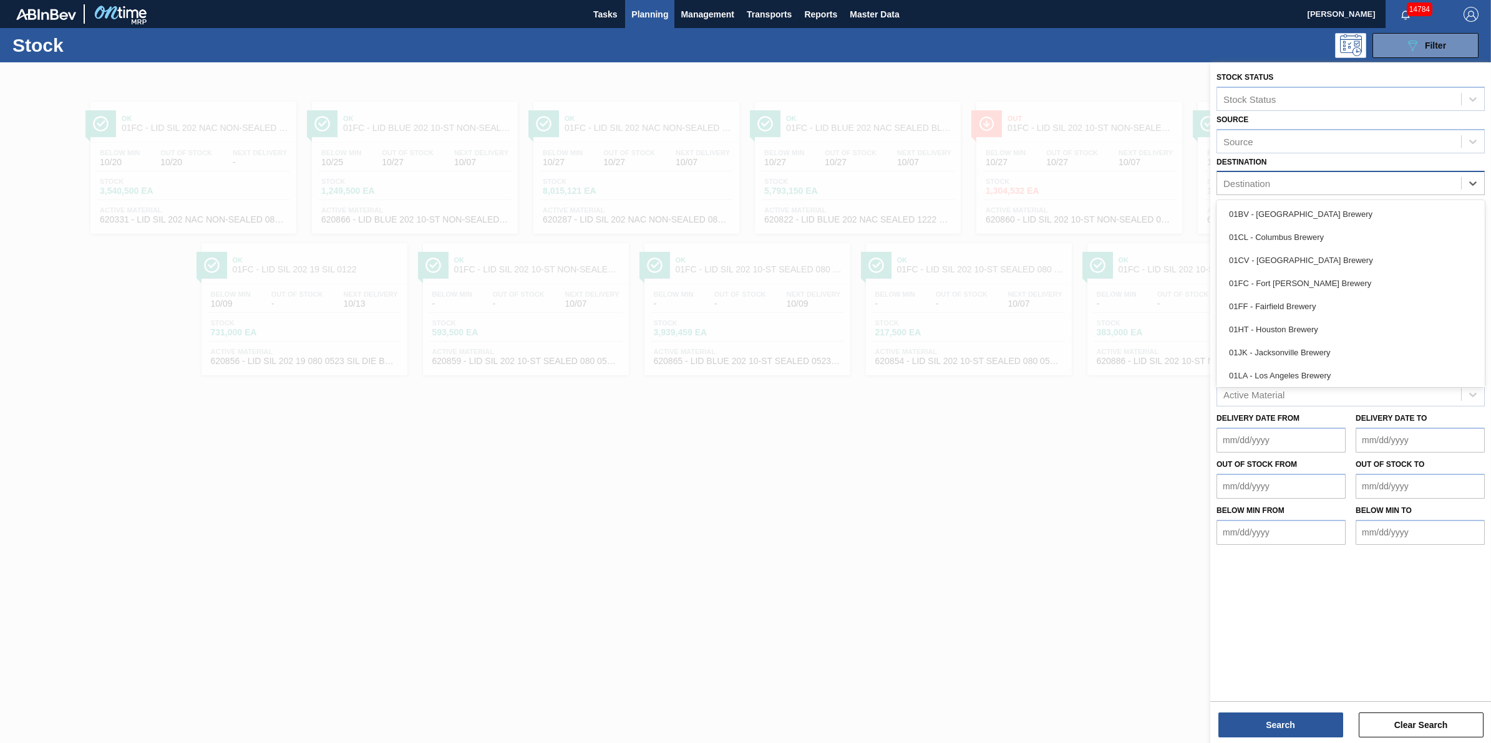
click at [1441, 185] on div "Destination" at bounding box center [1339, 184] width 244 height 18
click at [1392, 306] on div "01MM - Merrimack Brewery" at bounding box center [1350, 304] width 268 height 23
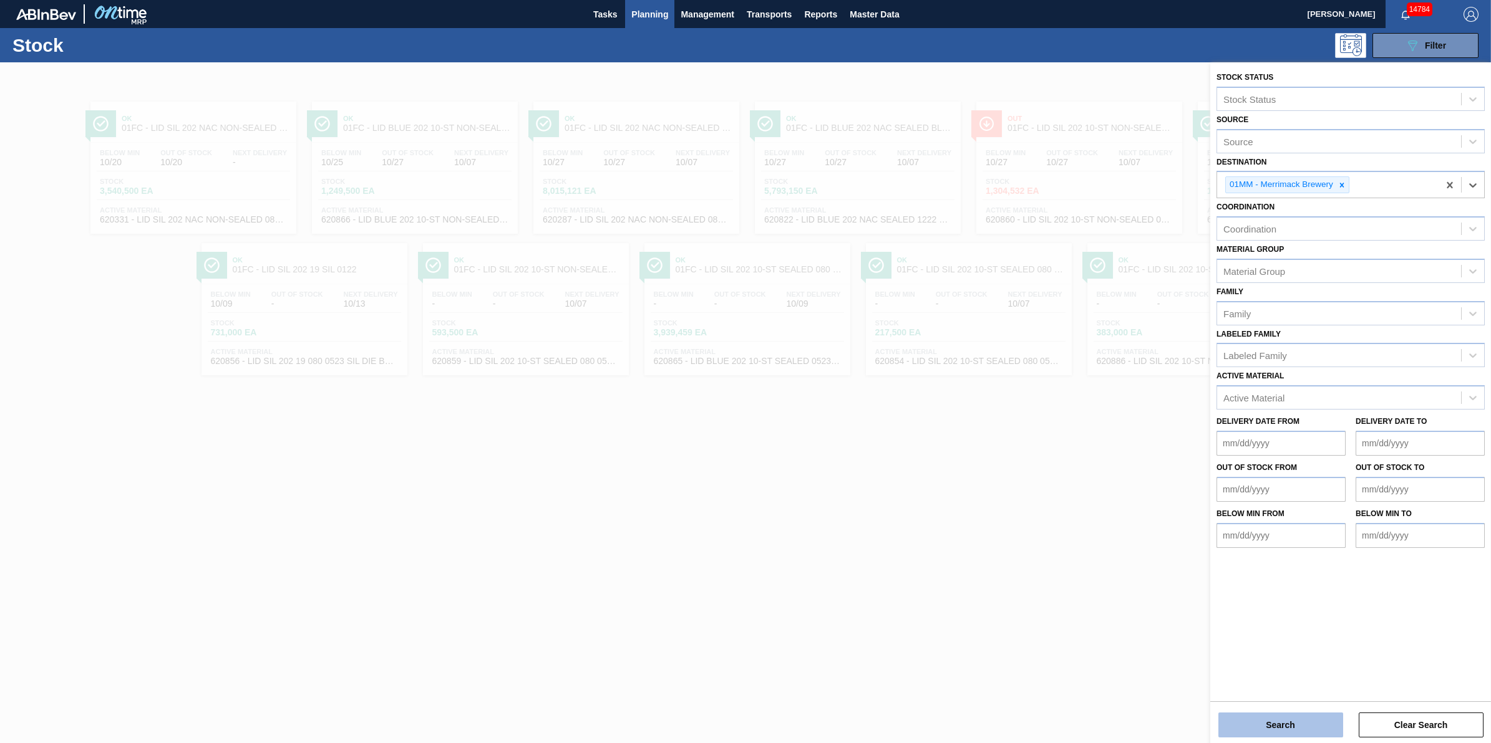
click at [1257, 719] on button "Search" at bounding box center [1280, 725] width 125 height 25
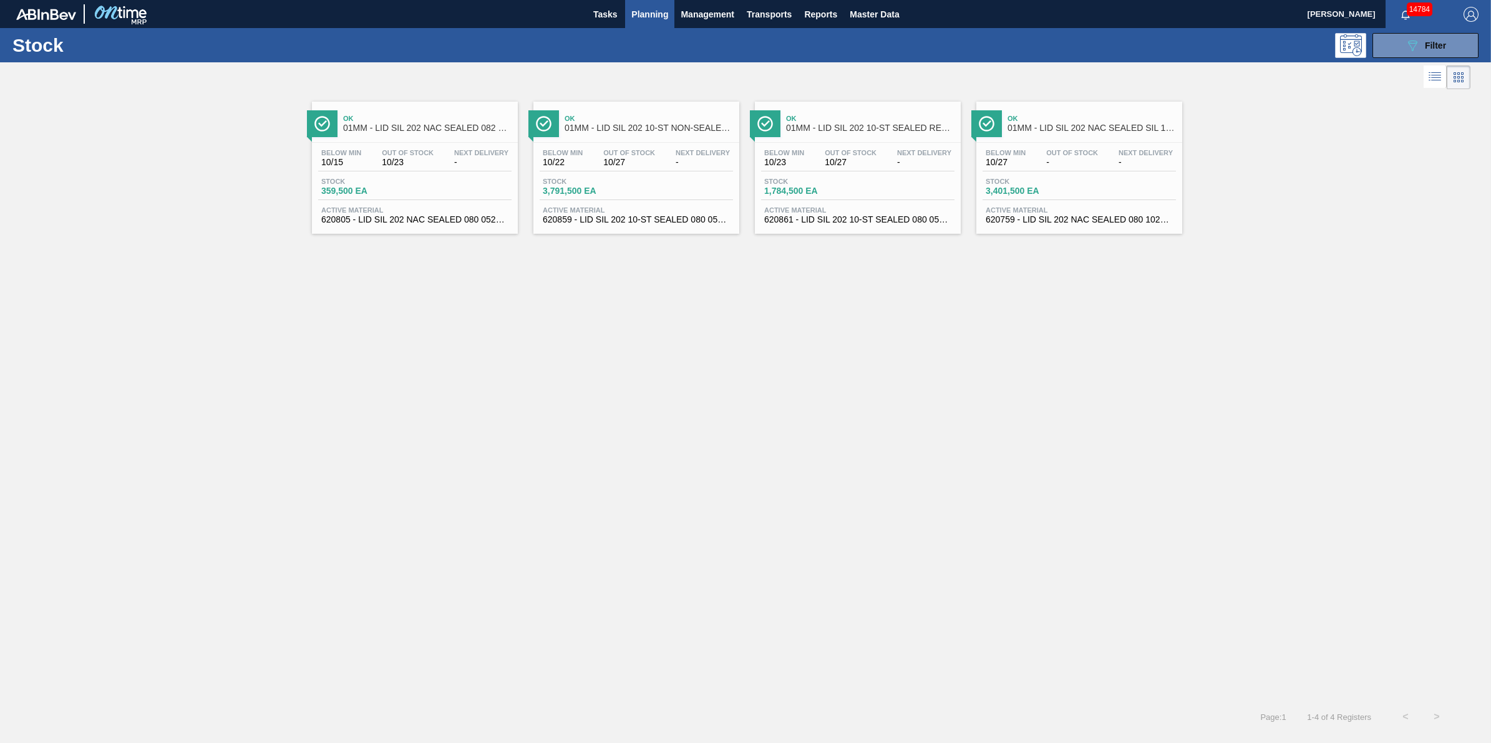
click at [639, 134] on div "Ok 01MM - LID SIL 202 10-ST NON-SEALED 088 0824 SI" at bounding box center [648, 124] width 168 height 28
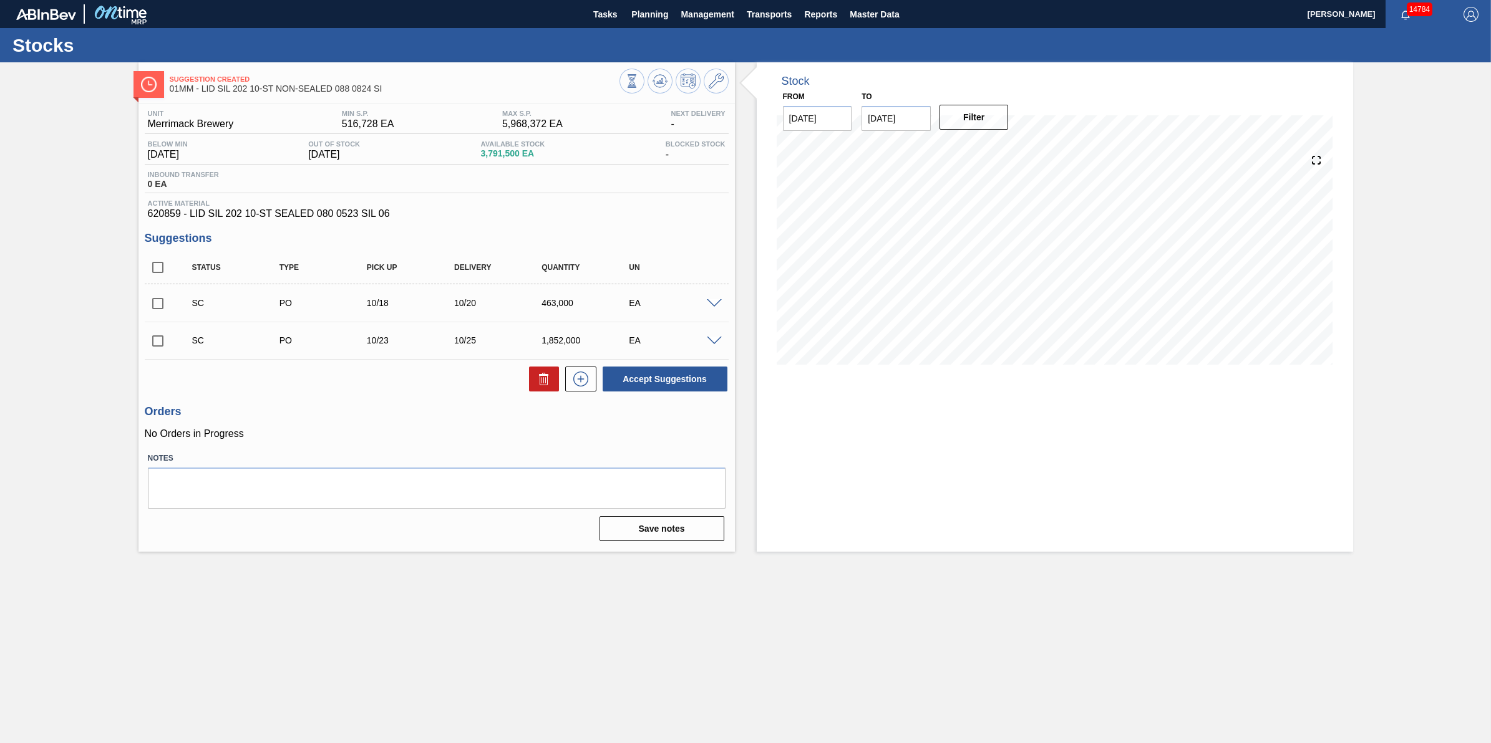
click at [75, 337] on div "Suggestion Created 01MM - LID SIL 202 10-ST NON-SEALED 088 0824 SI Unit Merrima…" at bounding box center [745, 307] width 1491 height 490
click at [585, 63] on div "Suggestion Created 01MM - LID SIL 202 10-ST NON-SEALED 088 0824 SI" at bounding box center [436, 79] width 596 height 34
click at [460, 662] on main "Tasks Planning Management Transports Reports Master Data Jack Schuld 14784 Mark…" at bounding box center [745, 371] width 1491 height 743
click at [659, 19] on span "Planning" at bounding box center [649, 14] width 37 height 15
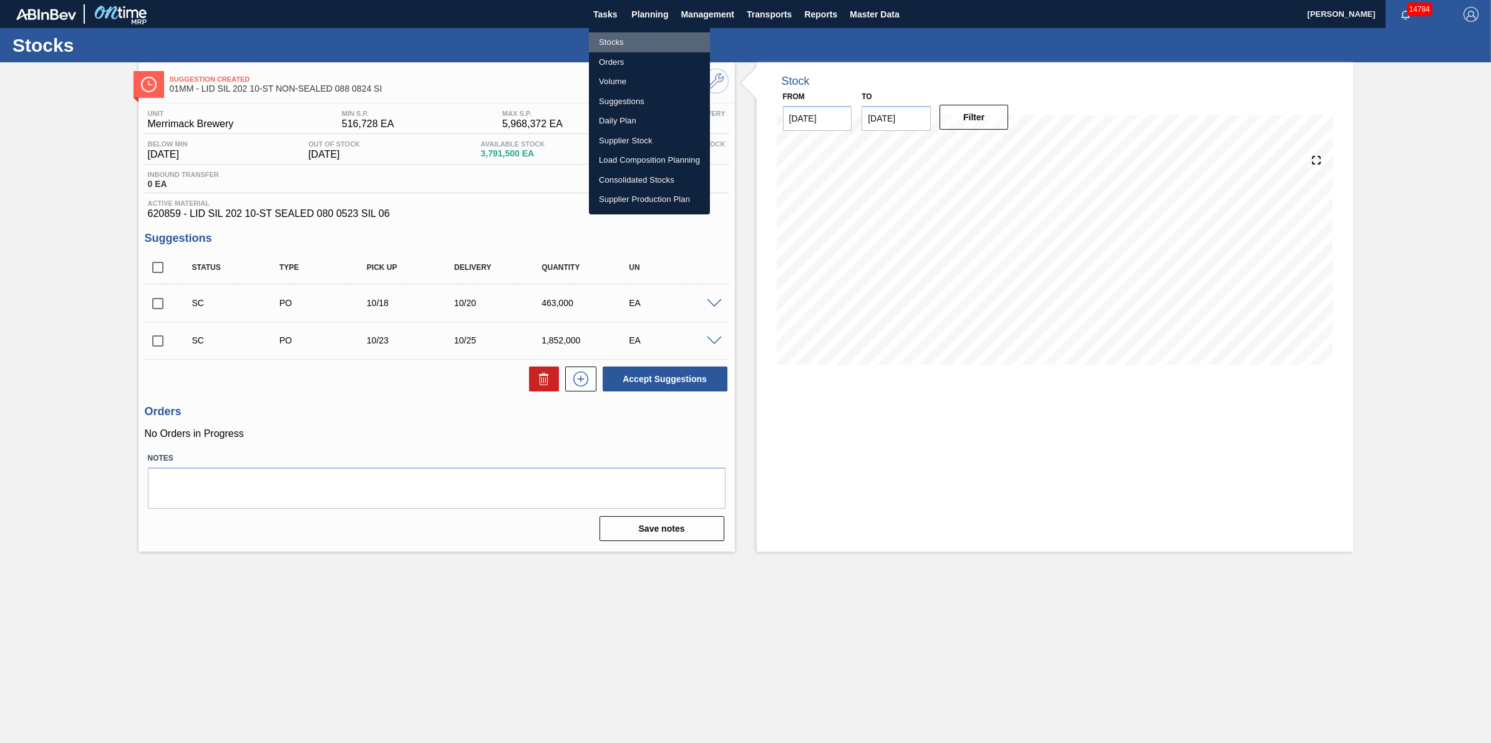
click at [659, 39] on li "Stocks" at bounding box center [649, 42] width 121 height 20
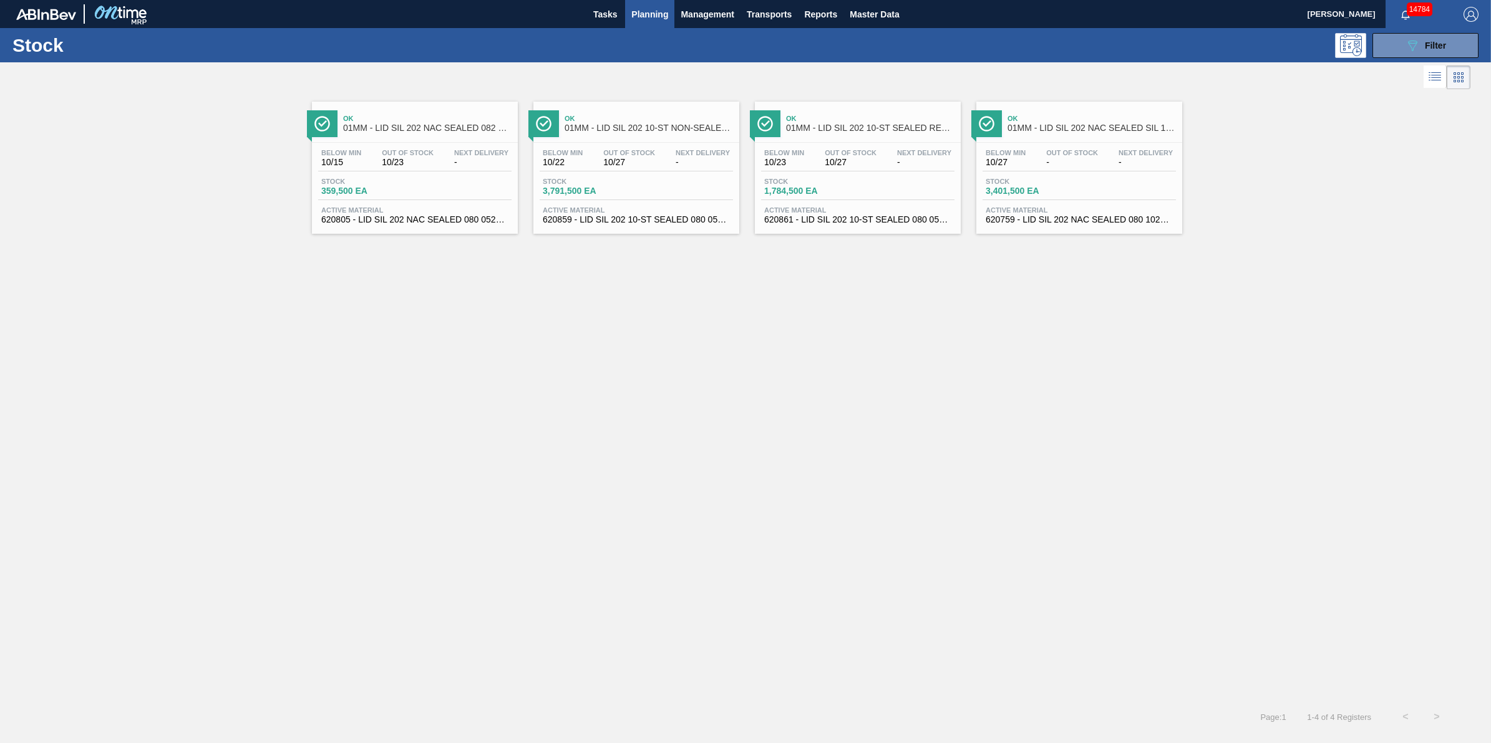
click at [656, 27] on button "Planning" at bounding box center [649, 14] width 49 height 28
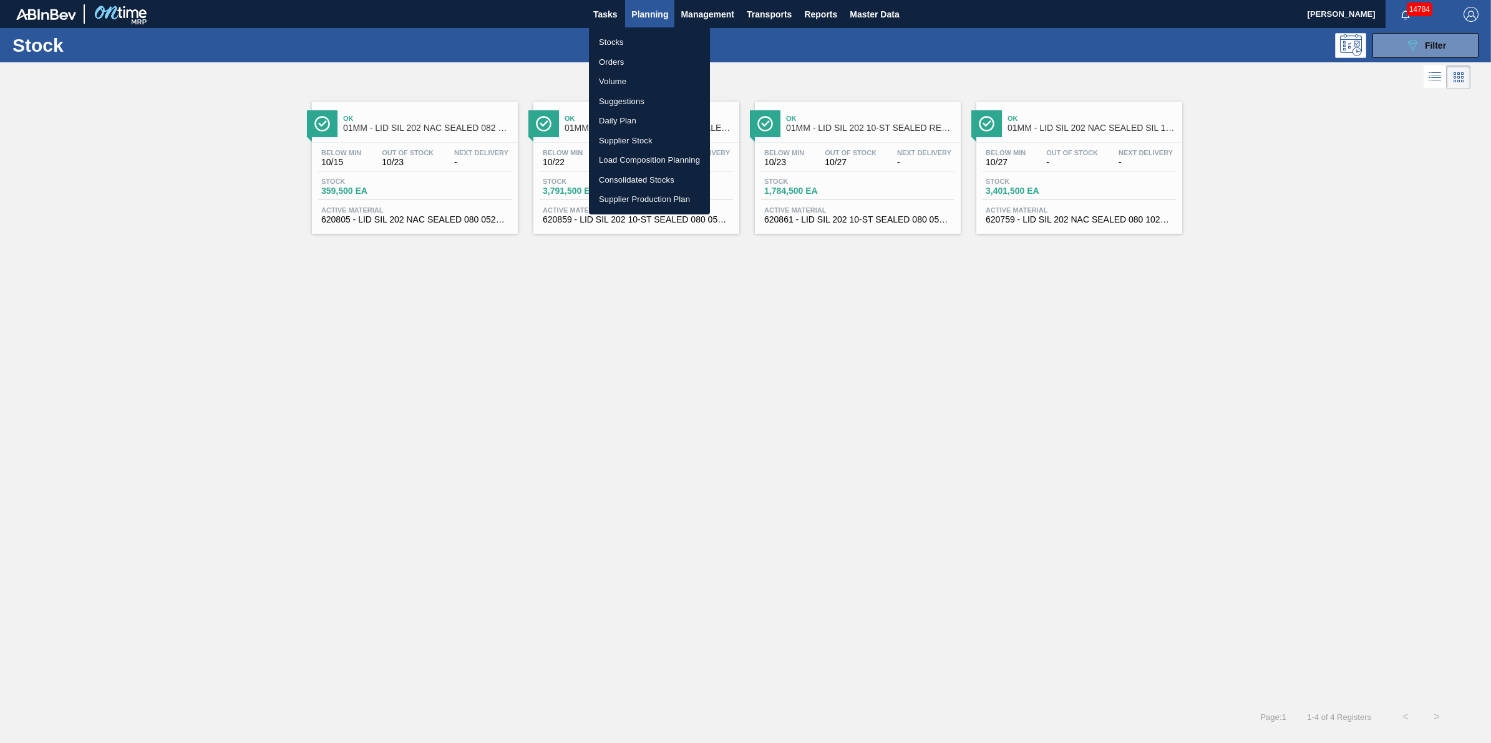
click at [658, 153] on li "Load Composition Planning" at bounding box center [649, 160] width 121 height 20
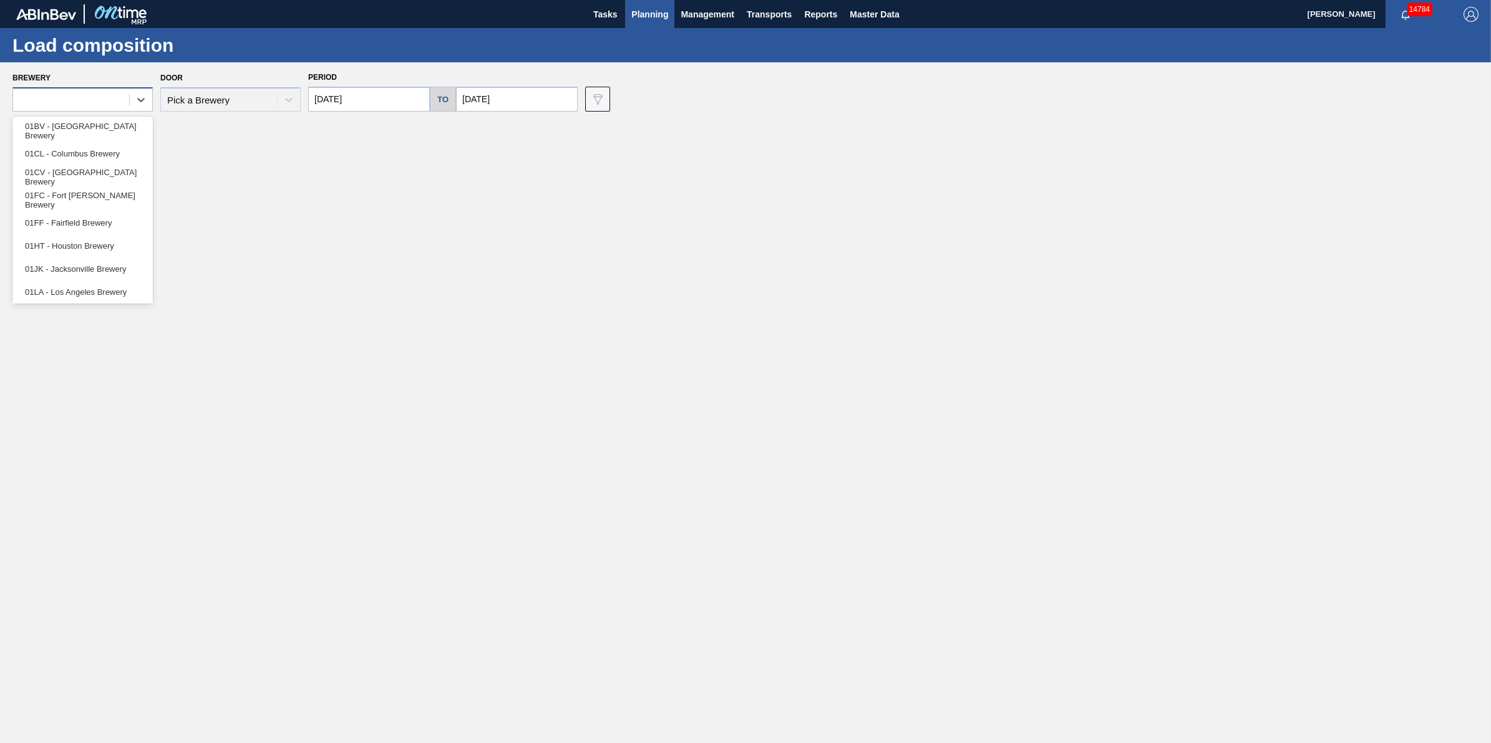
click at [110, 92] on div at bounding box center [71, 100] width 116 height 18
click at [132, 206] on div "01LA - Los Angeles Brewery" at bounding box center [82, 197] width 140 height 23
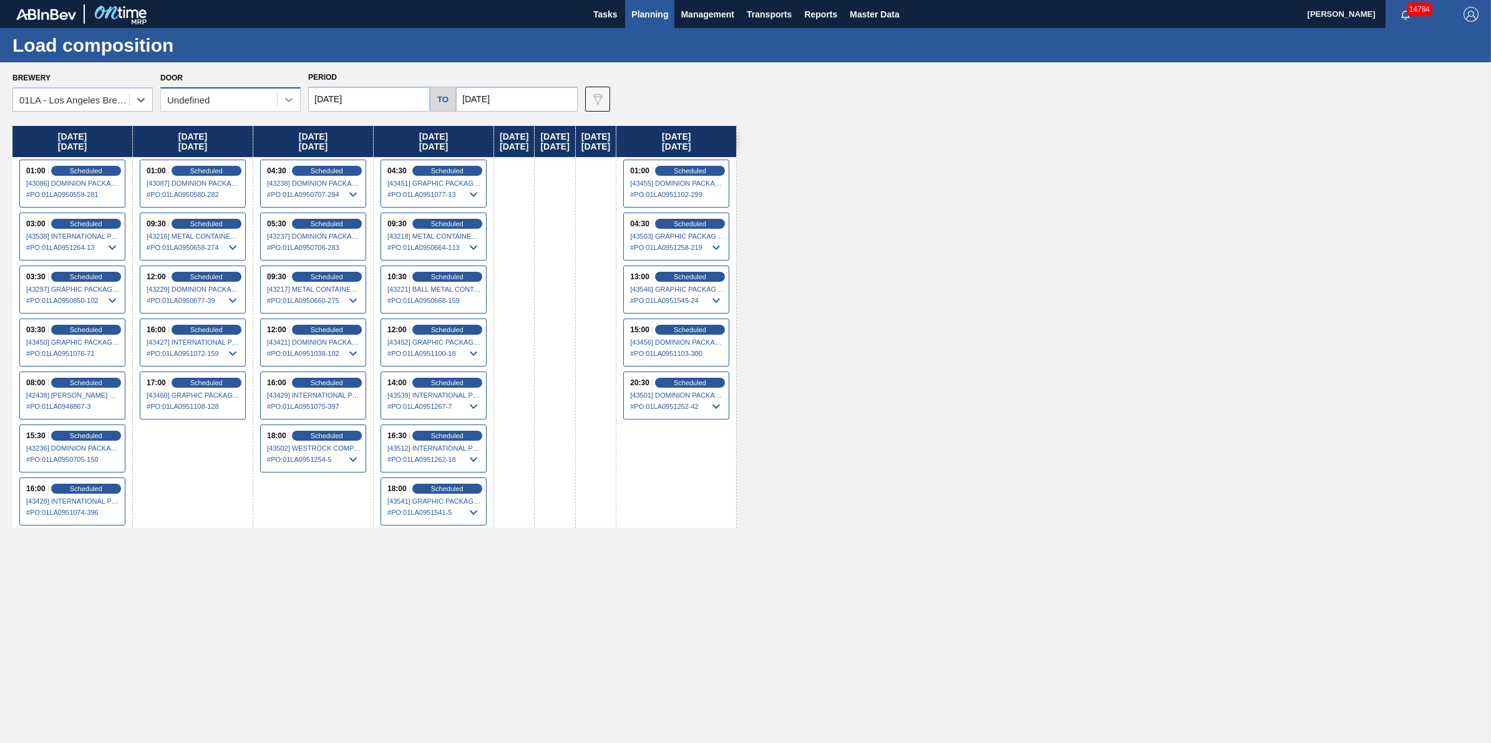
click at [278, 109] on div at bounding box center [289, 100] width 22 height 22
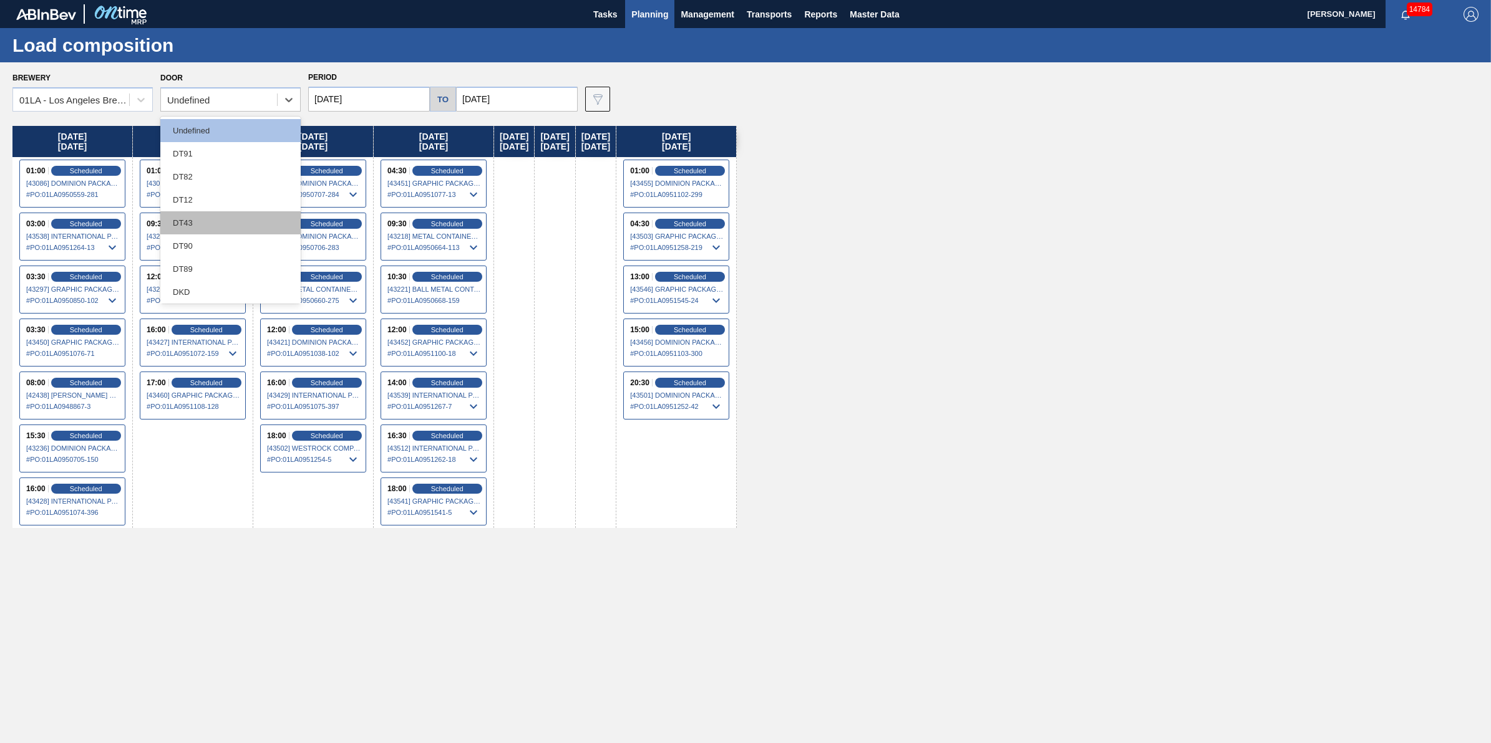
click at [260, 225] on div "DT43" at bounding box center [230, 222] width 140 height 23
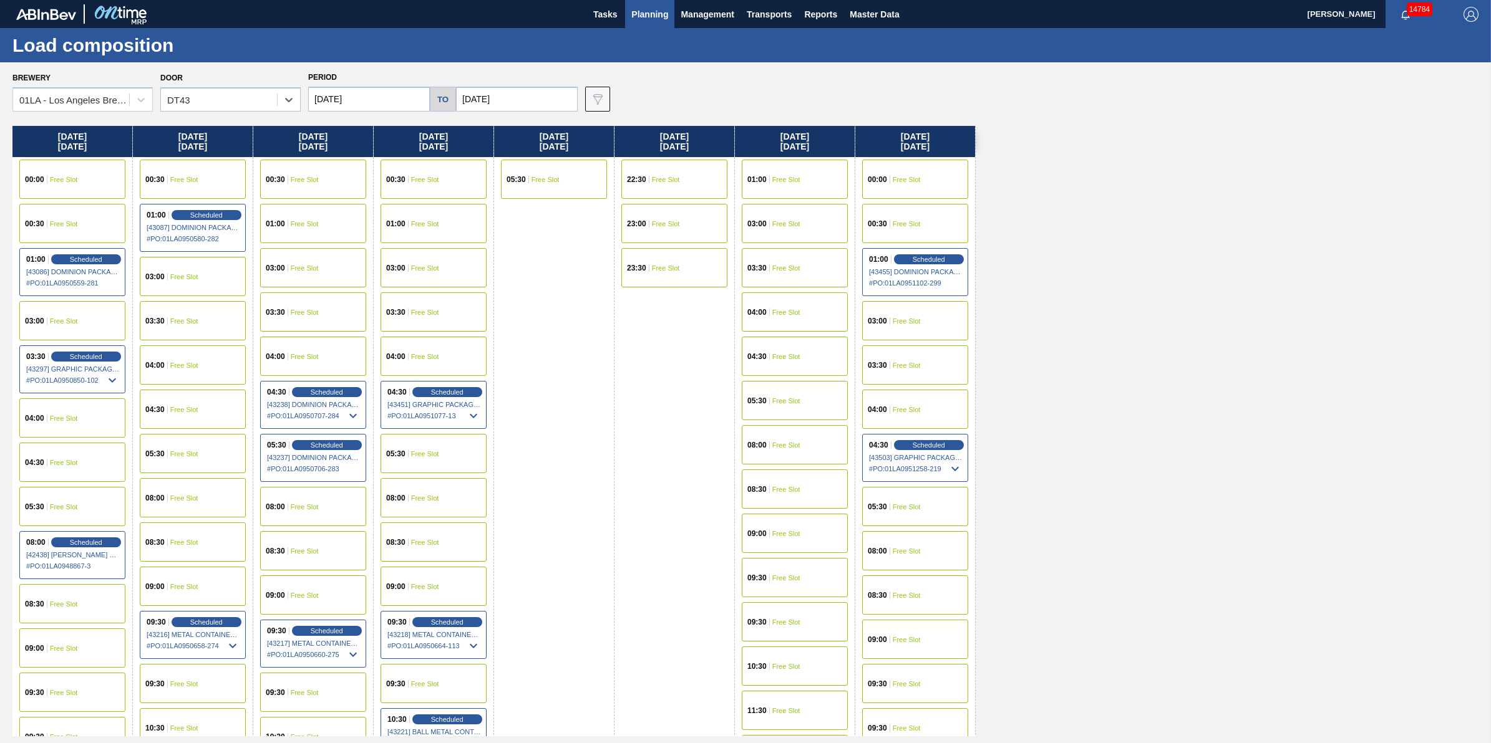
scroll to position [78, 0]
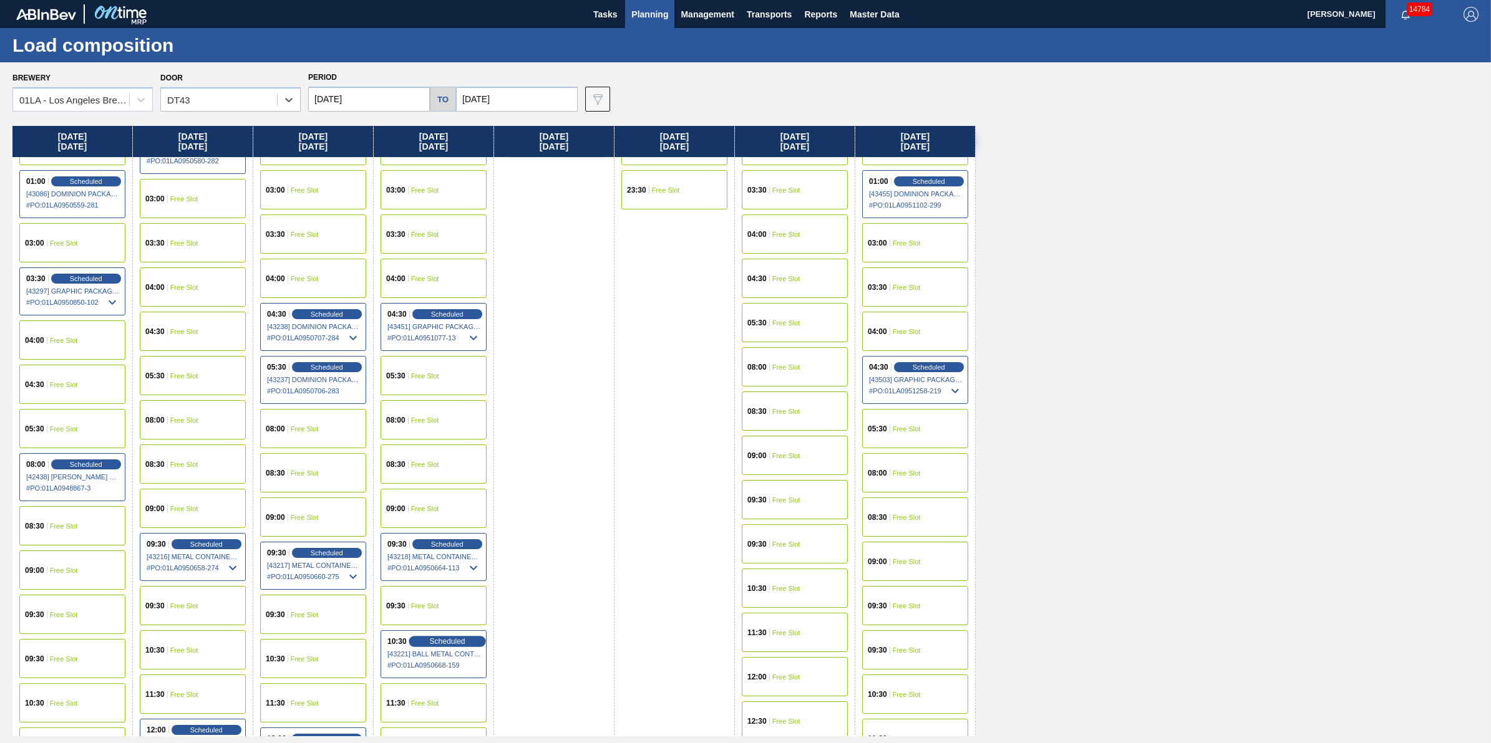
click at [440, 638] on span "Scheduled" at bounding box center [447, 641] width 36 height 8
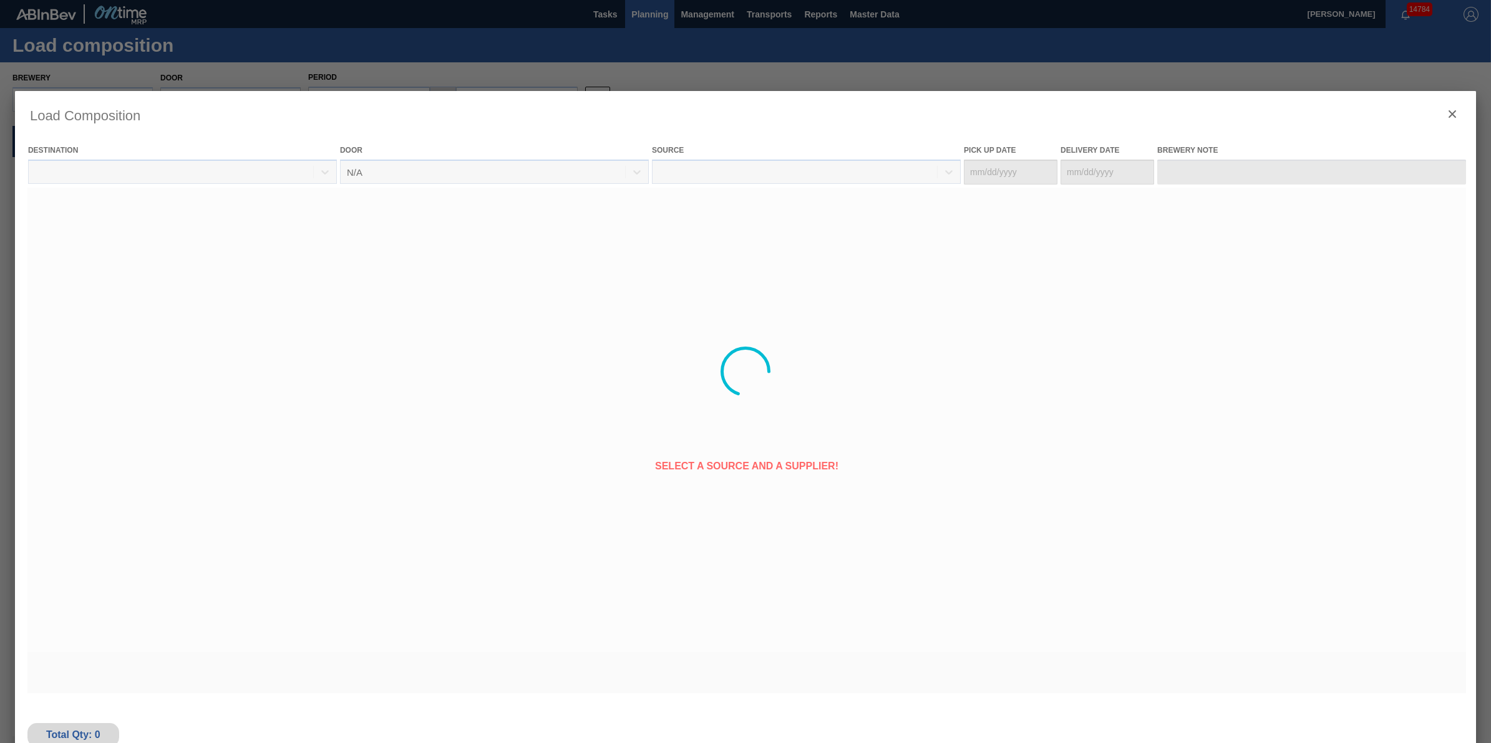
type Date "10/08/2025"
type Date "10/10/2025"
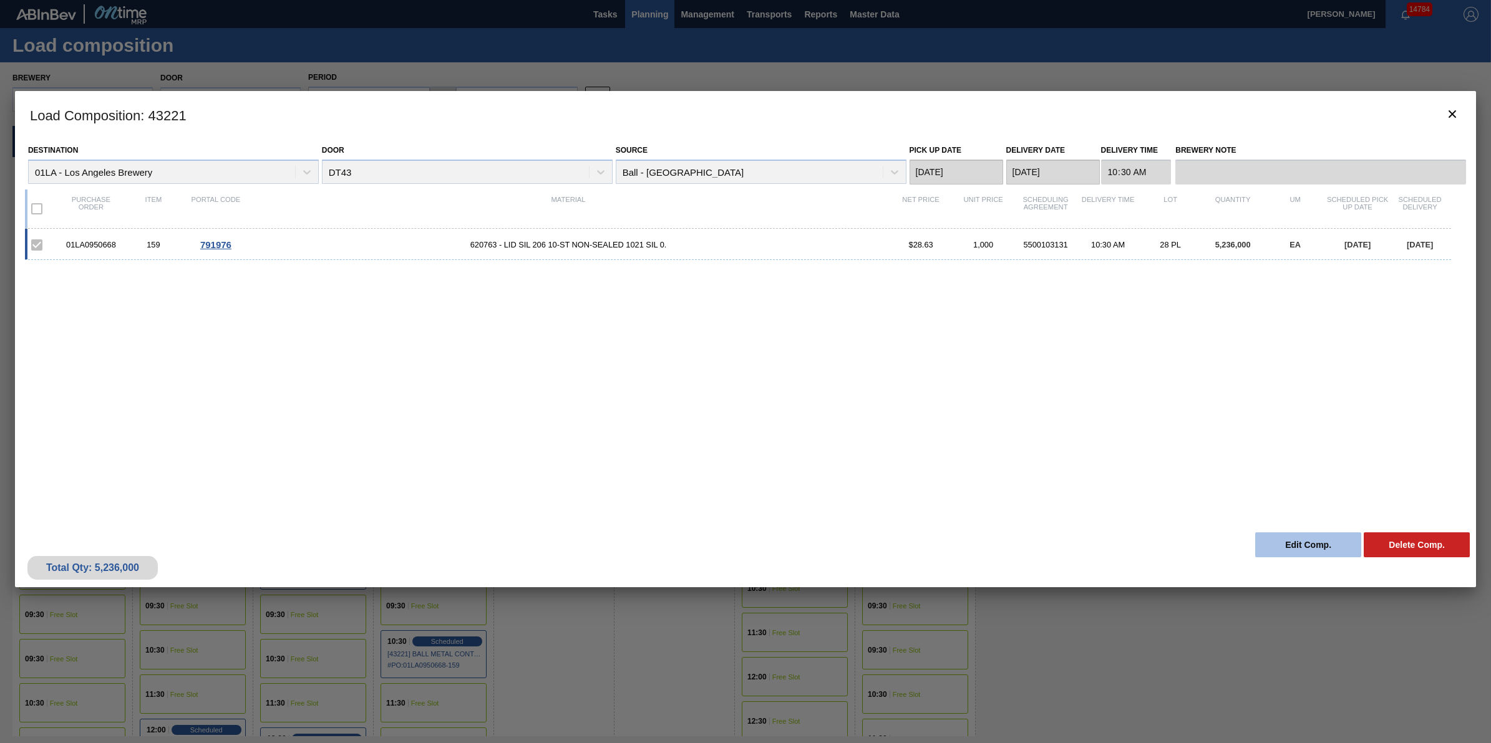
click at [1317, 541] on button "Edit Comp." at bounding box center [1308, 545] width 106 height 25
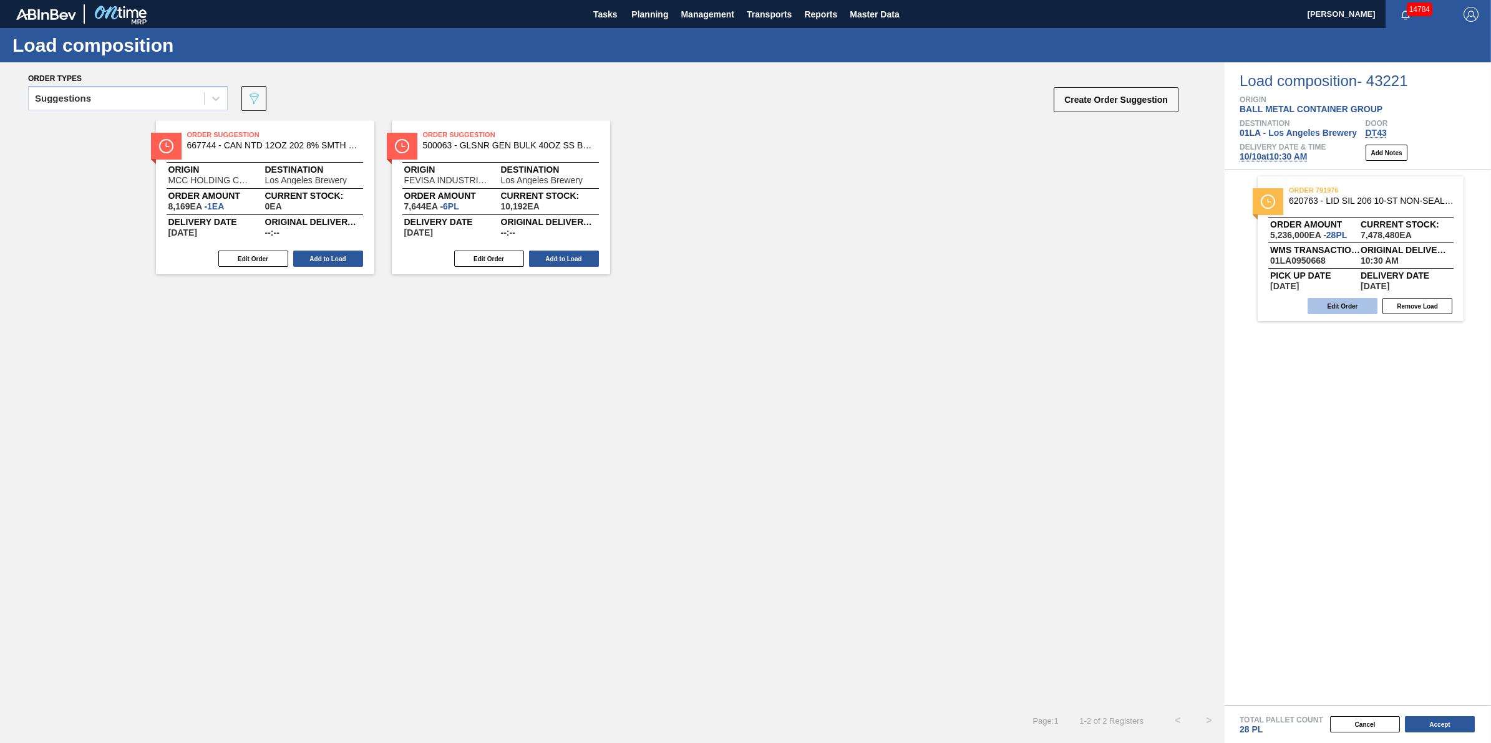
click at [1325, 309] on button "Edit Order" at bounding box center [1342, 306] width 70 height 16
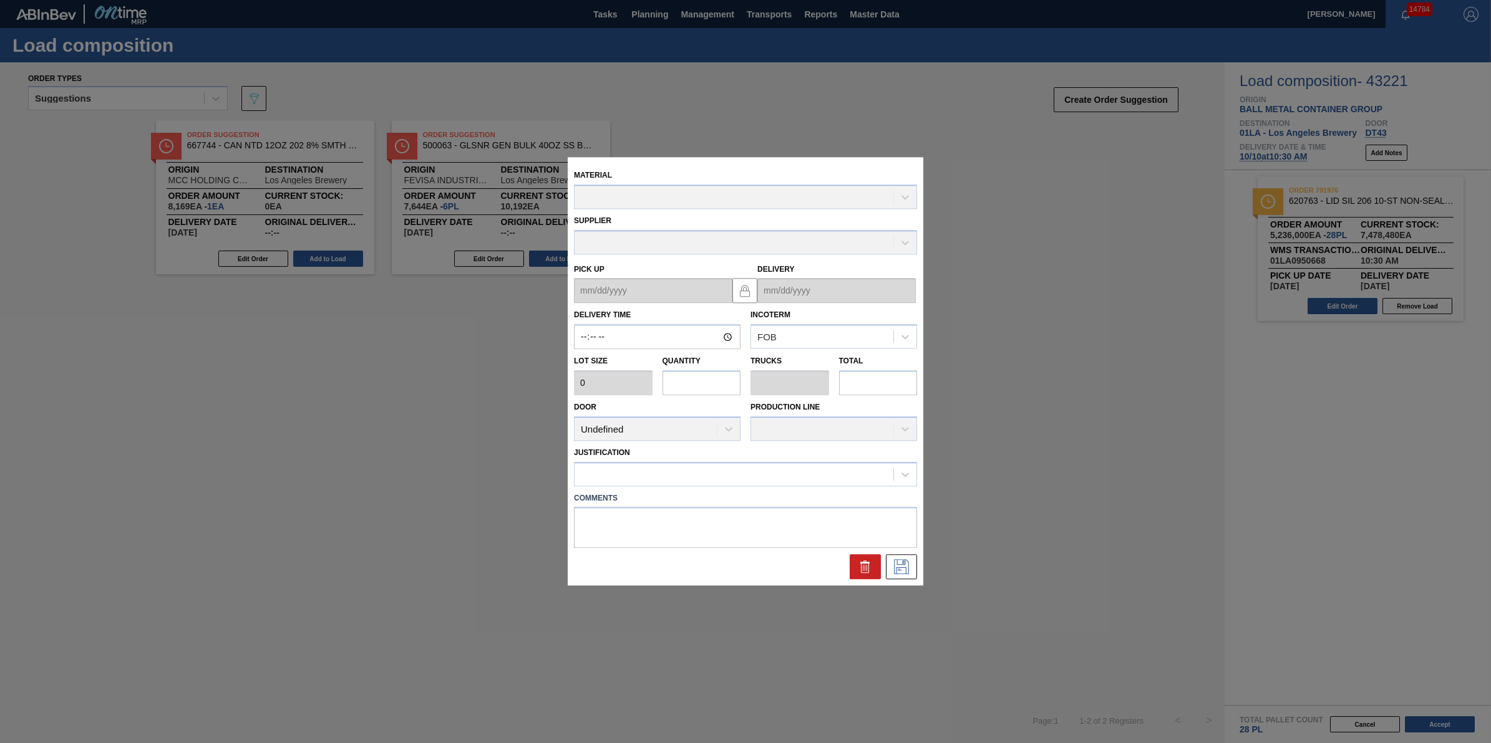
type input "10:30:00"
type input "187,000"
type input "28"
type input "1"
type input "5,236,000"
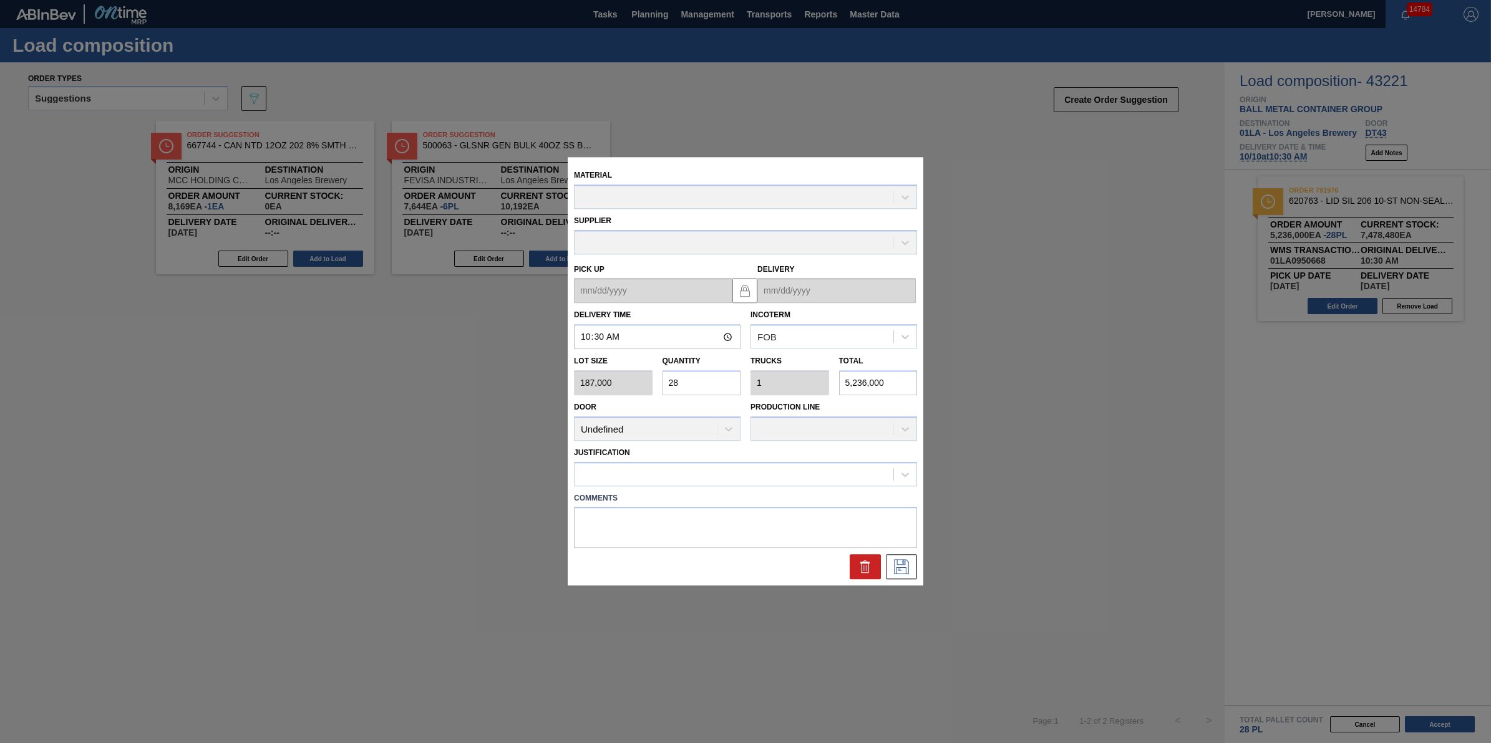
type up "10/08/2025"
type input "10/10/2025"
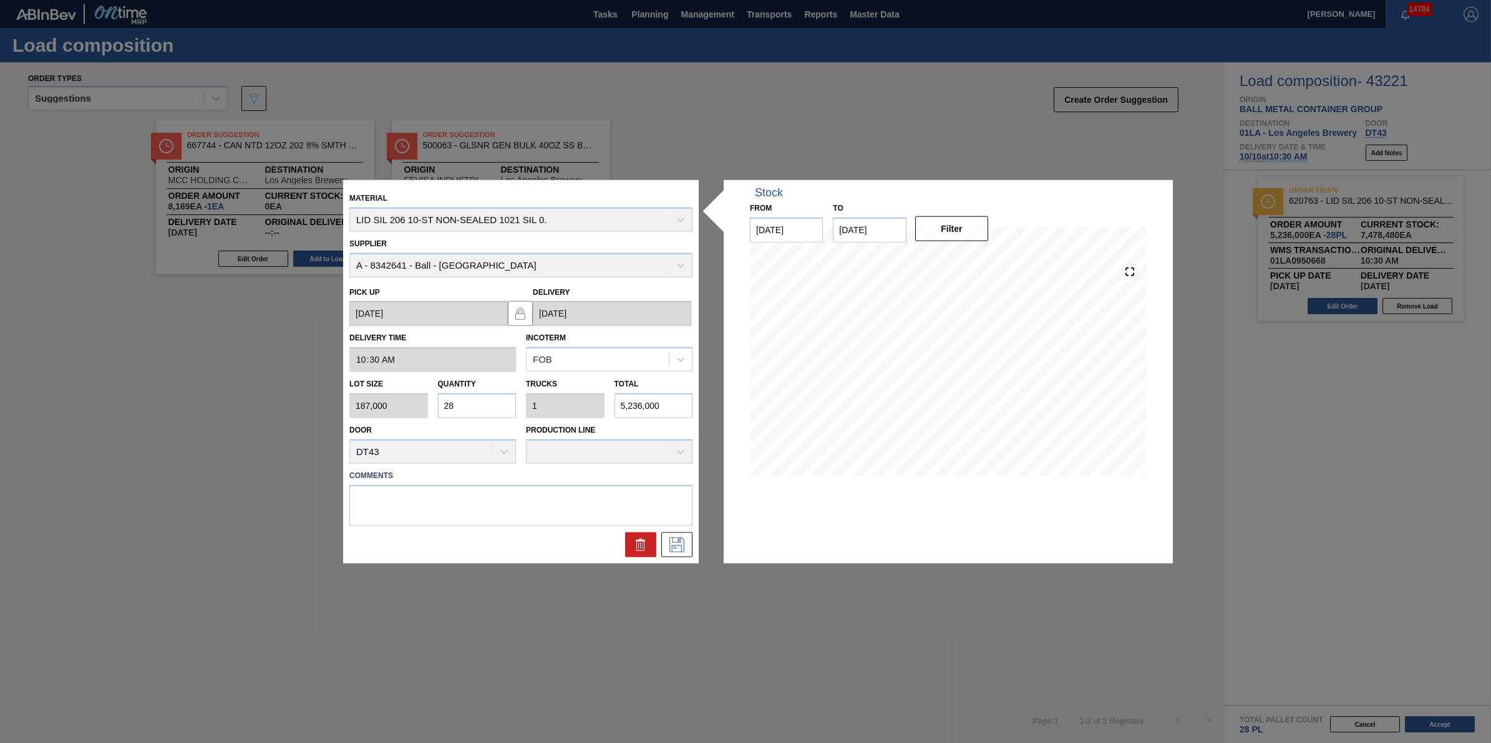
click at [504, 404] on input "28" at bounding box center [477, 406] width 79 height 25
type input "0"
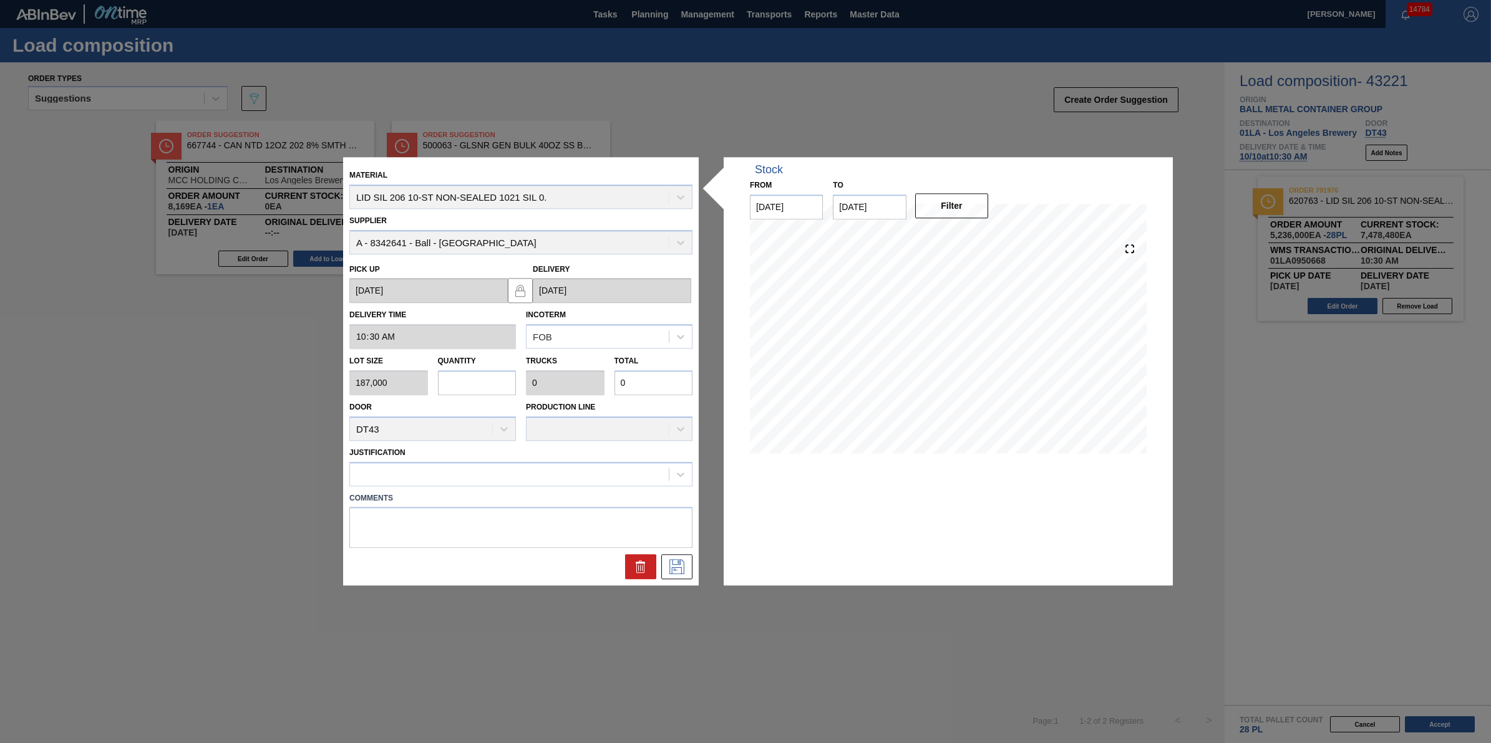
type input "7"
type input "0.25"
type input "1,309,000"
type input "0"
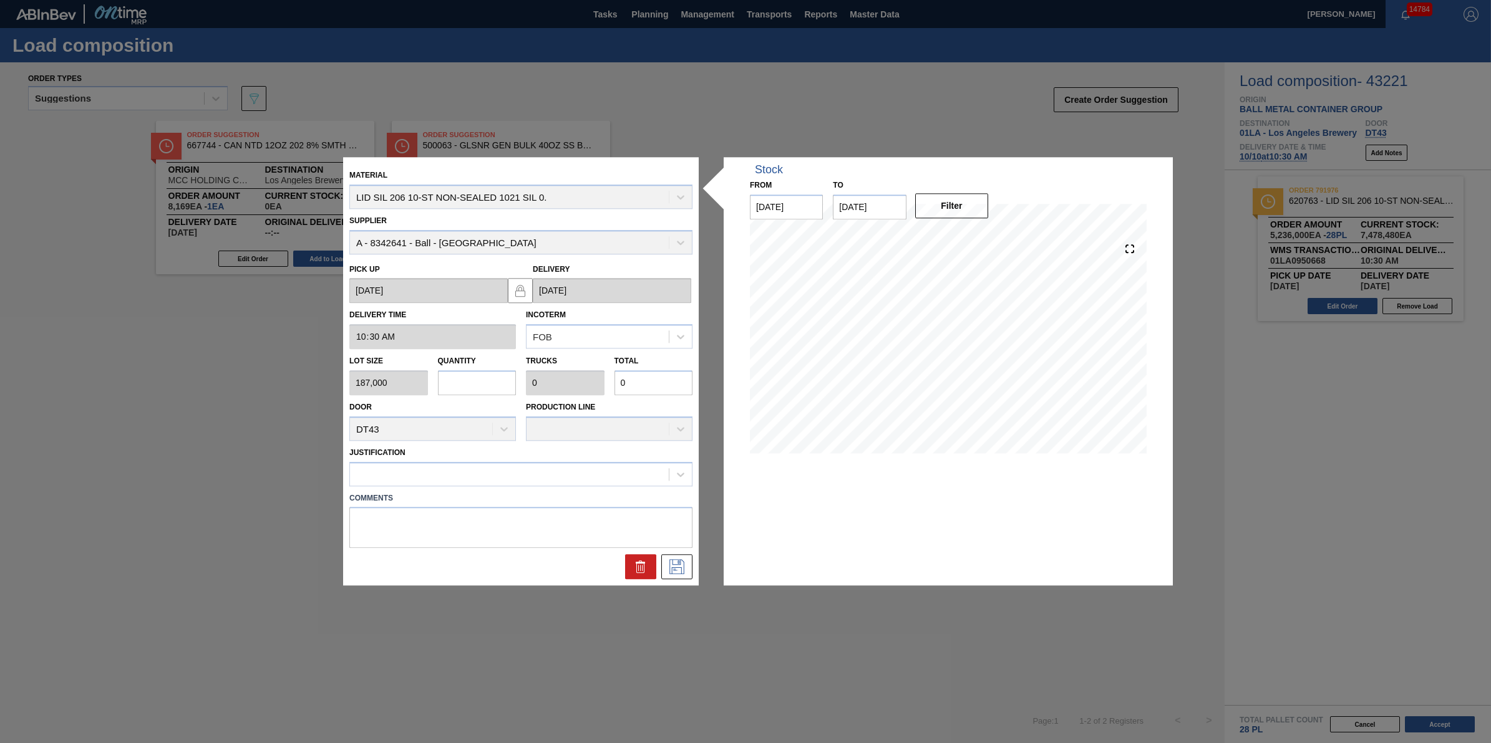
type input "2"
type input "0.071"
type input "374,000"
type input "27"
type input "0.964"
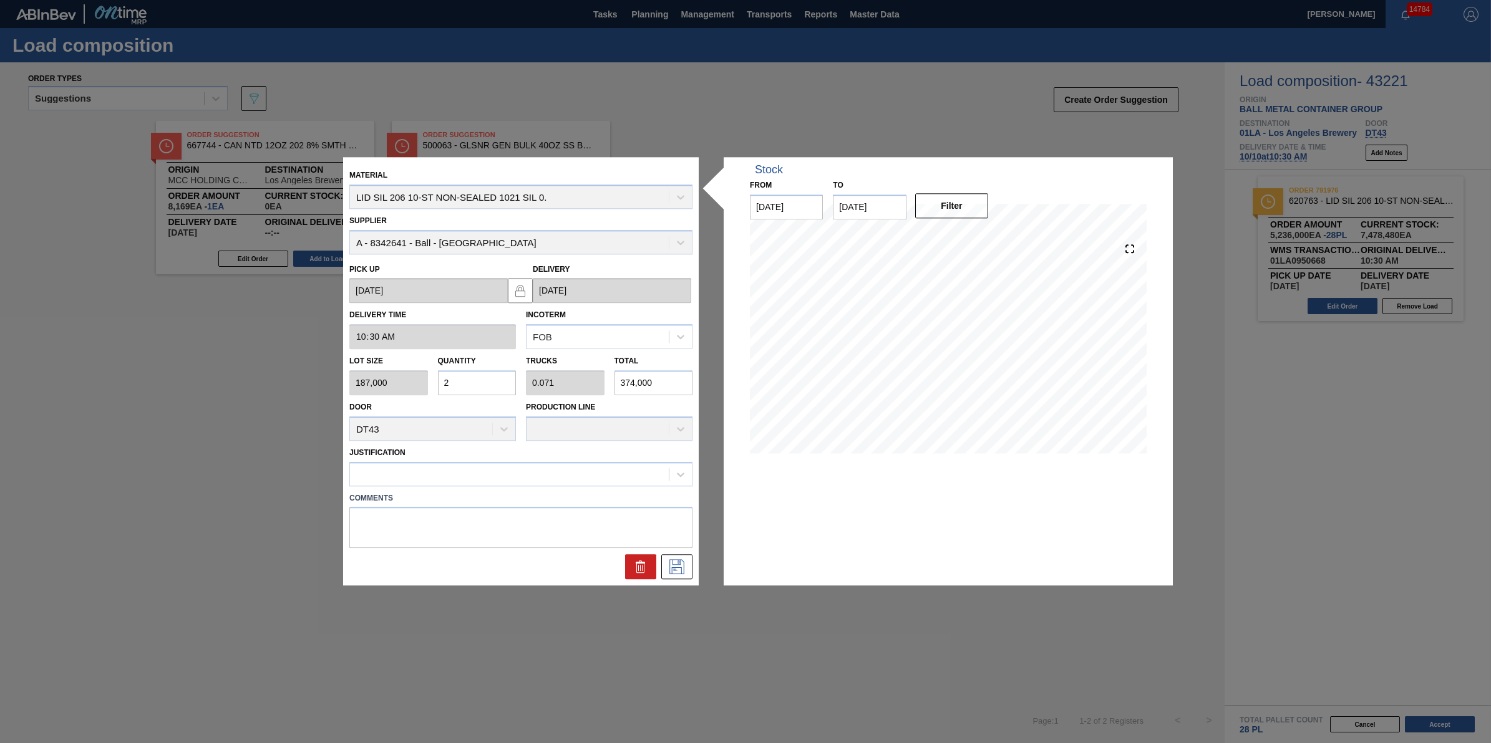
type input "5,049,000"
type input "27"
click at [681, 566] on icon at bounding box center [677, 567] width 20 height 15
click at [604, 473] on div at bounding box center [509, 474] width 319 height 18
type input "other"
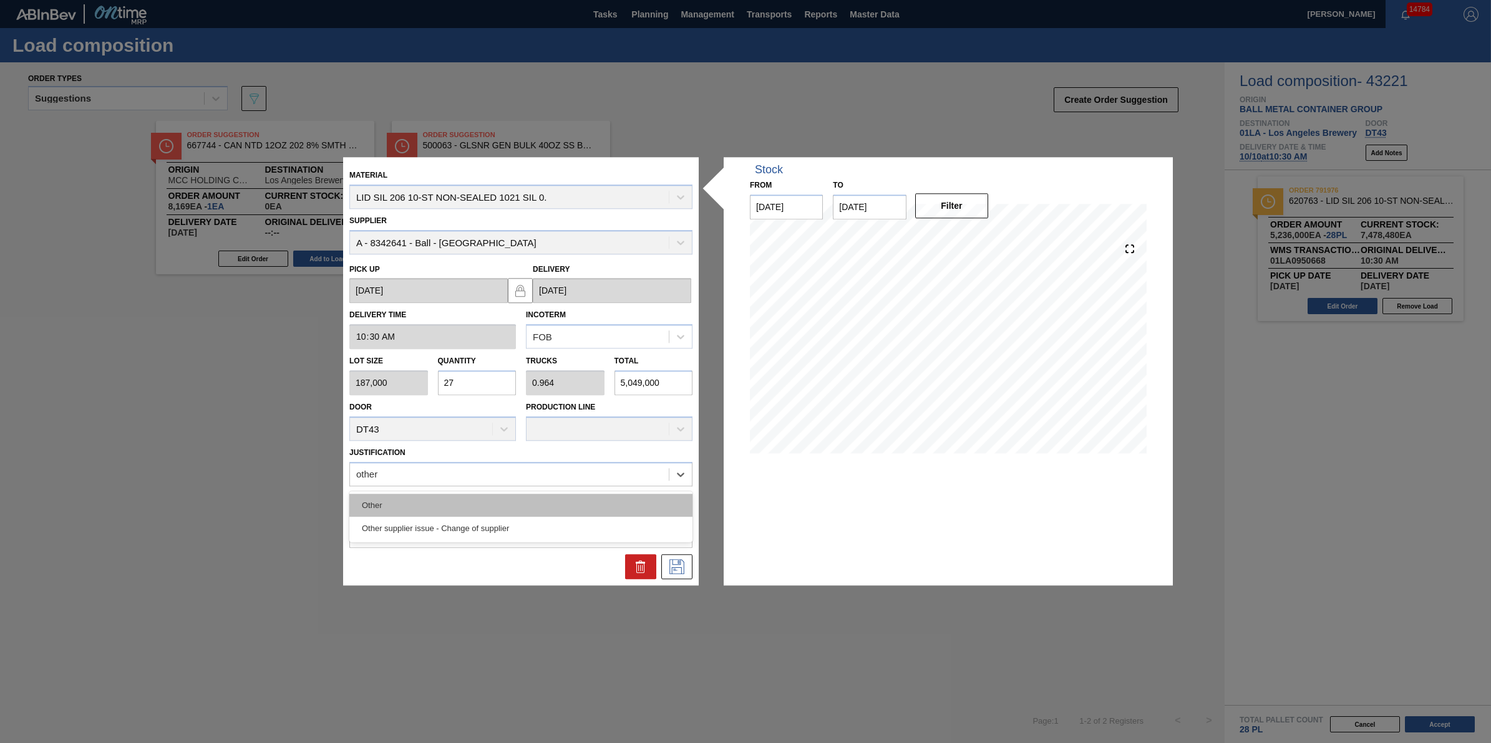
click at [611, 501] on div "Other" at bounding box center [520, 505] width 343 height 23
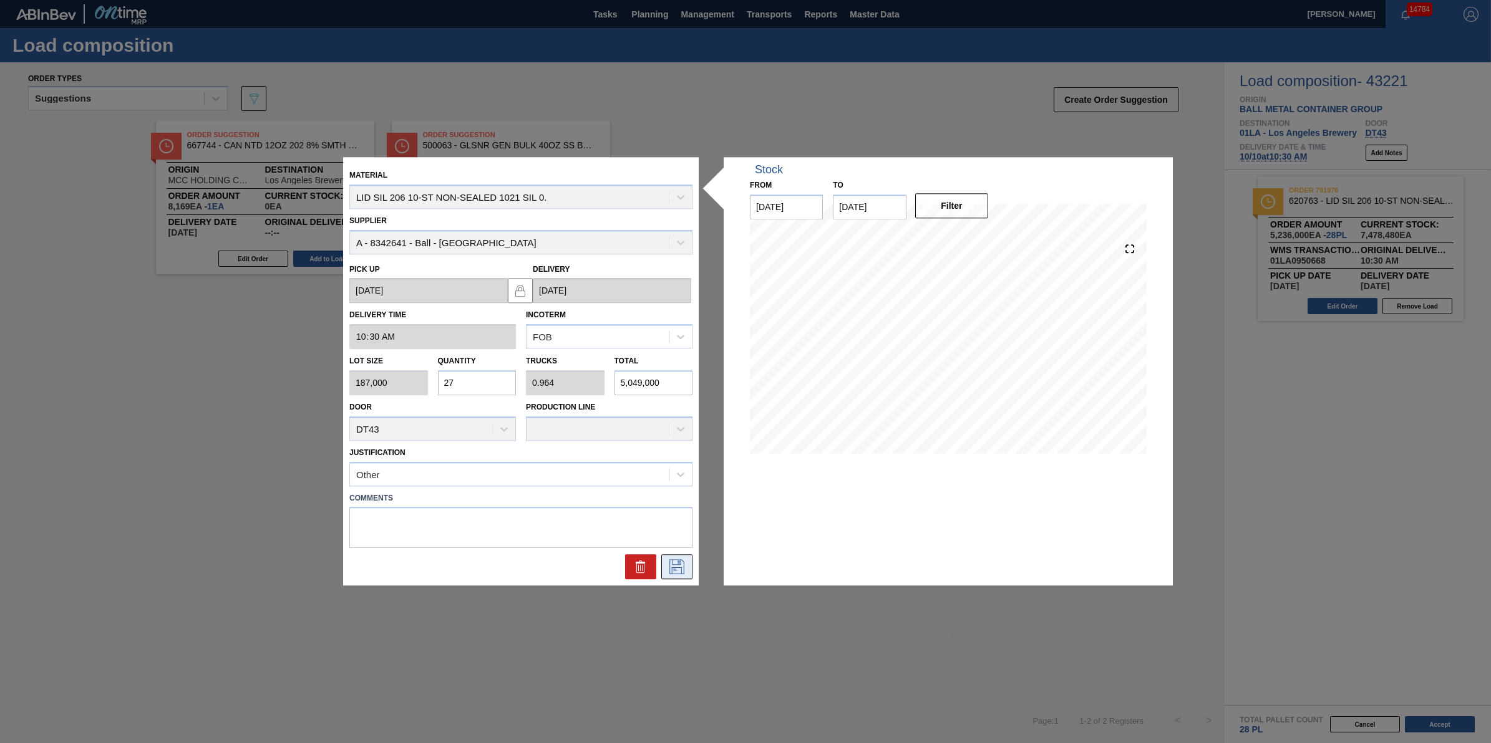
click at [682, 564] on icon at bounding box center [677, 567] width 20 height 15
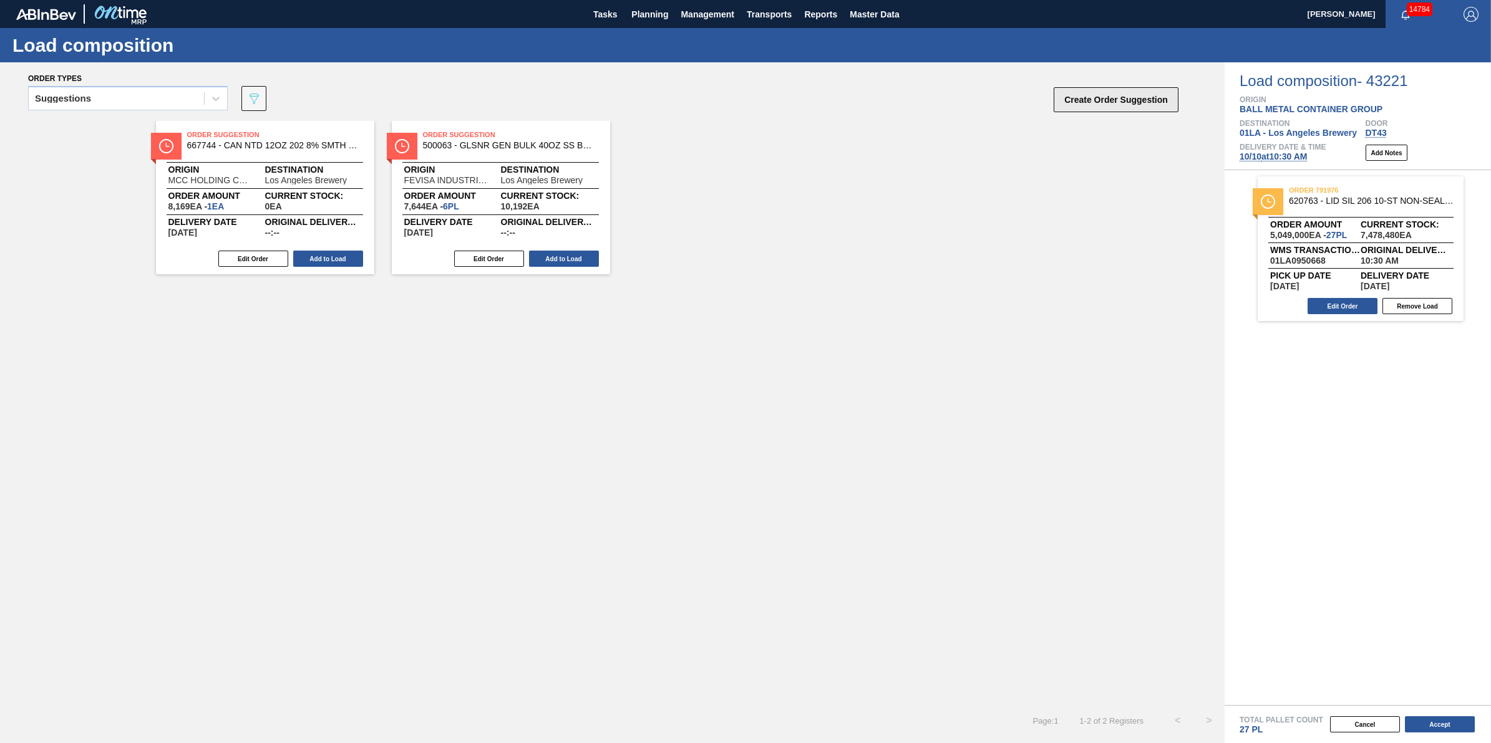
click at [1111, 100] on button "Create Order Suggestion" at bounding box center [1115, 99] width 125 height 25
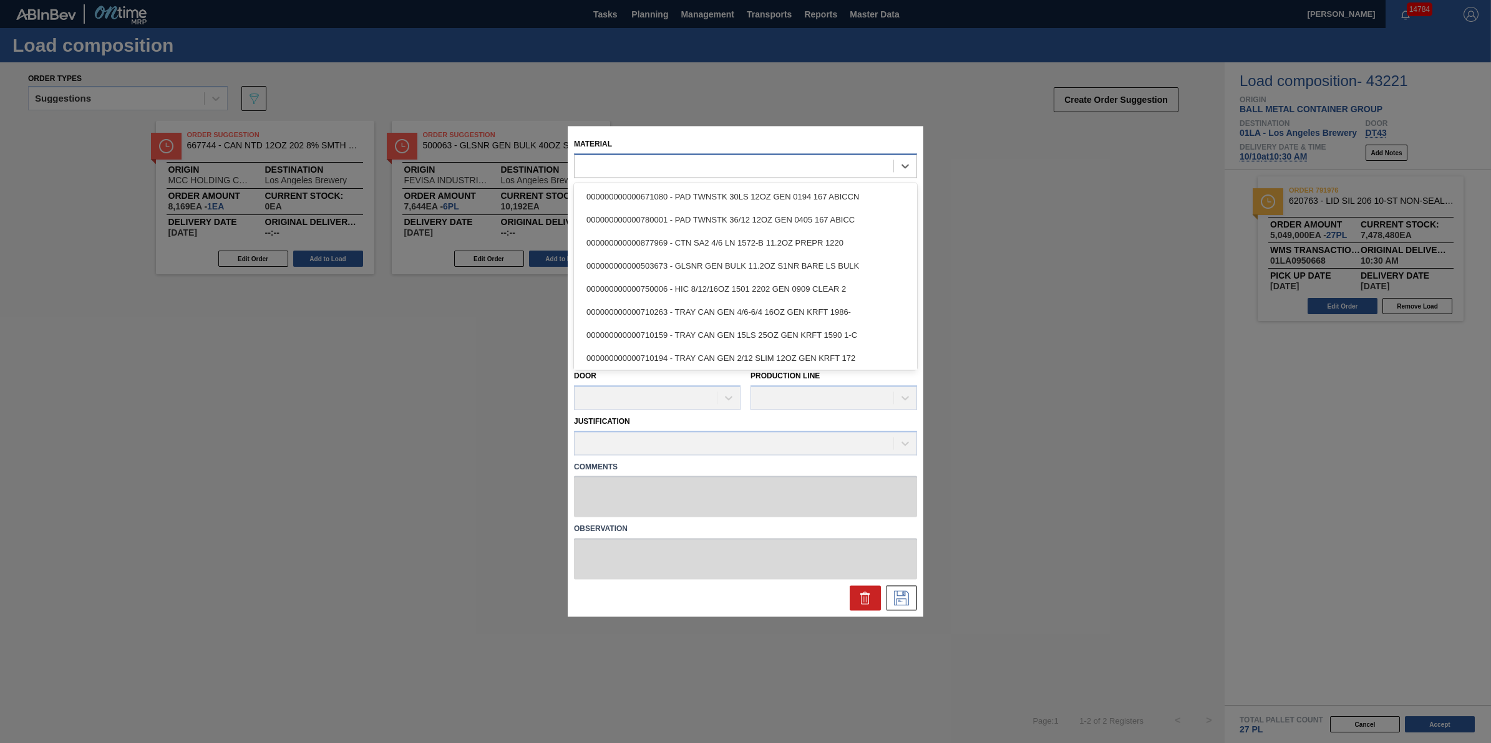
click at [691, 167] on div at bounding box center [733, 166] width 319 height 18
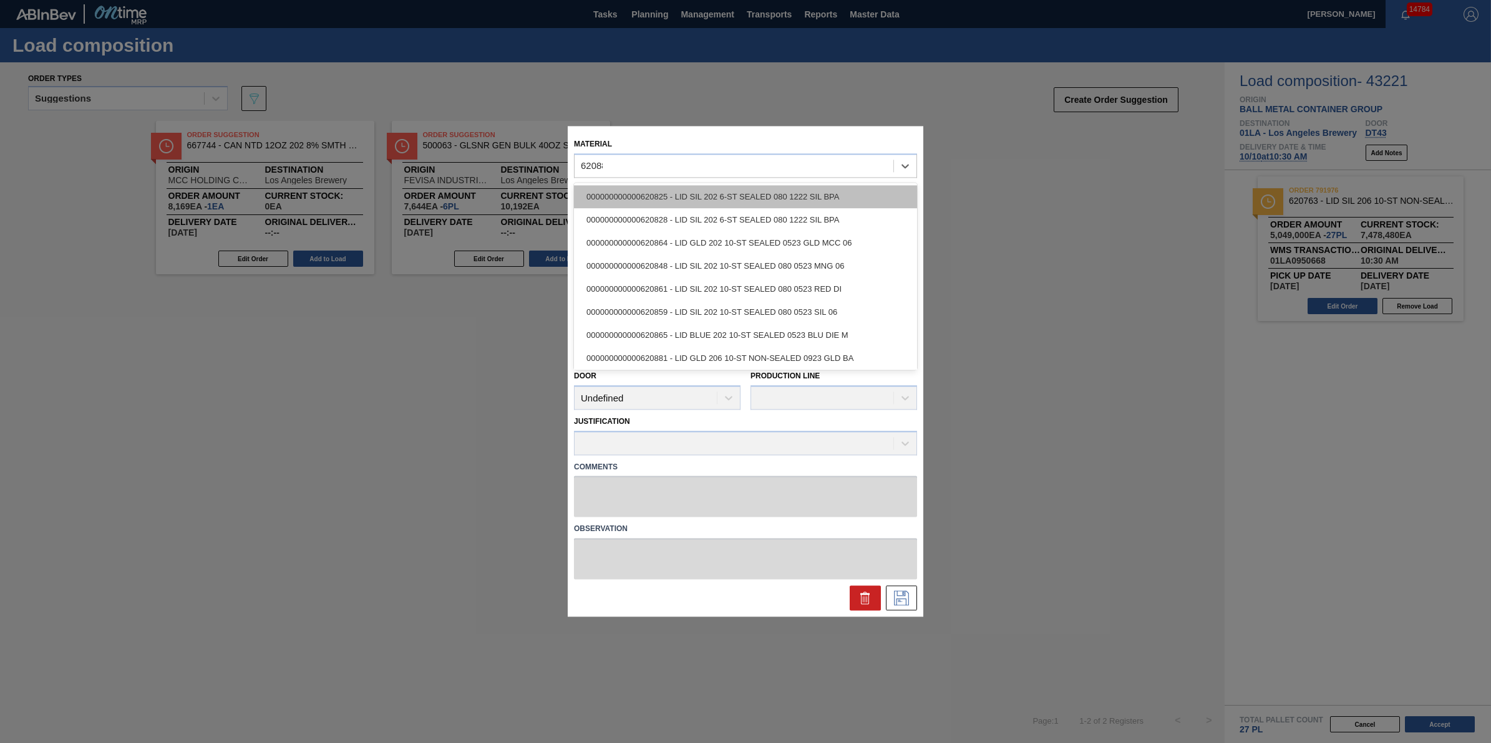
type input "620881"
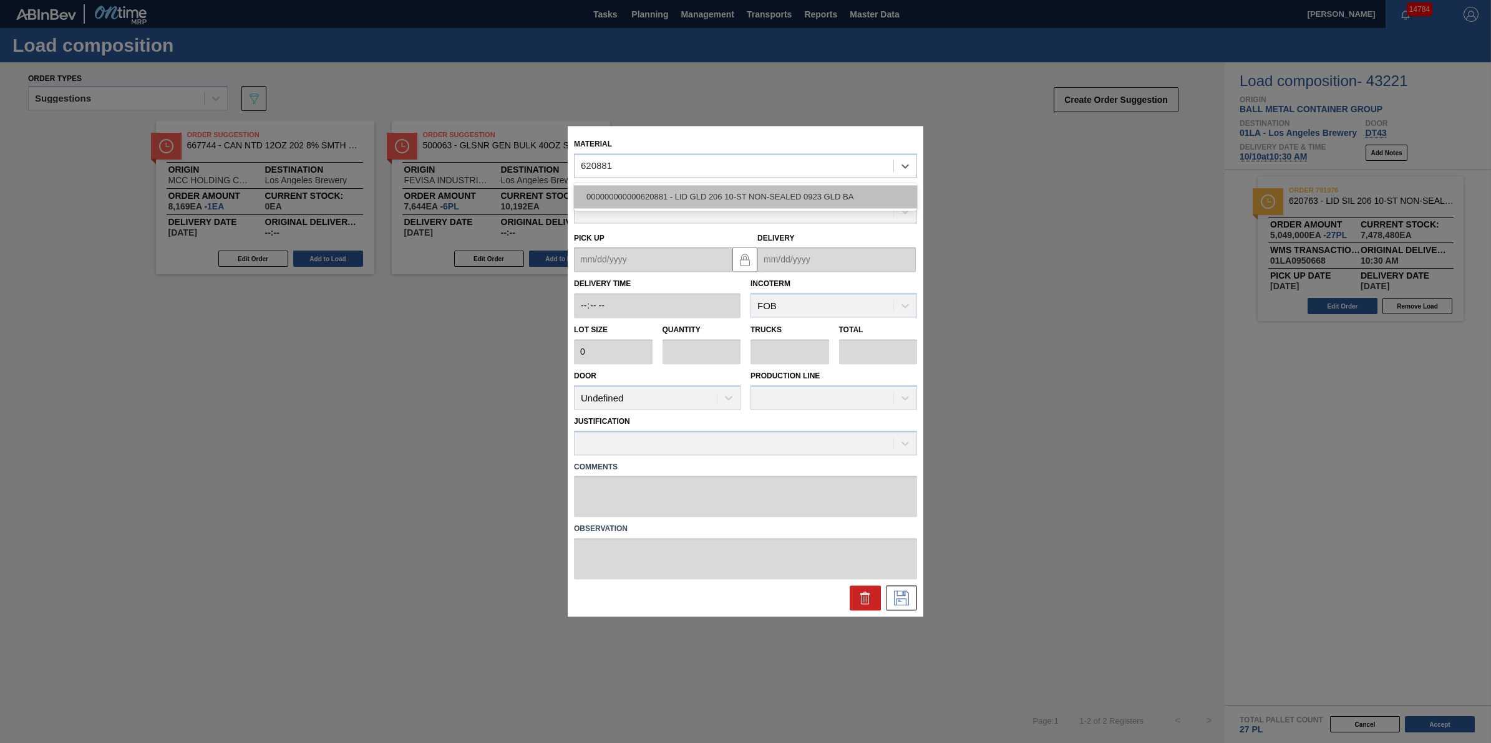
click at [689, 187] on div "000000000000620881 - LID GLD 206 10-ST NON-SEALED 0923 GLD BA" at bounding box center [745, 196] width 343 height 23
type input "187,000"
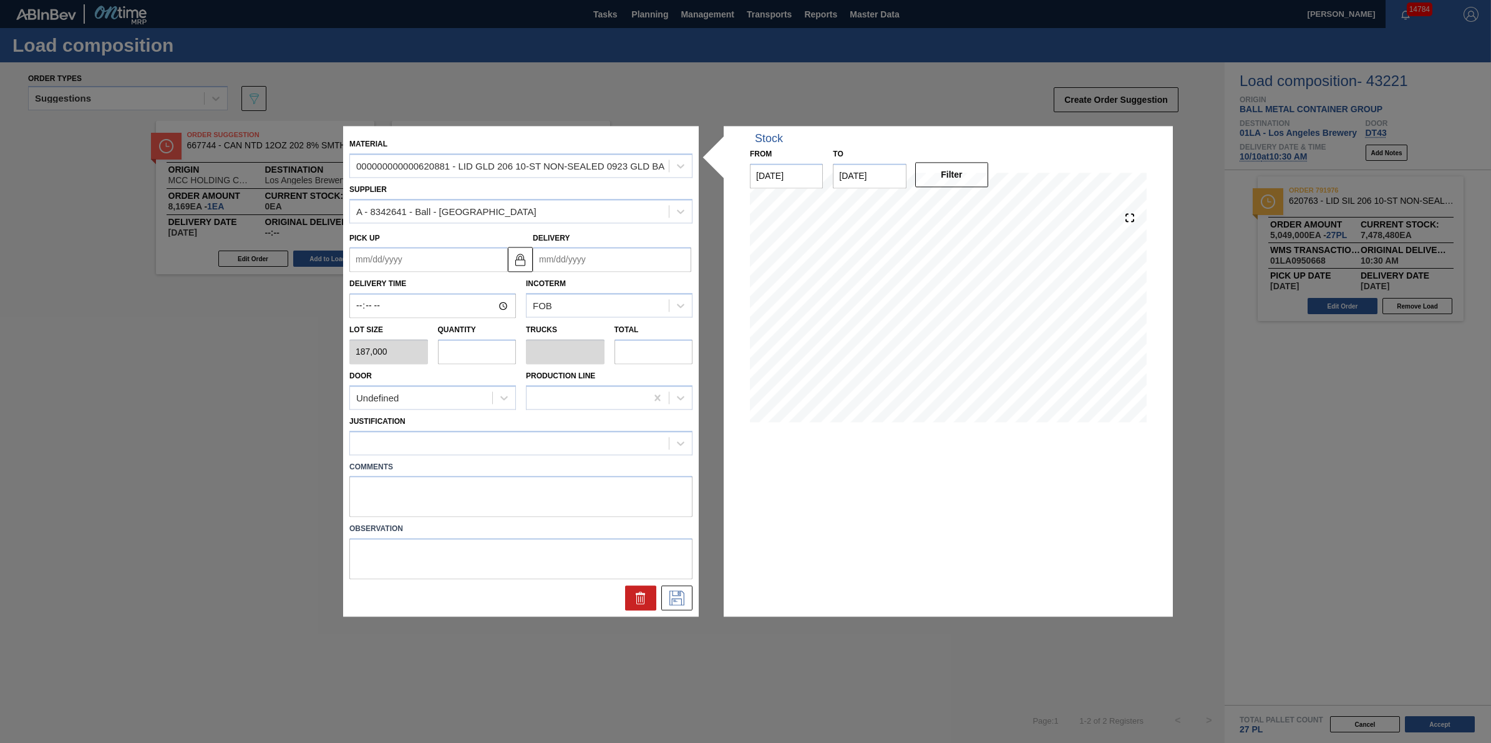
click at [482, 359] on input "text" at bounding box center [477, 351] width 79 height 25
type input "1"
type input "0.1"
type input "187,000"
type input "1"
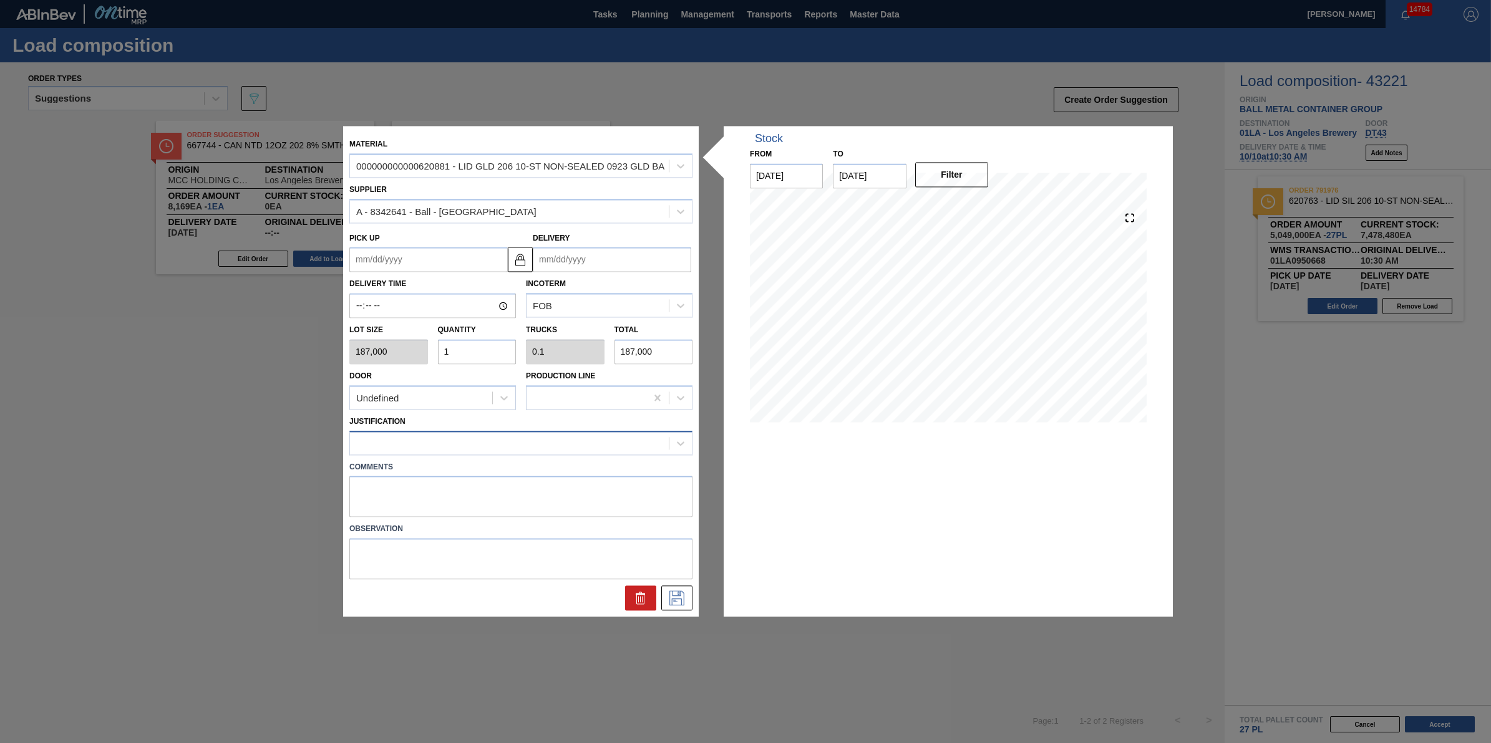
click at [485, 432] on div at bounding box center [520, 443] width 343 height 24
type input "other"
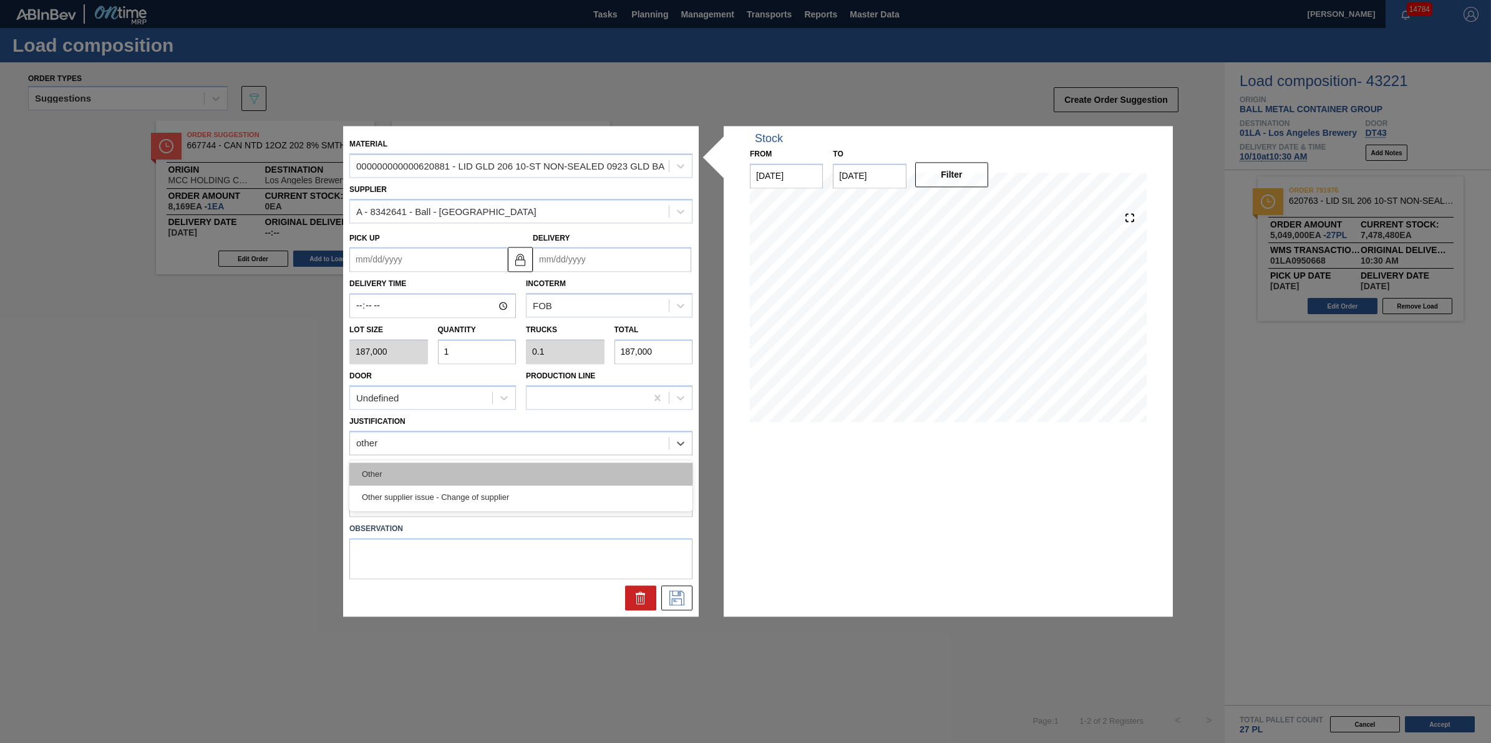
click at [483, 473] on div "Other" at bounding box center [520, 474] width 343 height 23
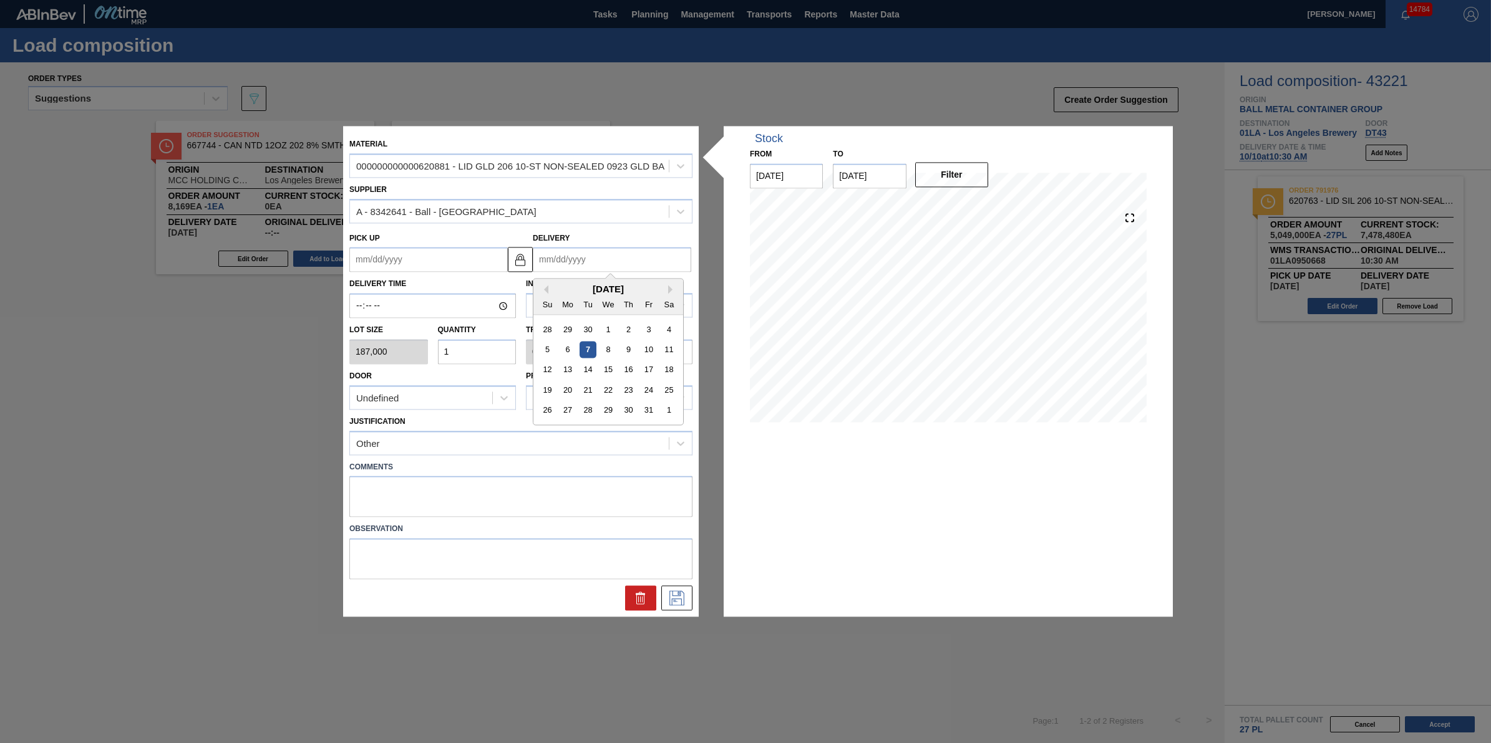
click at [627, 261] on input "Delivery" at bounding box center [612, 260] width 158 height 25
click at [672, 407] on div "1" at bounding box center [669, 410] width 17 height 17
type up "10/30/2025"
type input "11/01/2025"
click at [672, 596] on icon at bounding box center [677, 598] width 20 height 15
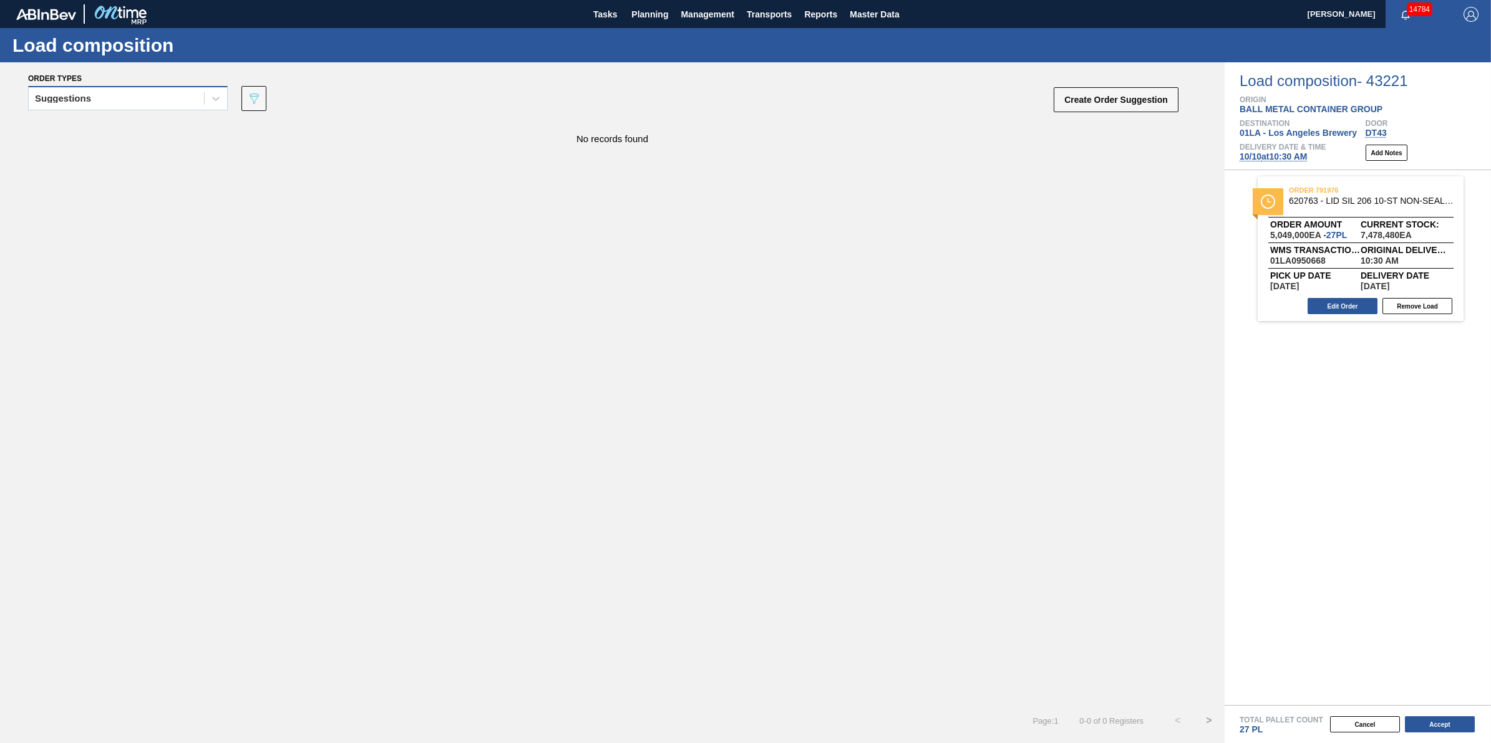
click at [182, 103] on div "Suggestions" at bounding box center [116, 99] width 175 height 18
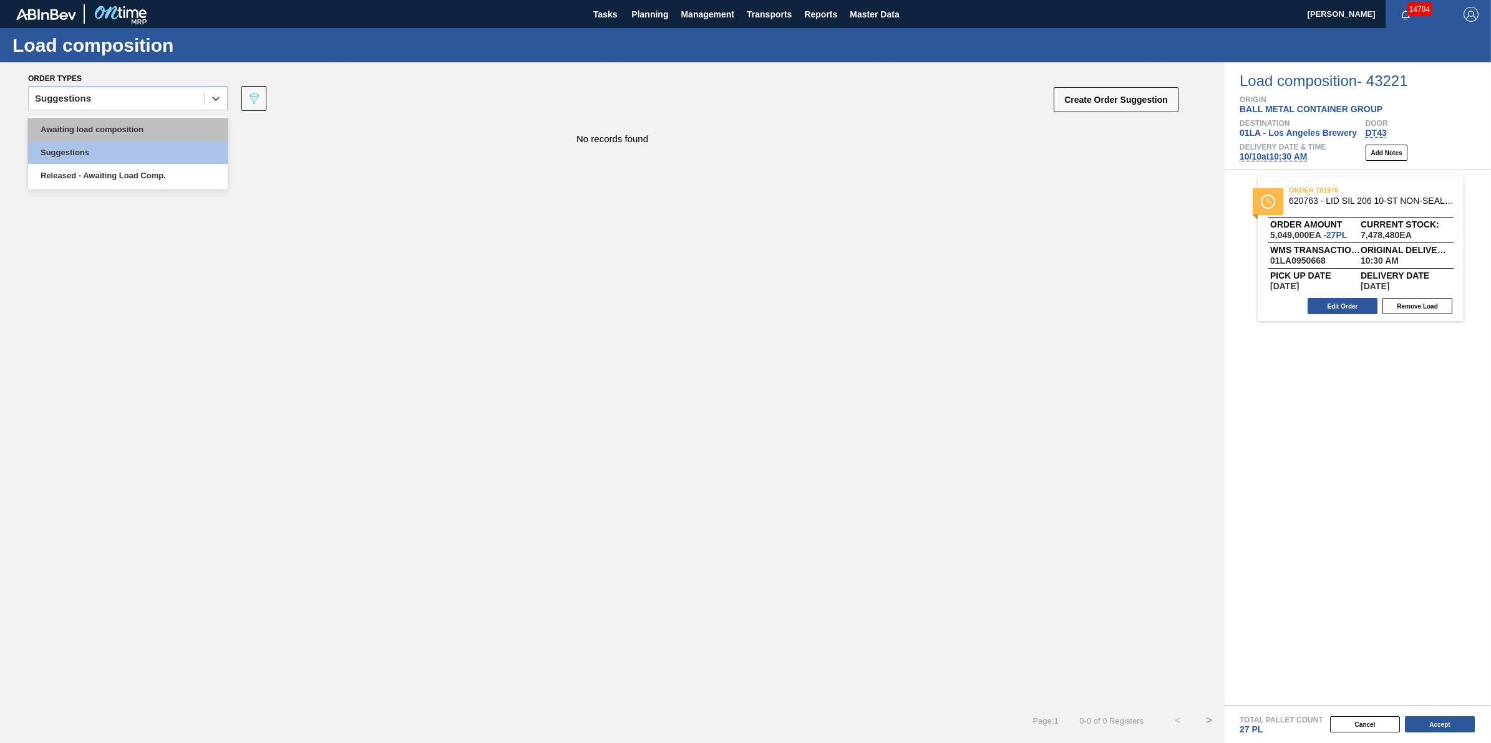
click at [175, 126] on div "Awaiting load composition" at bounding box center [128, 129] width 200 height 23
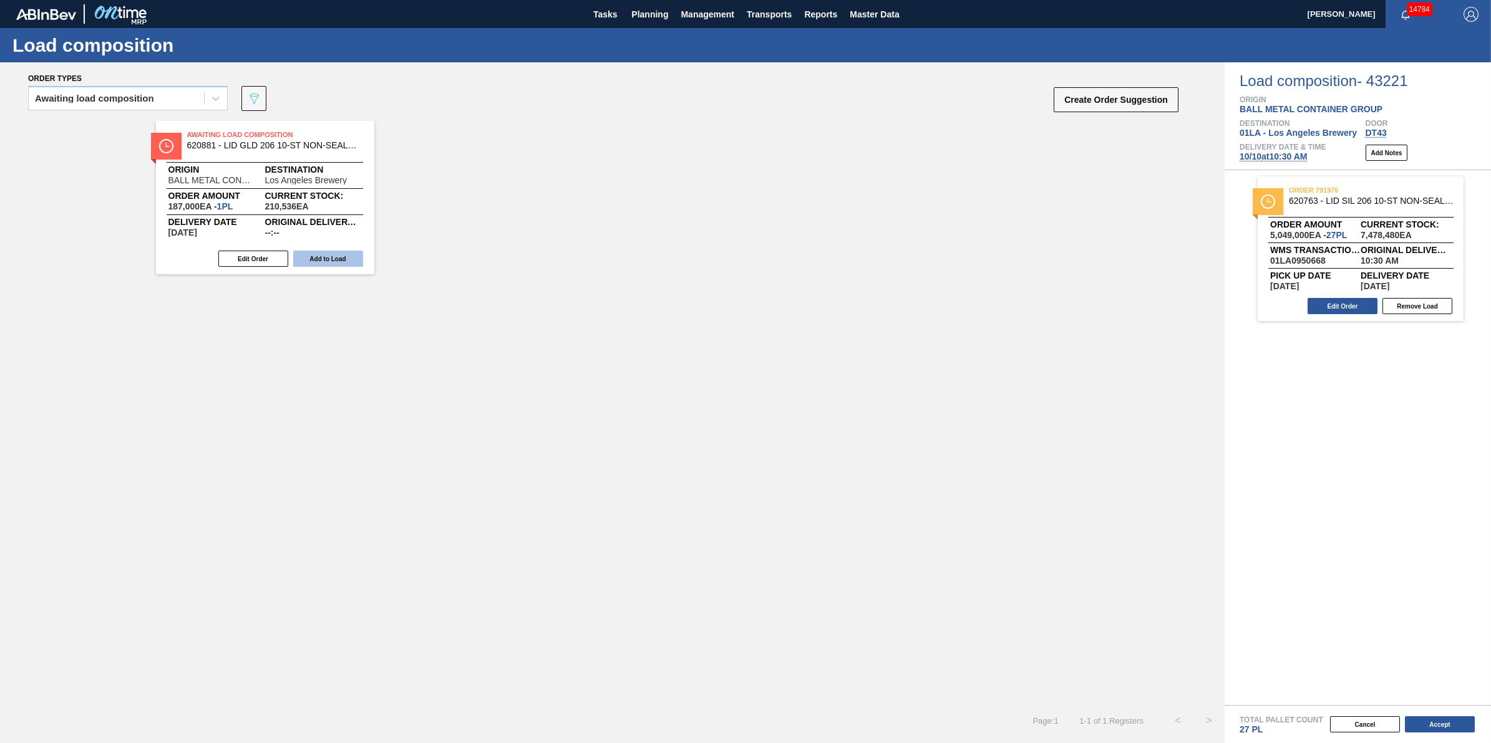
click at [332, 265] on button "Add to Load" at bounding box center [328, 259] width 70 height 16
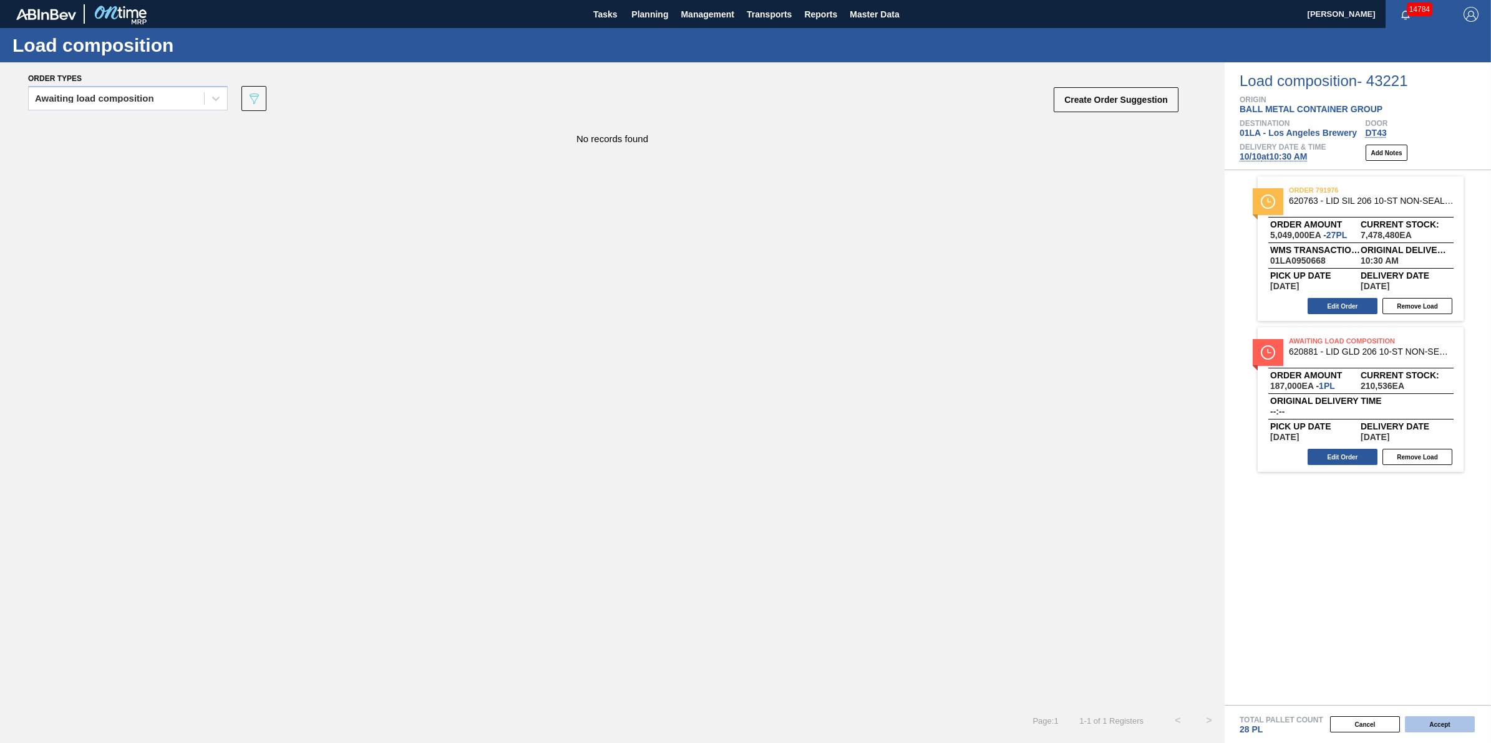
click at [1420, 721] on button "Accept" at bounding box center [1440, 725] width 70 height 16
click at [1429, 718] on button "Accept" at bounding box center [1440, 725] width 70 height 16
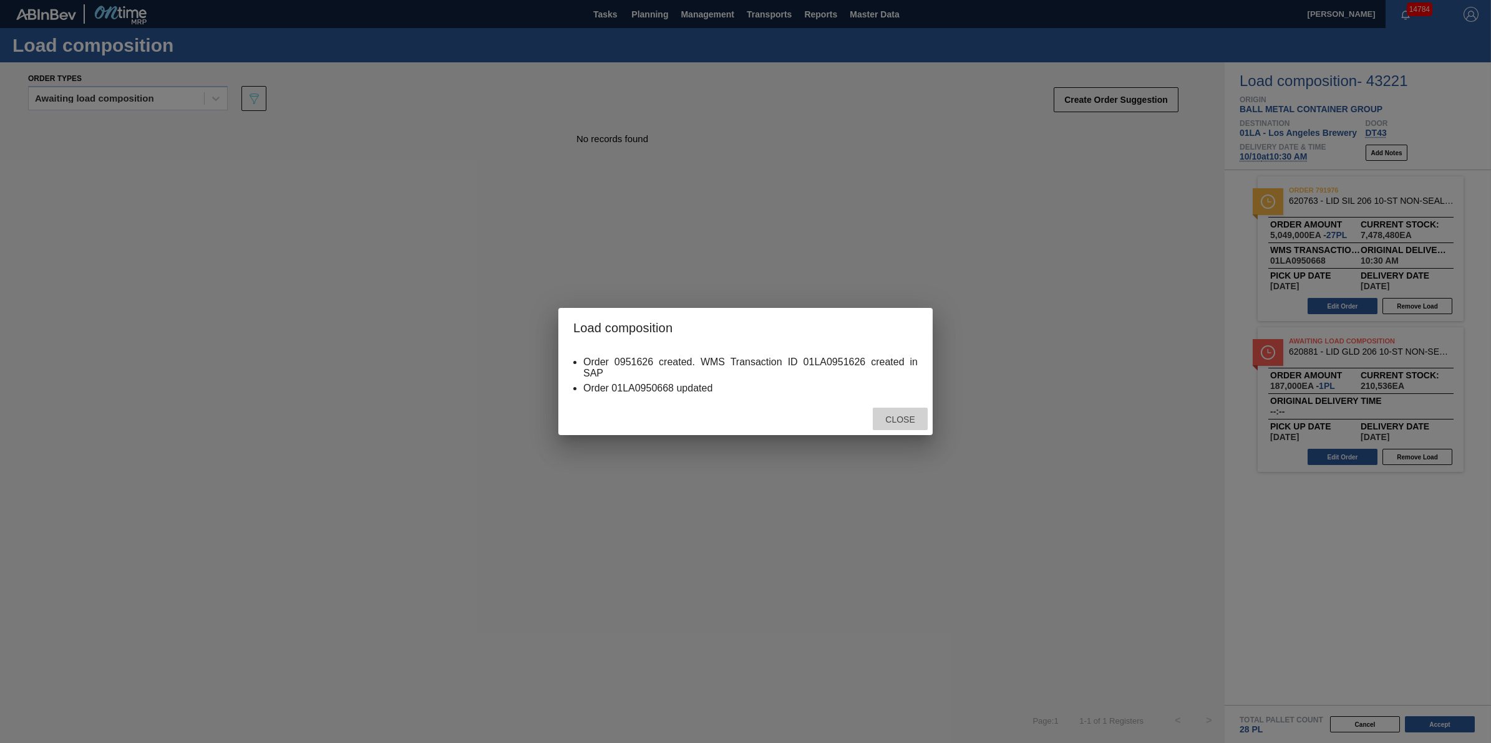
click at [892, 410] on div "Close" at bounding box center [900, 419] width 55 height 23
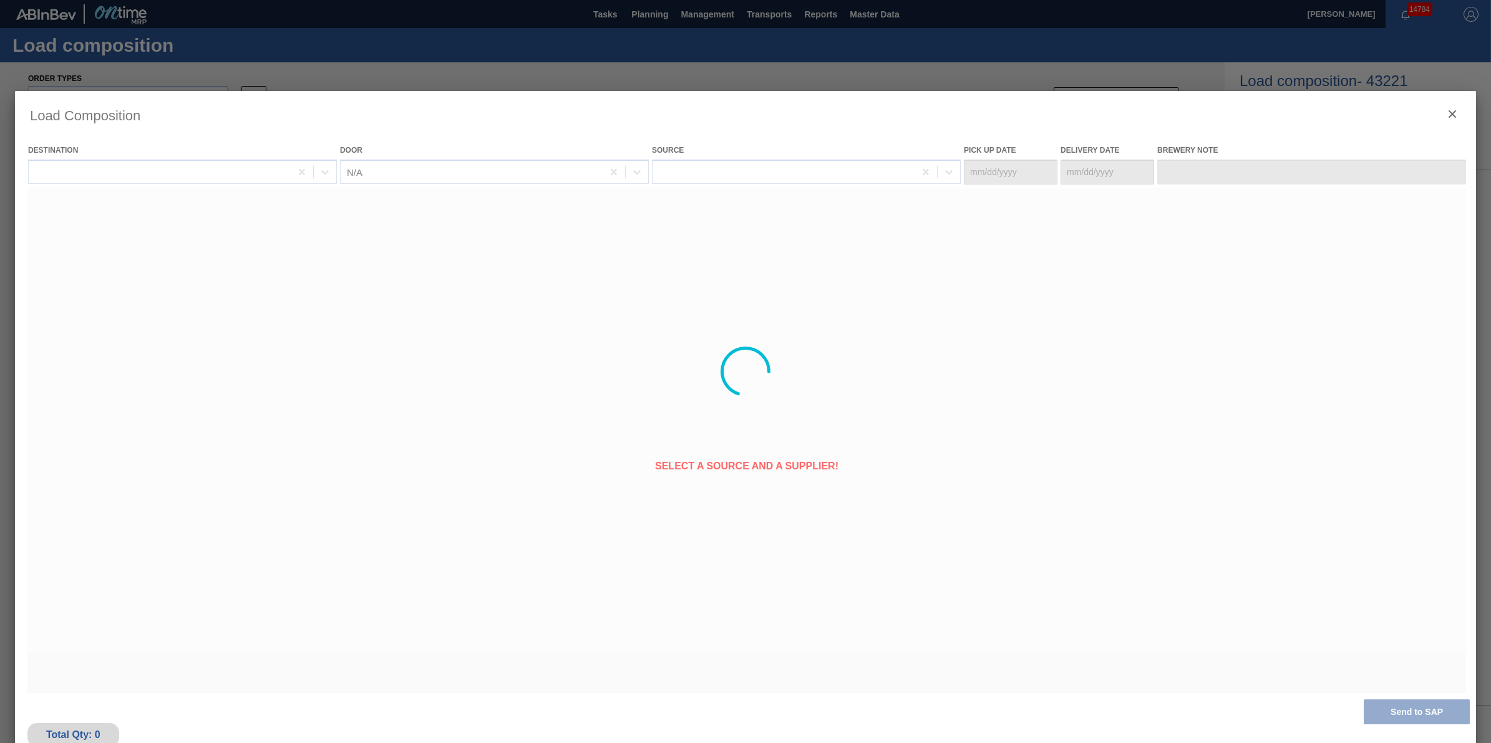
type Date "10/08/2025"
type Date "10/10/2025"
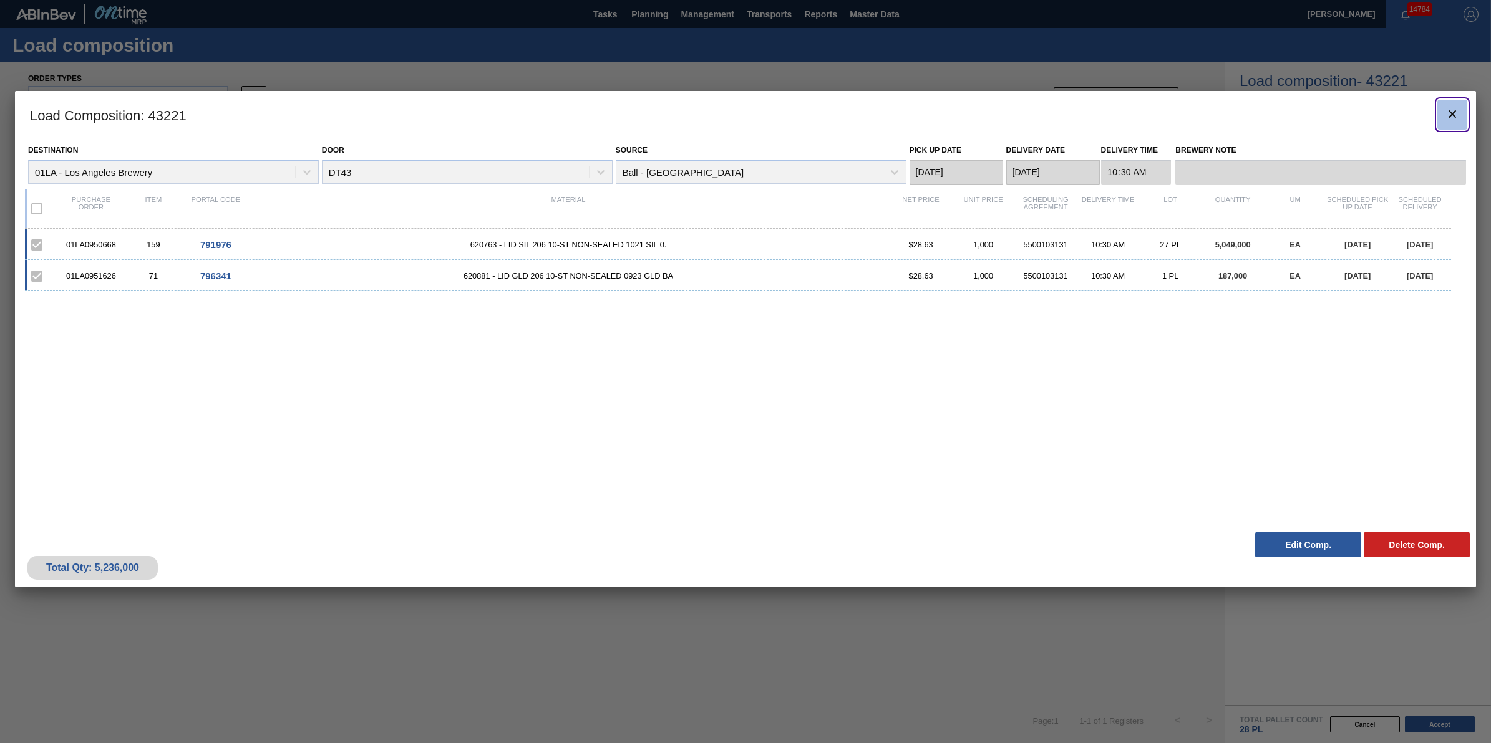
click at [1459, 110] on icon "botão de ícone" at bounding box center [1452, 114] width 15 height 15
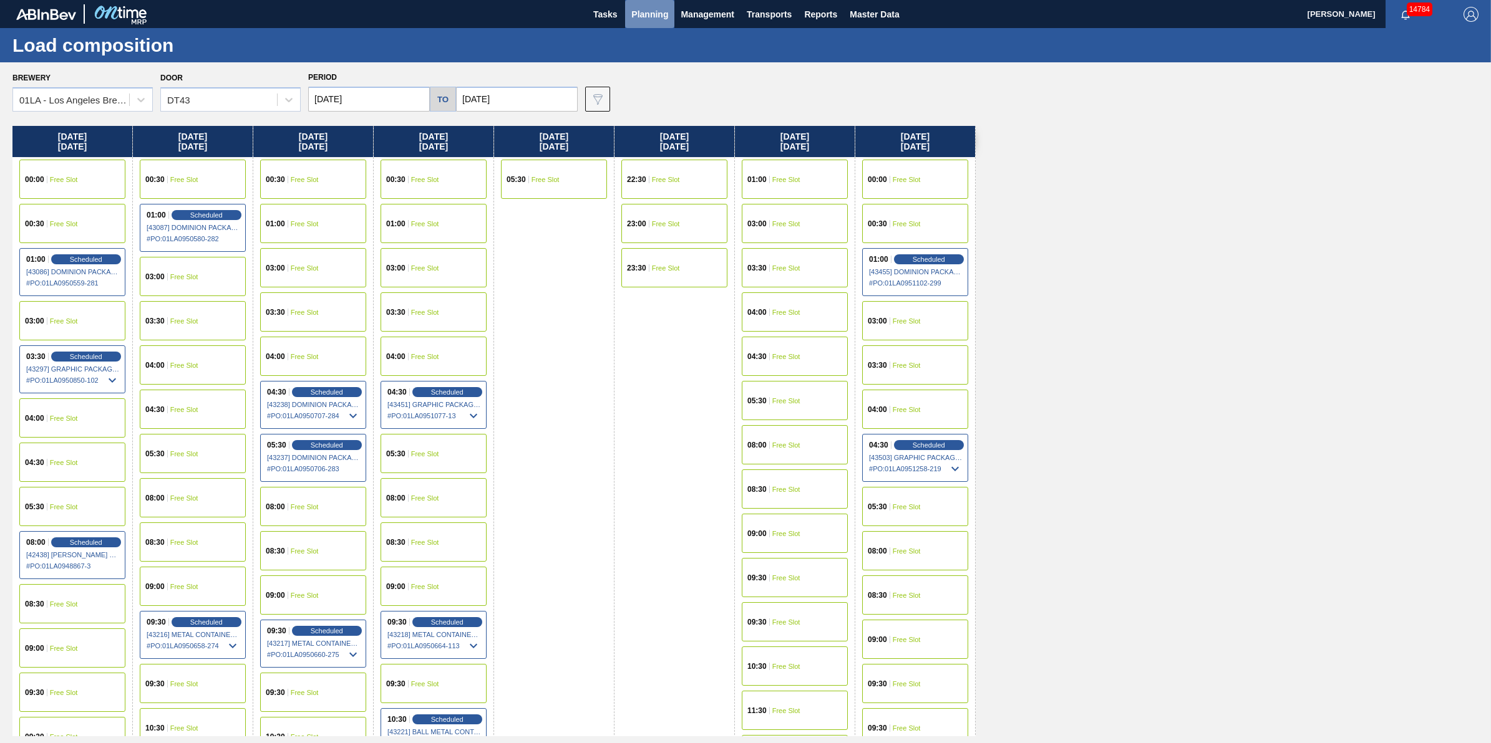
click at [647, 17] on span "Planning" at bounding box center [649, 14] width 37 height 15
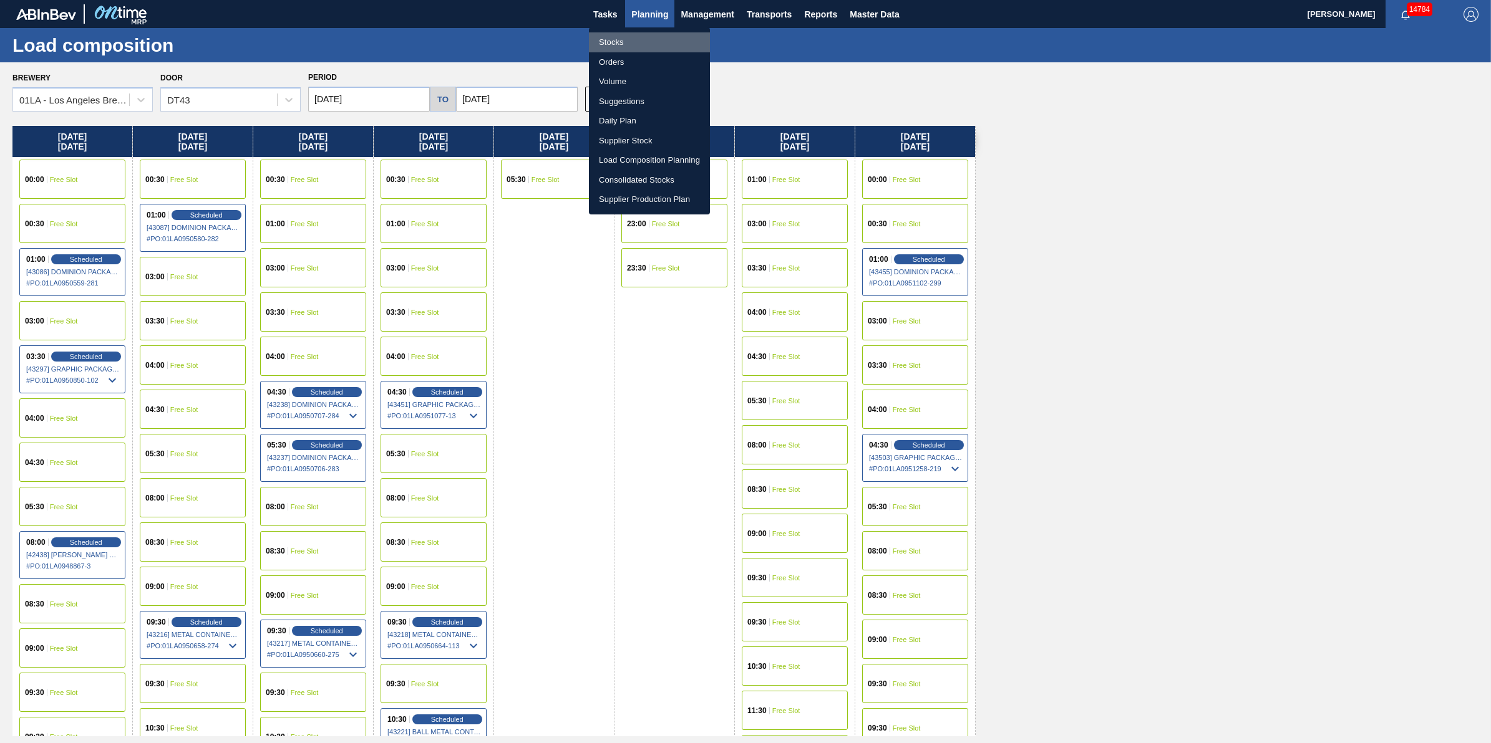
click at [644, 36] on li "Stocks" at bounding box center [649, 42] width 121 height 20
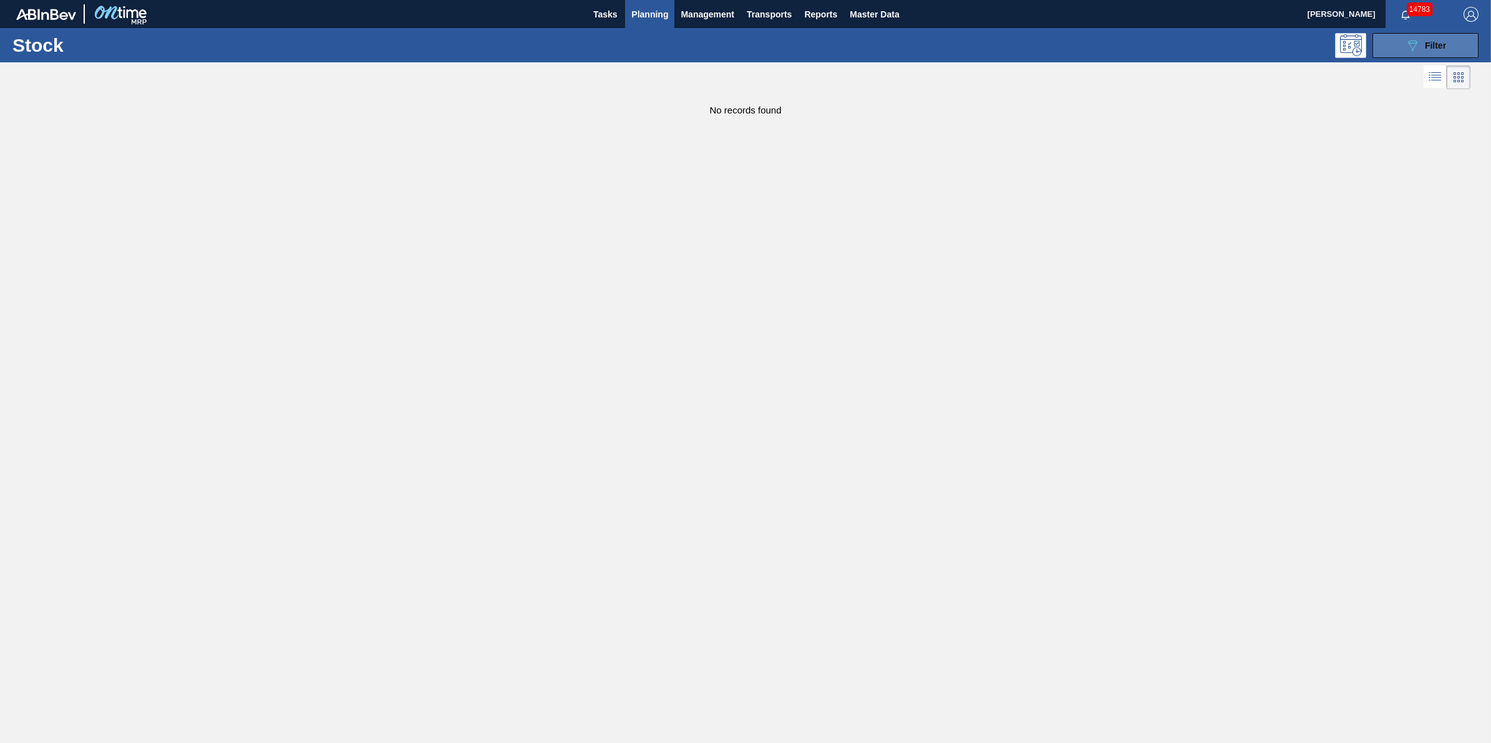
drag, startPoint x: 1398, startPoint y: 46, endPoint x: 1394, endPoint y: 38, distance: 8.7
click at [1399, 46] on button "089F7B8B-B2A5-4AFE-B5C0-19BA573D28AC Filter" at bounding box center [1425, 45] width 106 height 25
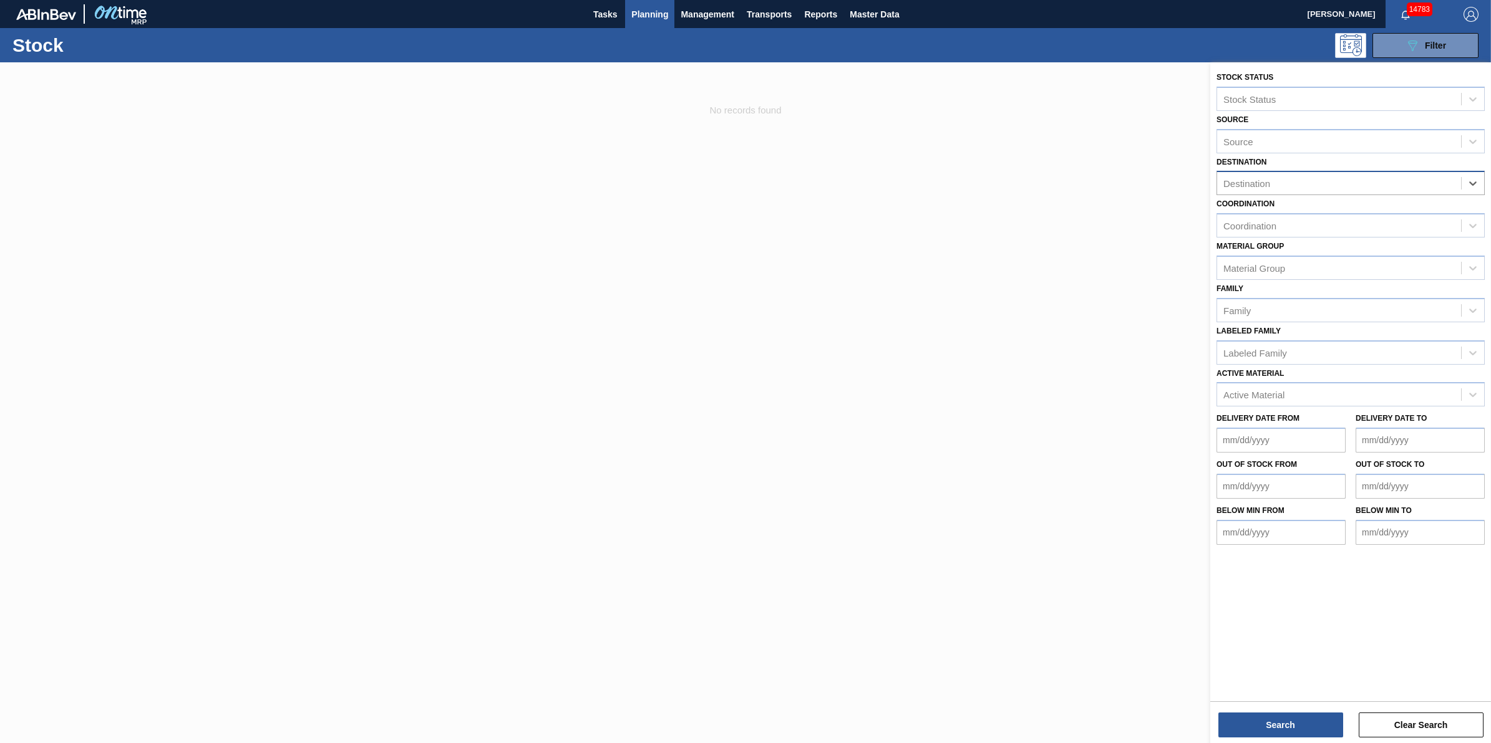
click at [1428, 186] on div "Destination" at bounding box center [1339, 184] width 244 height 18
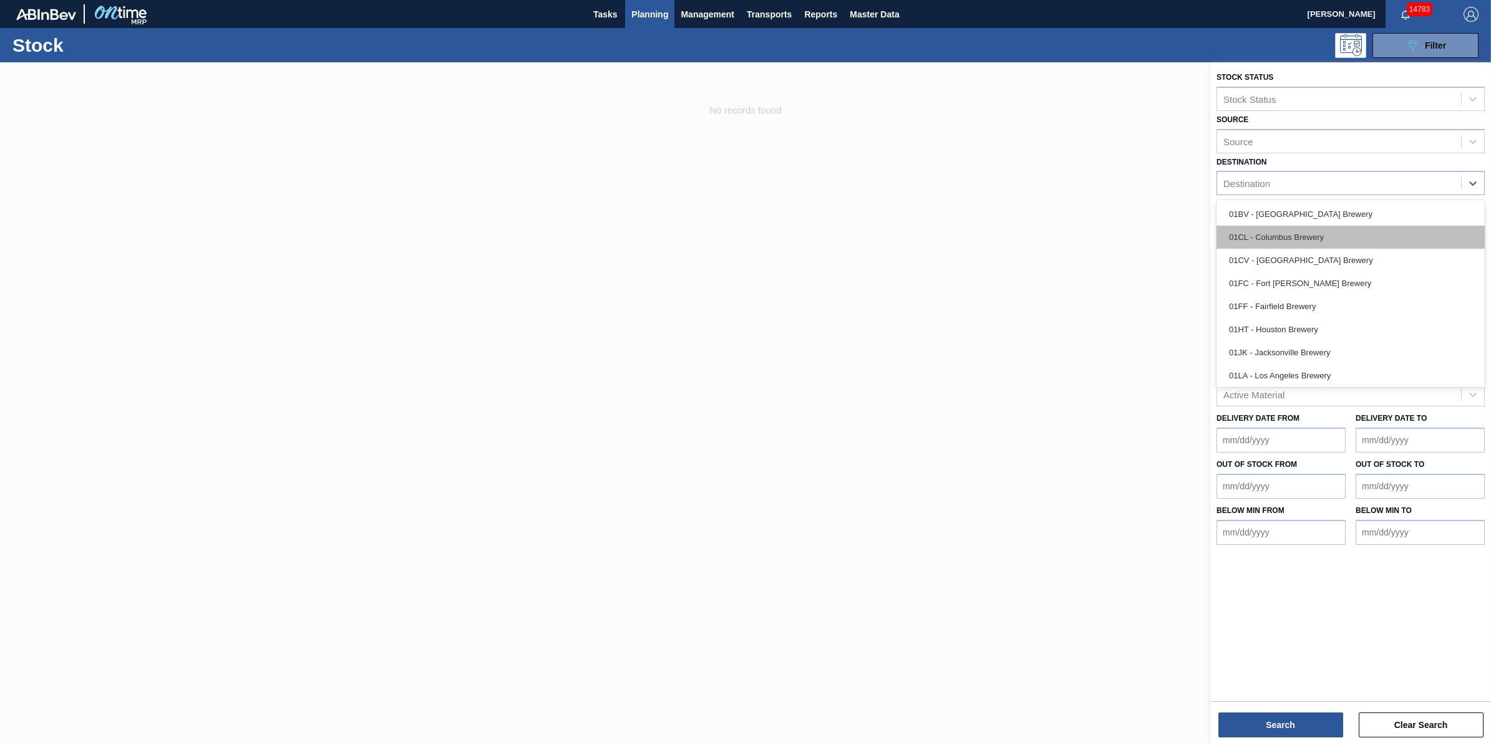
click at [1373, 240] on div "01CL - Columbus Brewery" at bounding box center [1350, 237] width 268 height 23
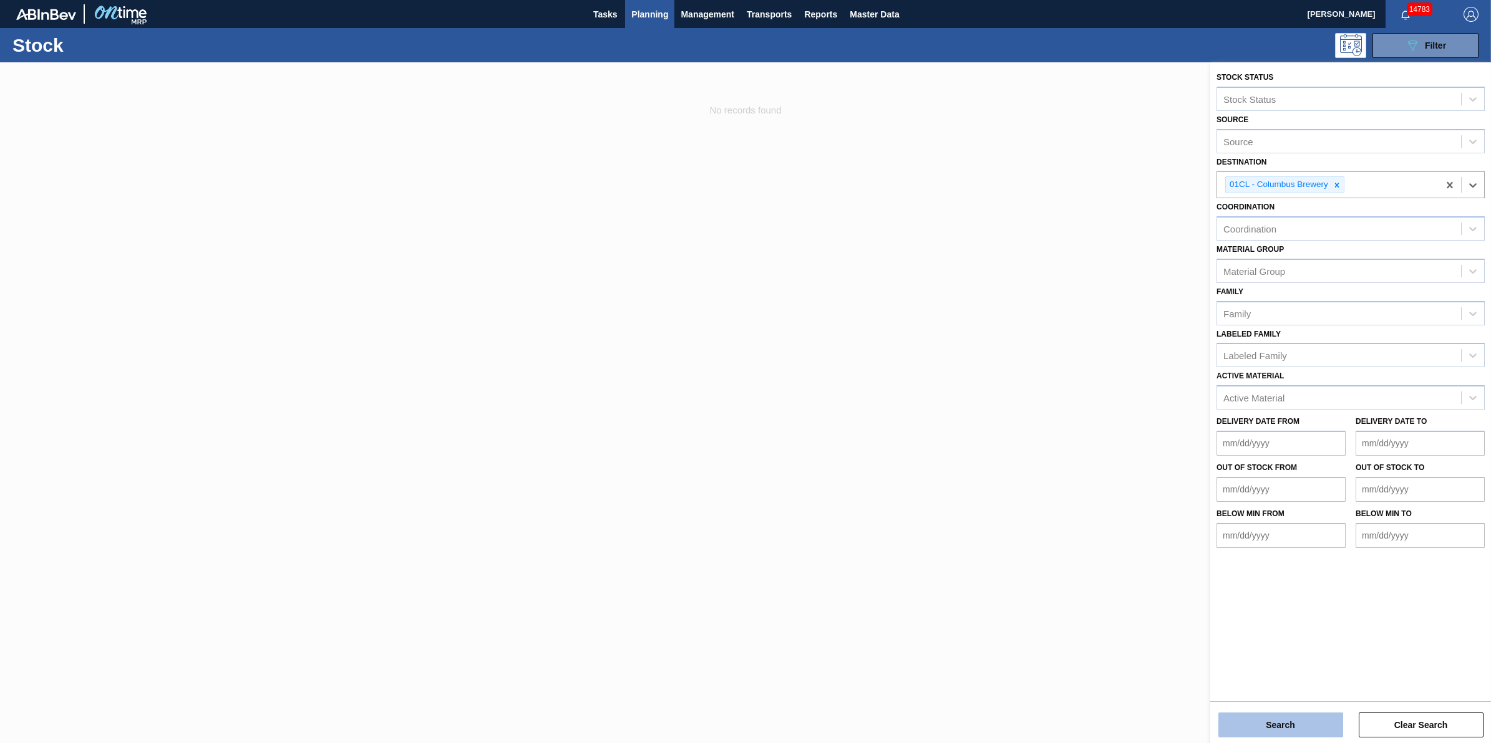
click at [1249, 722] on button "Search" at bounding box center [1280, 725] width 125 height 25
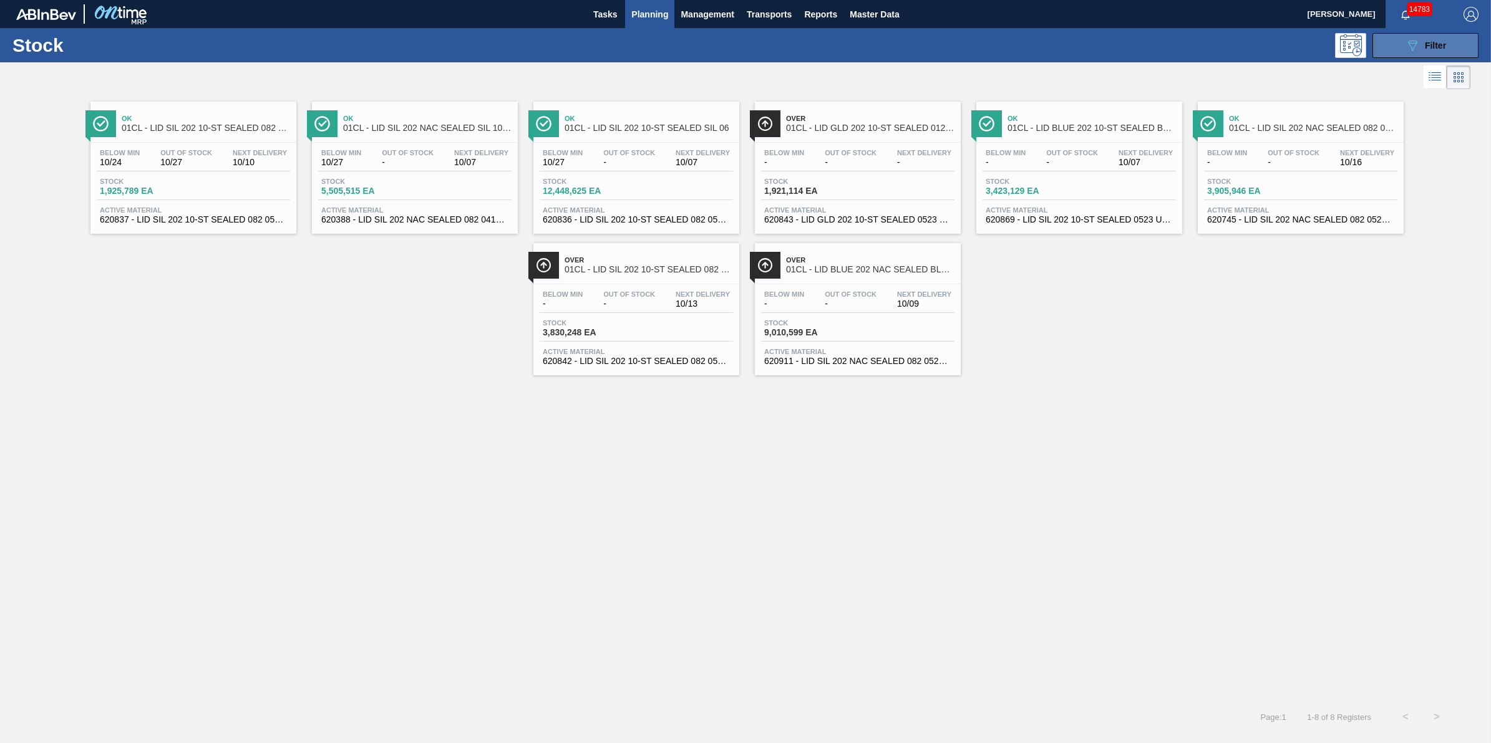
click at [1405, 50] on icon "089F7B8B-B2A5-4AFE-B5C0-19BA573D28AC" at bounding box center [1412, 45] width 15 height 15
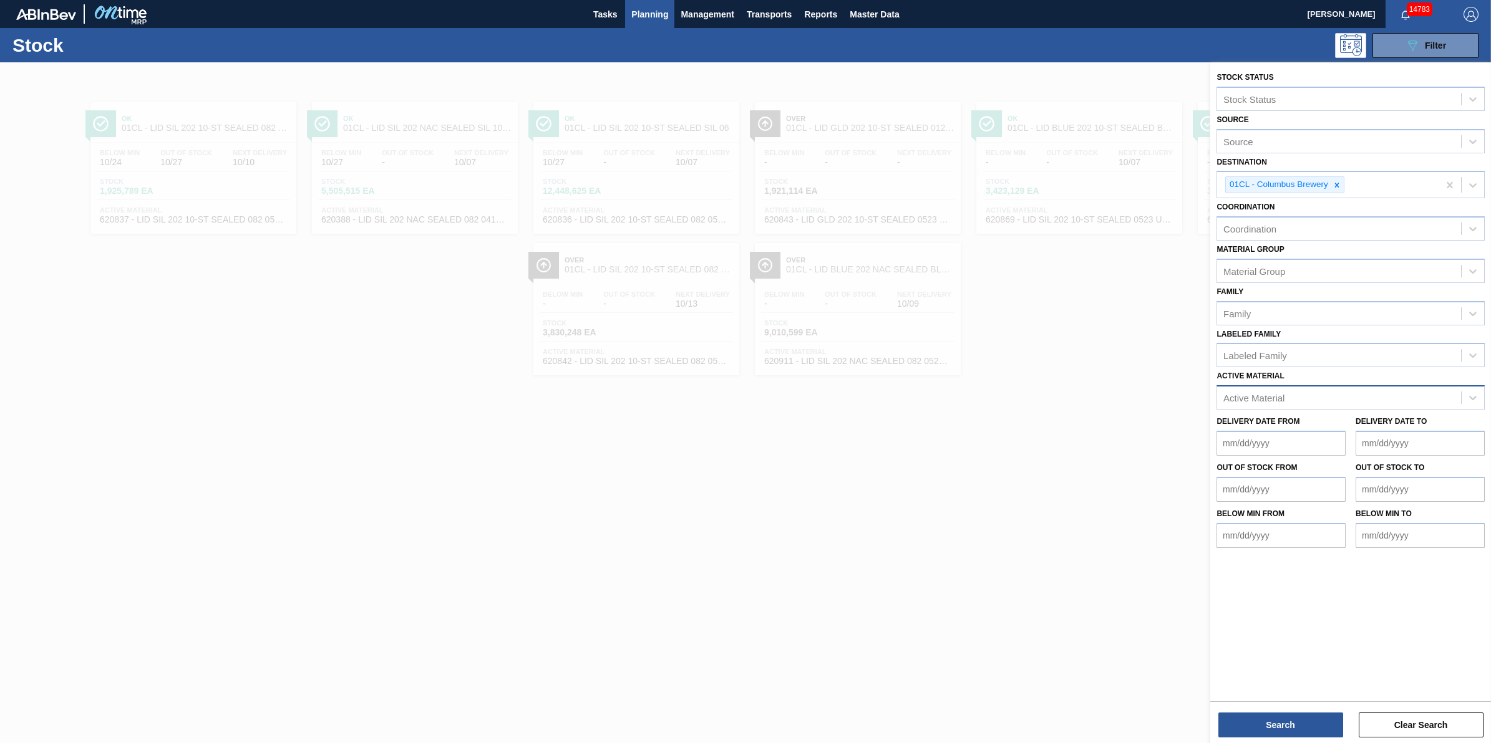
click at [1292, 394] on div "Active Material" at bounding box center [1339, 398] width 244 height 18
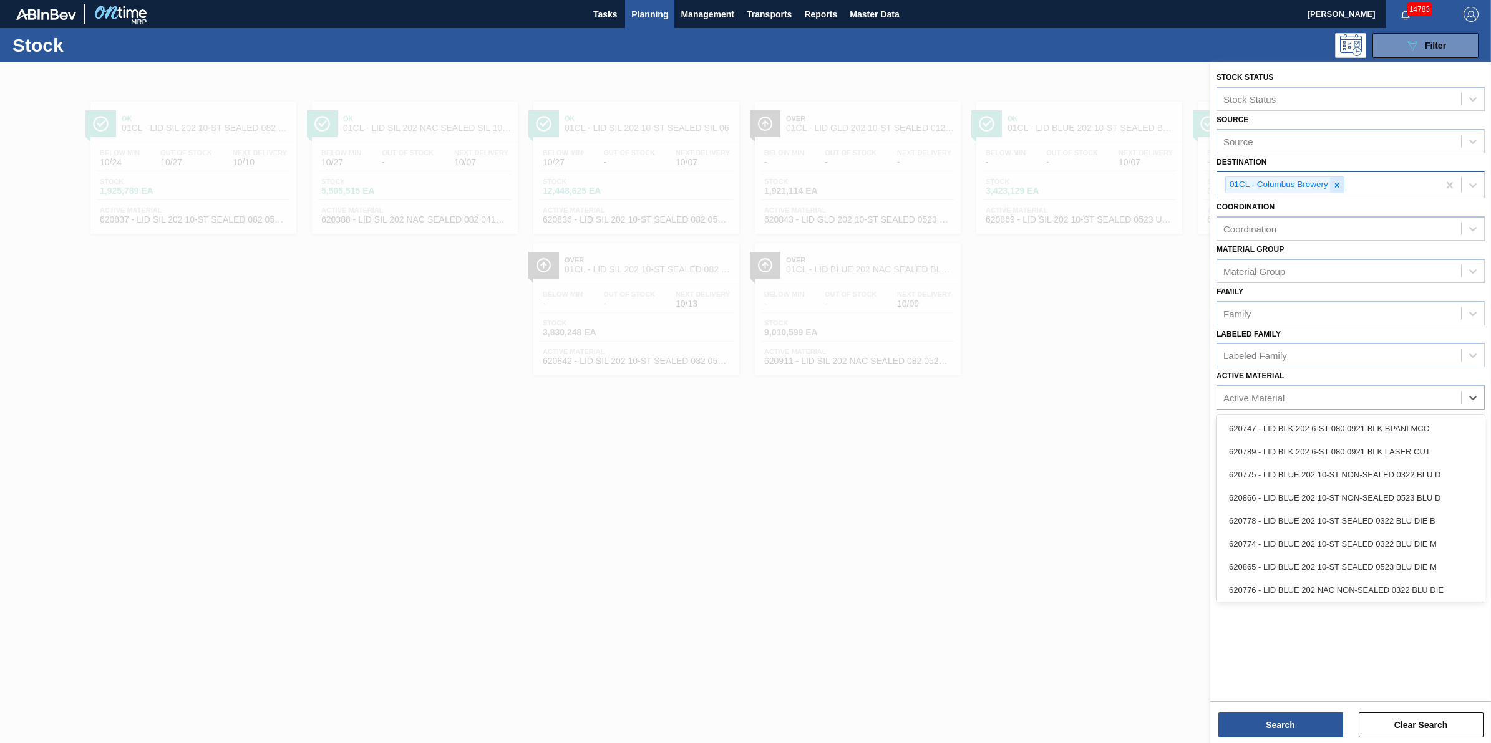
click at [1338, 183] on icon at bounding box center [1337, 185] width 4 height 4
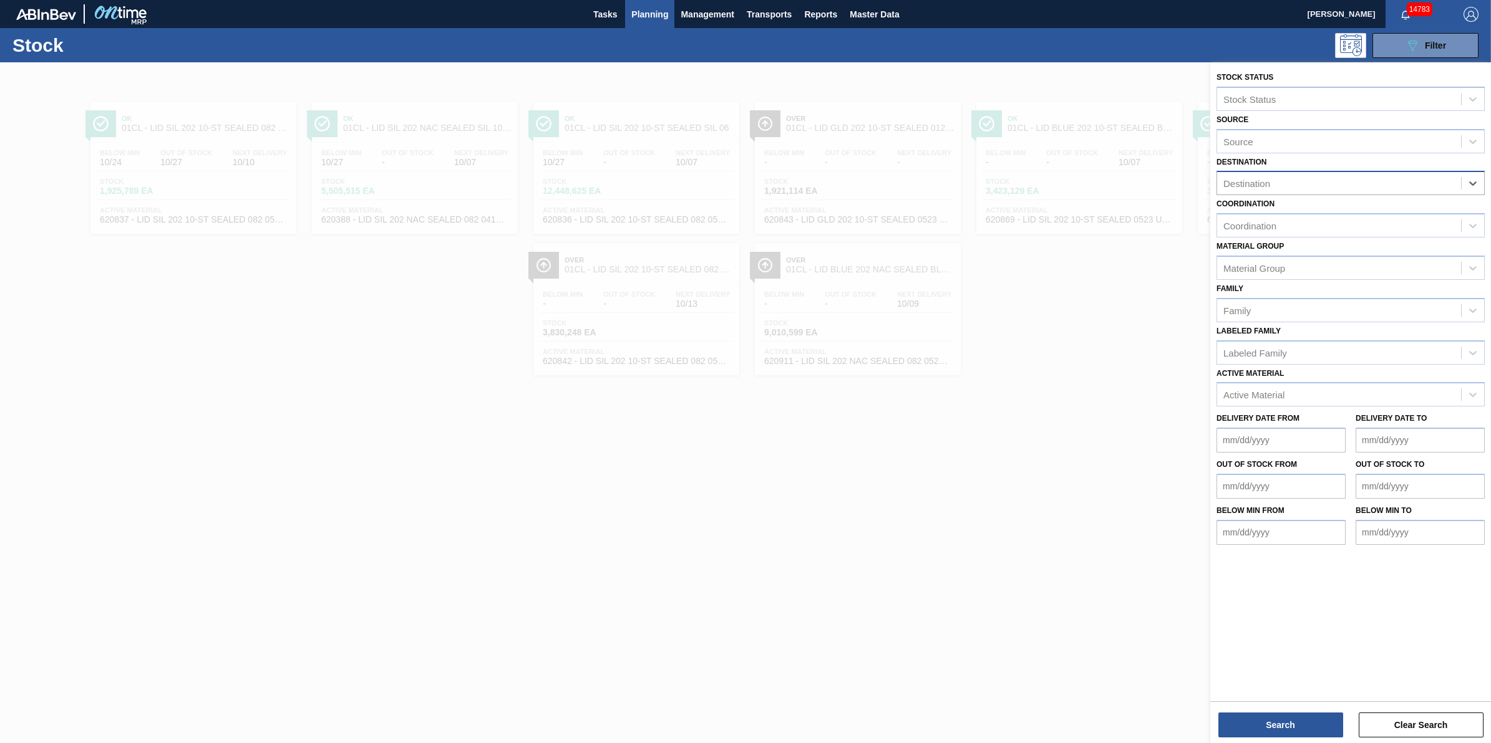
click at [1337, 183] on div "Destination" at bounding box center [1339, 184] width 244 height 18
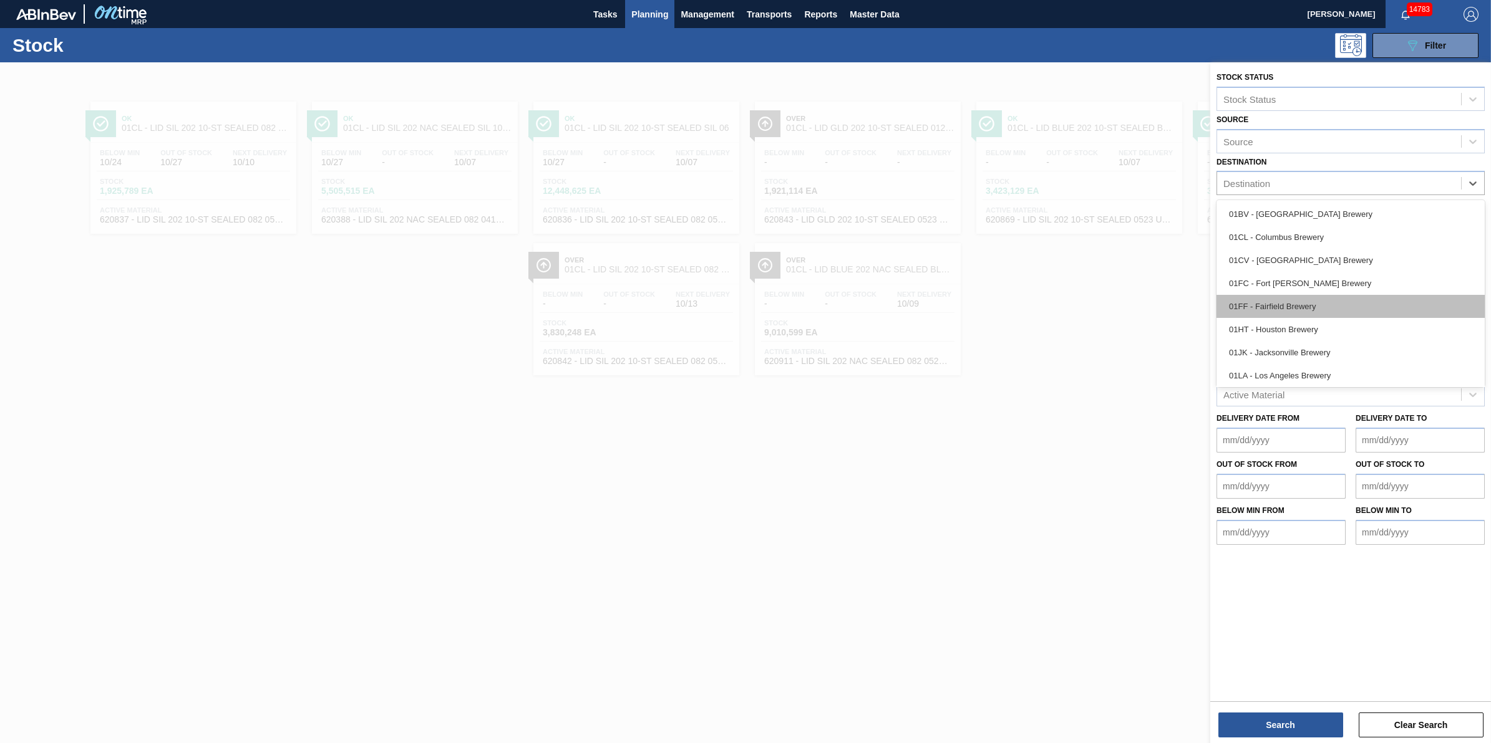
scroll to position [94, 0]
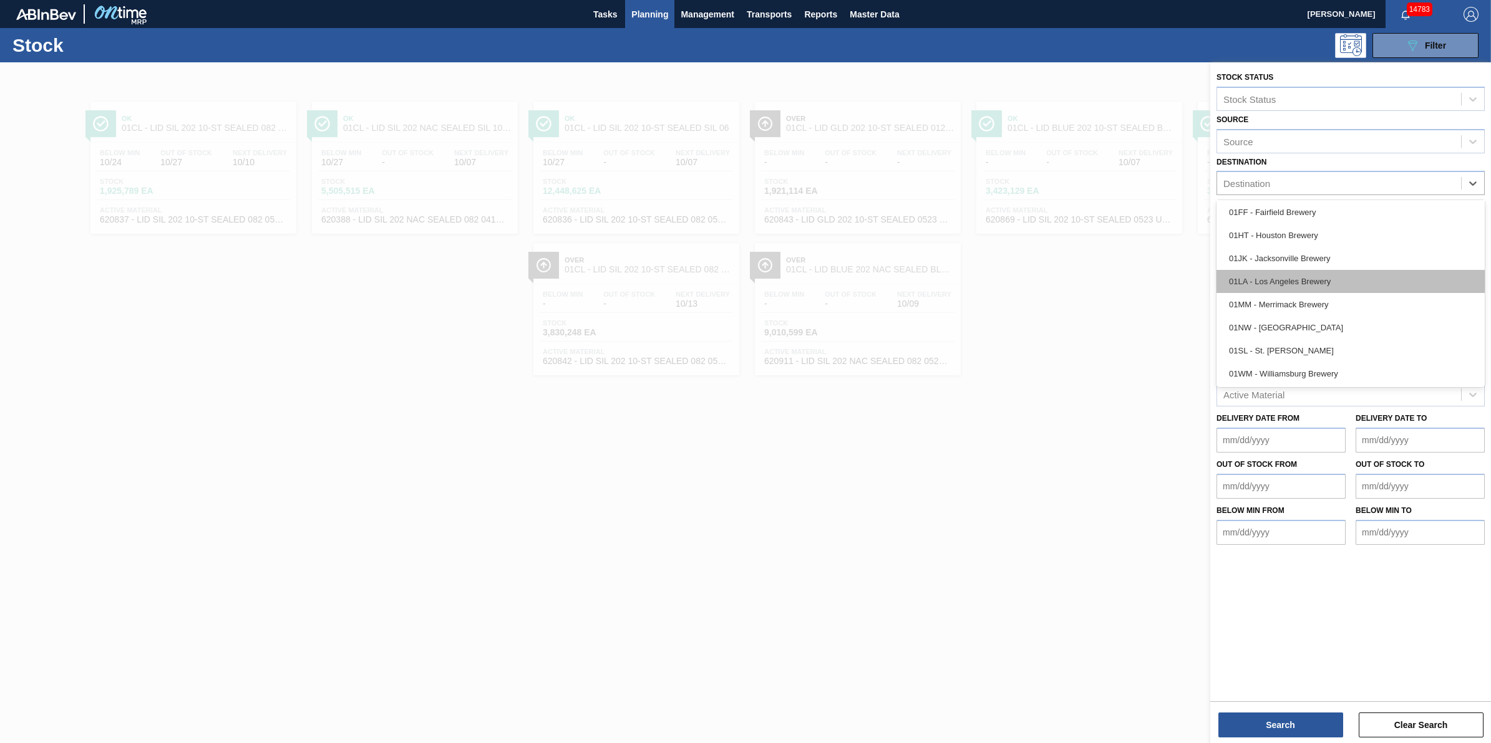
click at [1326, 274] on div "01LA - Los Angeles Brewery" at bounding box center [1350, 281] width 268 height 23
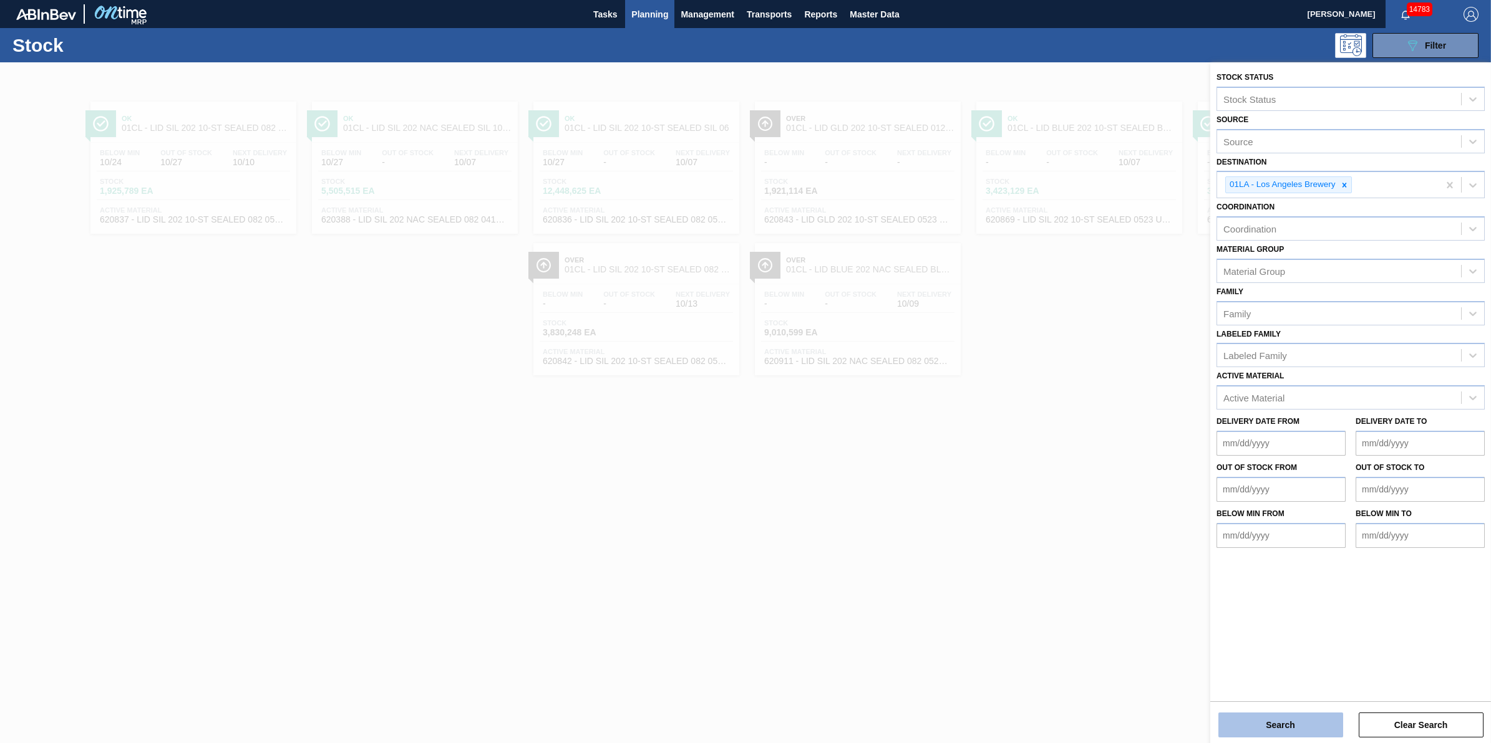
click at [1299, 715] on button "Search" at bounding box center [1280, 725] width 125 height 25
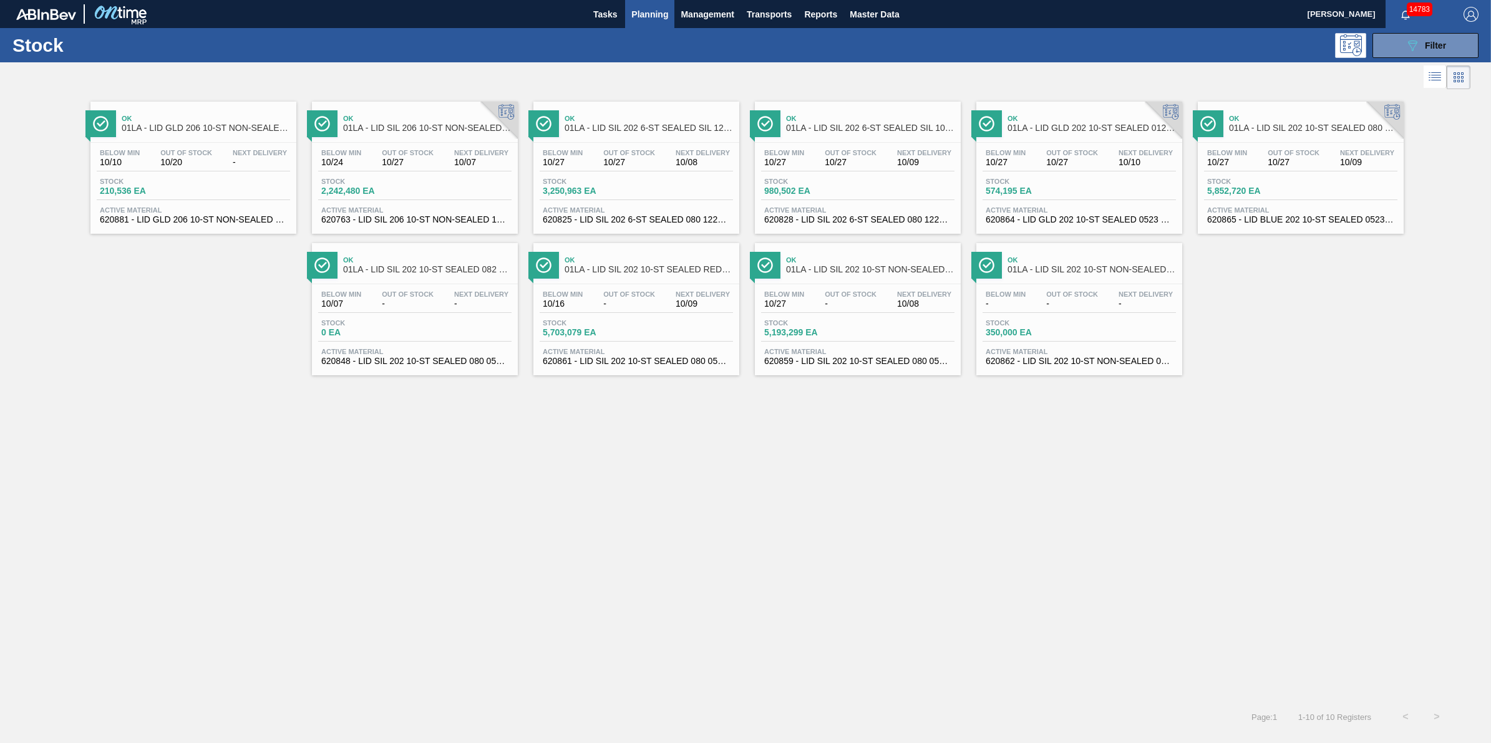
click at [1313, 460] on div "Ok 01LA - LID GLD 206 10-ST NON-SEALED 0121 GLD BA Below Min 10/10 Out Of Stock…" at bounding box center [745, 396] width 1491 height 609
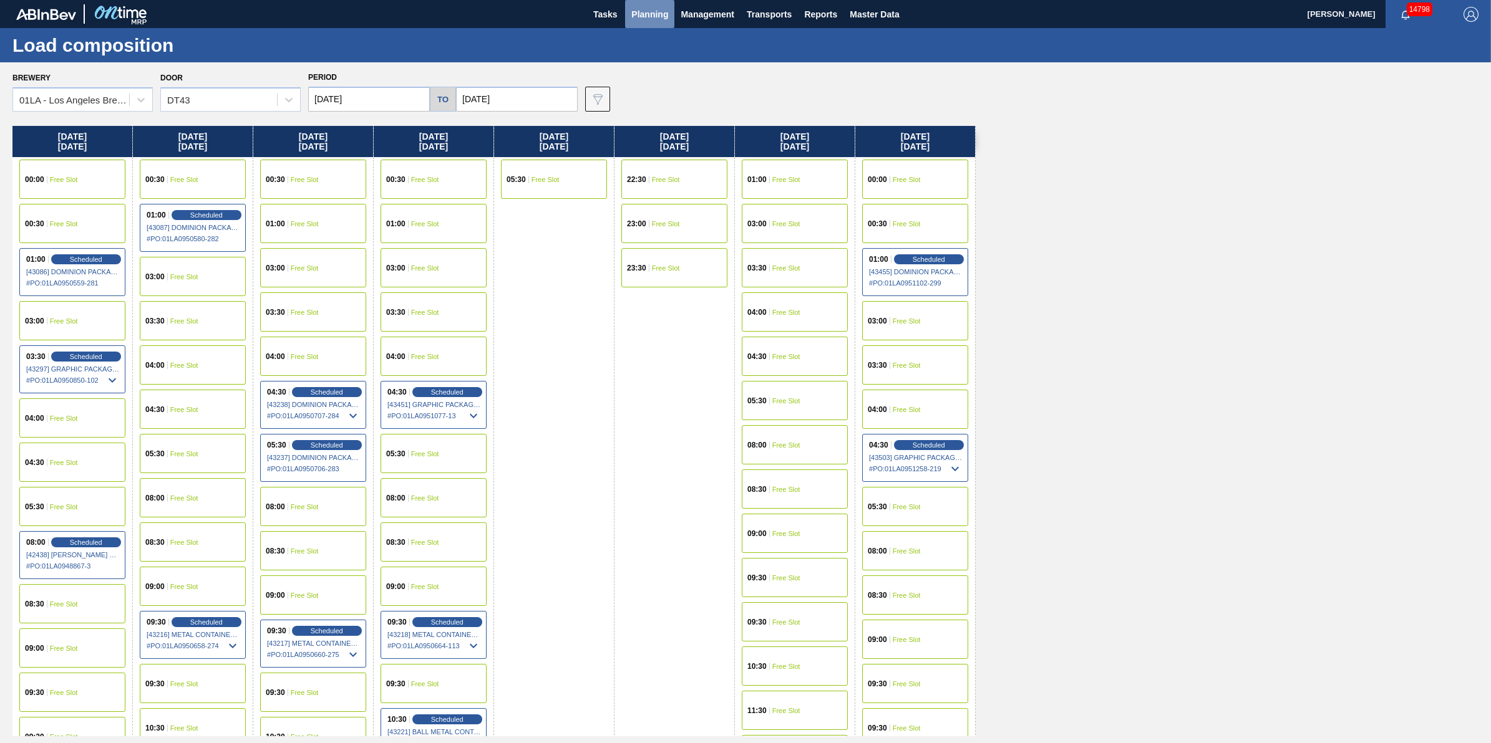
click at [659, 19] on span "Planning" at bounding box center [649, 14] width 37 height 15
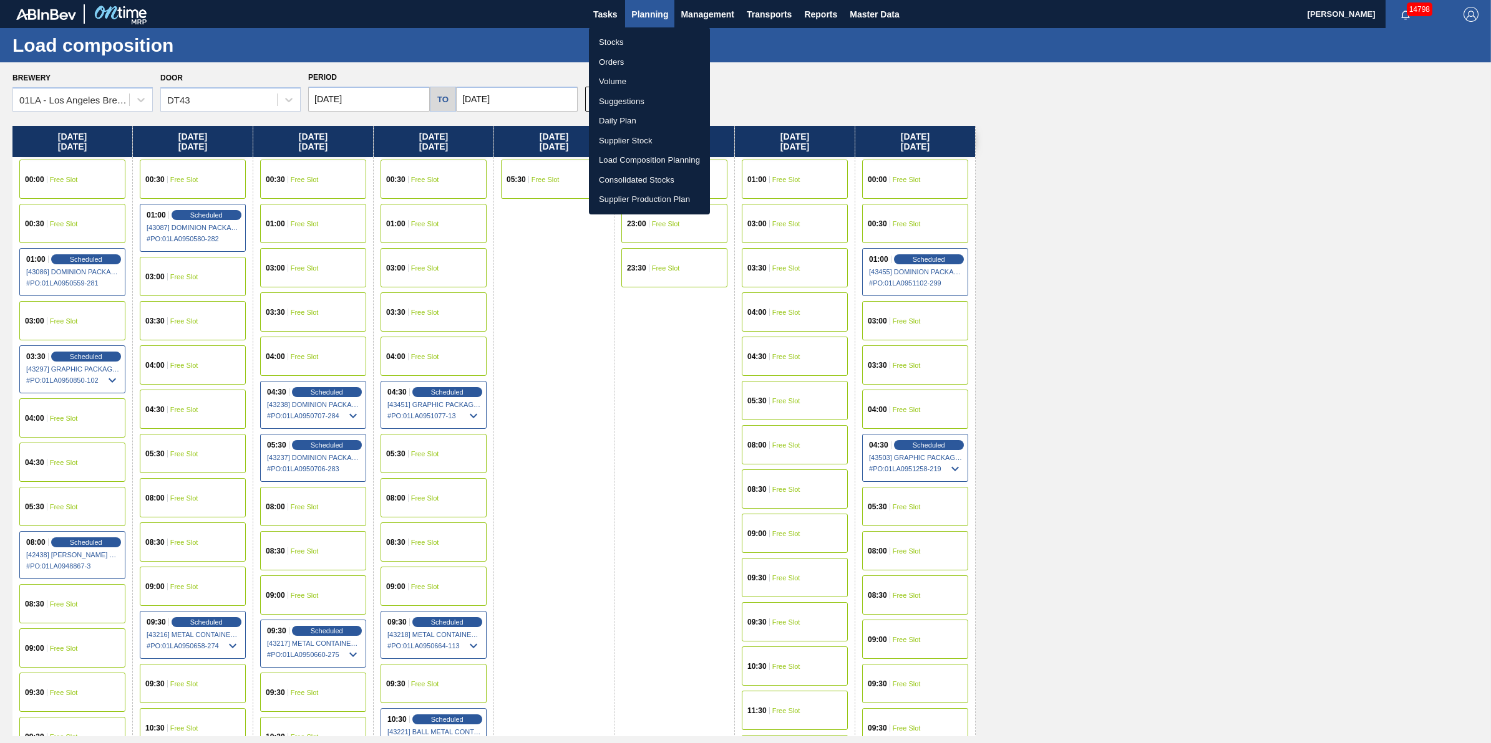
click at [657, 29] on ul "Stocks Orders Volume Suggestions Daily Plan Supplier Stock Load Composition Pla…" at bounding box center [649, 120] width 121 height 187
click at [654, 33] on li "Stocks" at bounding box center [649, 42] width 121 height 20
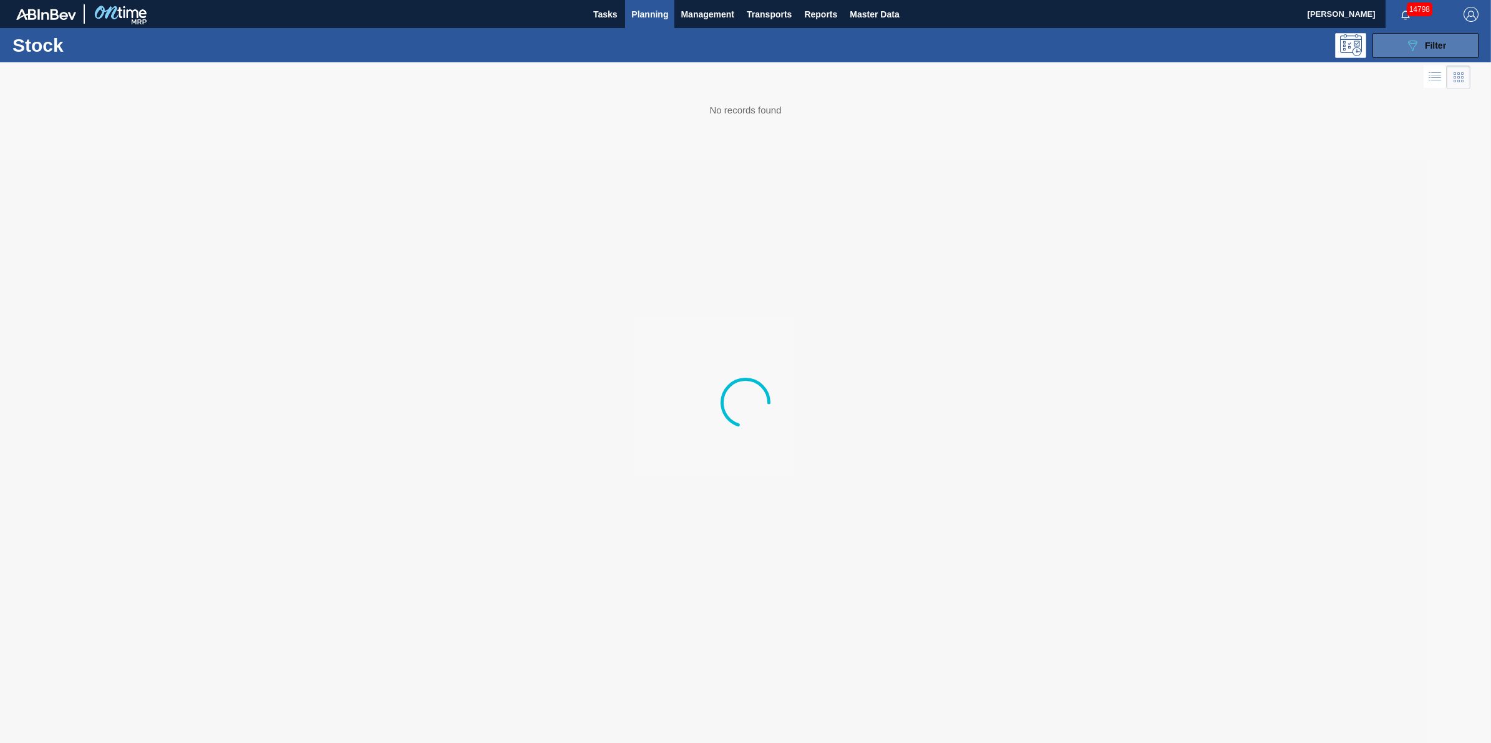
click at [1385, 46] on button "089F7B8B-B2A5-4AFE-B5C0-19BA573D28AC Filter" at bounding box center [1425, 45] width 106 height 25
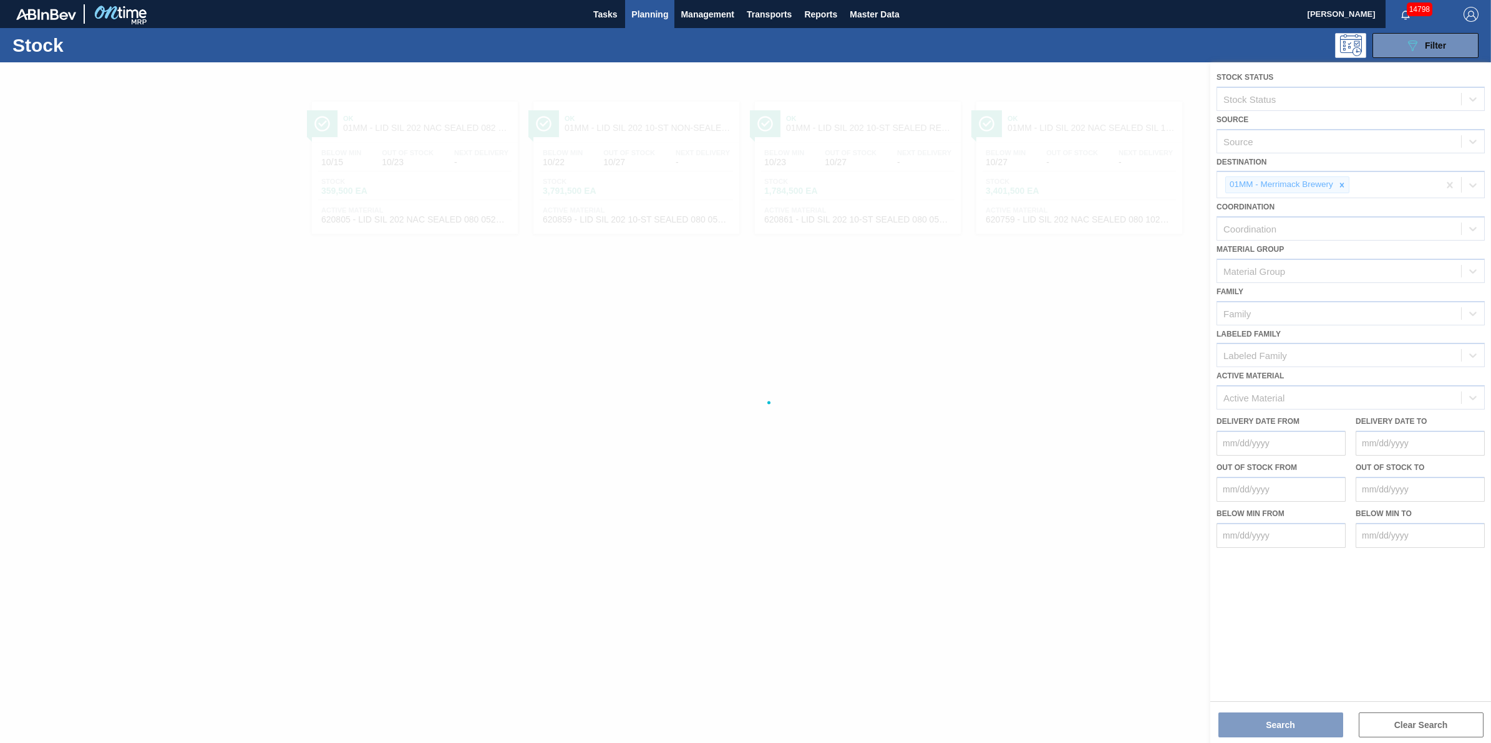
drag, startPoint x: 1352, startPoint y: 178, endPoint x: 1345, endPoint y: 181, distance: 8.1
click at [1350, 180] on div at bounding box center [745, 402] width 1491 height 681
click at [1342, 182] on div at bounding box center [745, 402] width 1491 height 681
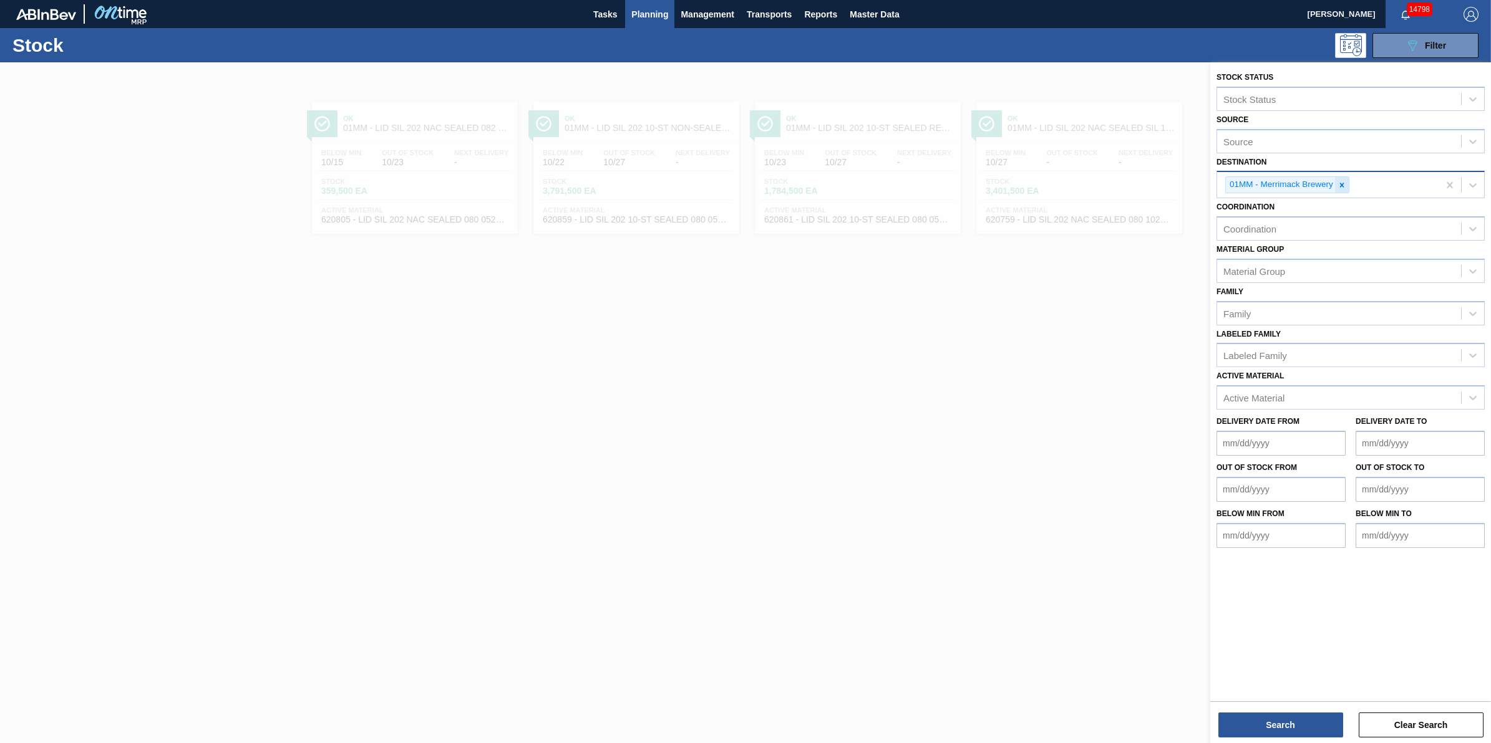
click at [1341, 182] on icon at bounding box center [1341, 185] width 9 height 9
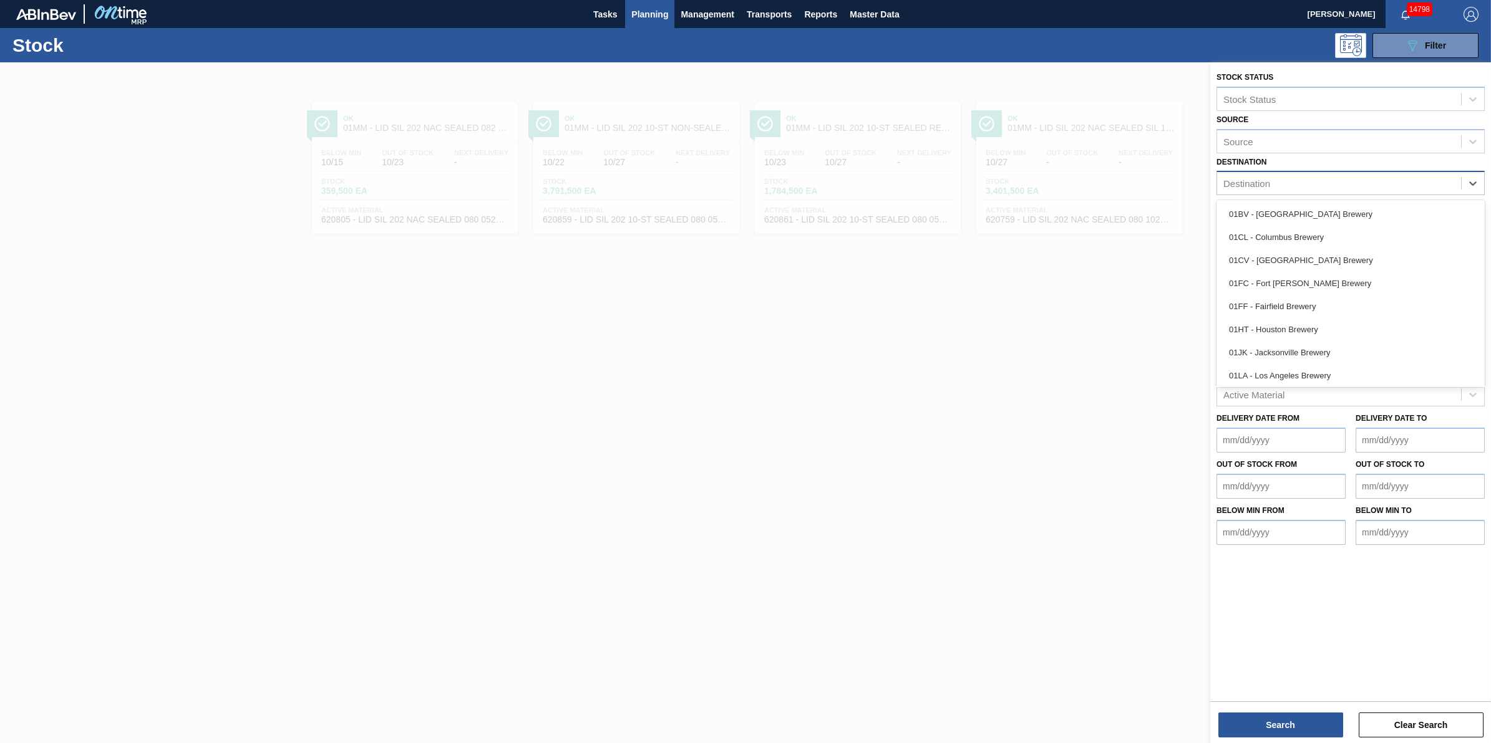
click at [1341, 182] on div "Destination" at bounding box center [1339, 184] width 244 height 18
click at [1305, 288] on div "01LA - Los Angeles Brewery" at bounding box center [1350, 281] width 268 height 23
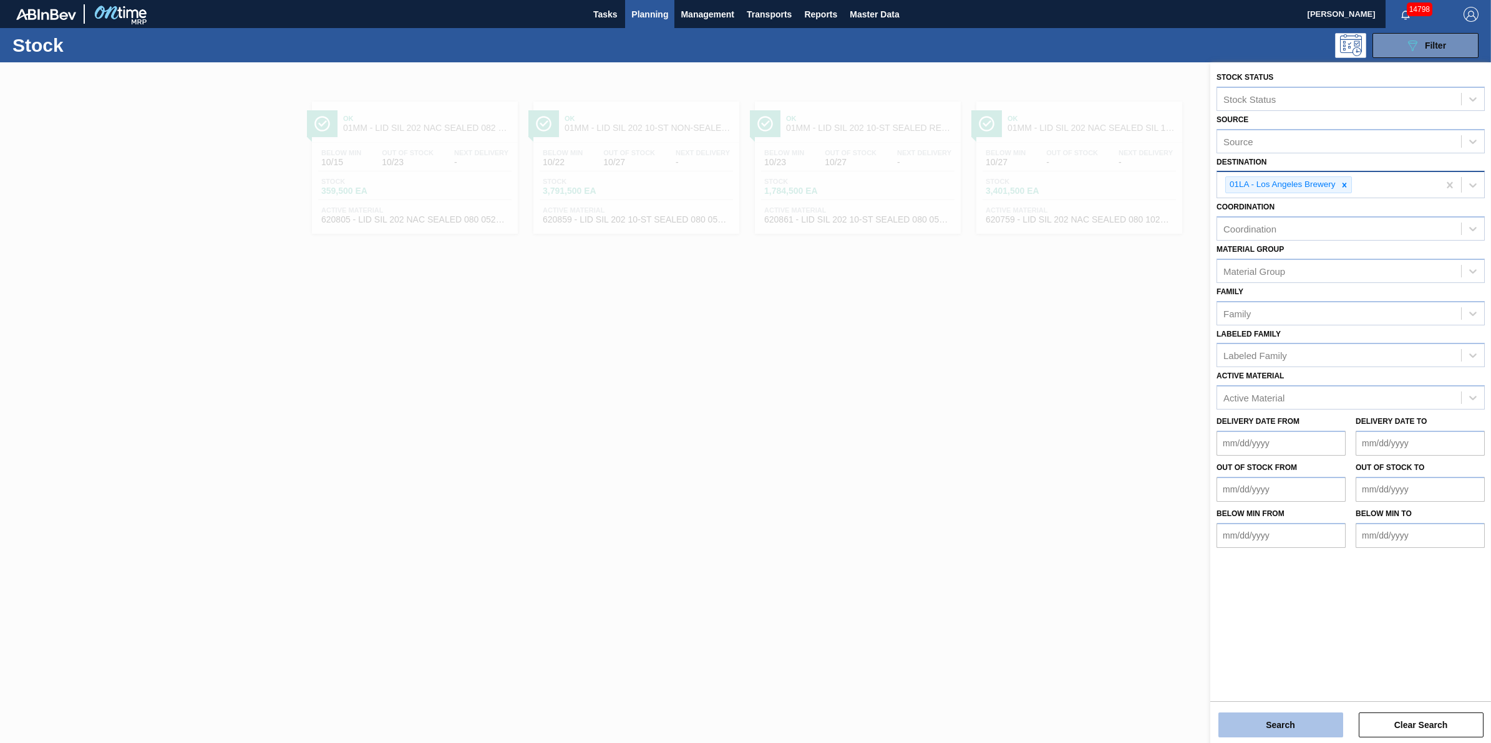
click at [1295, 727] on button "Search" at bounding box center [1280, 725] width 125 height 25
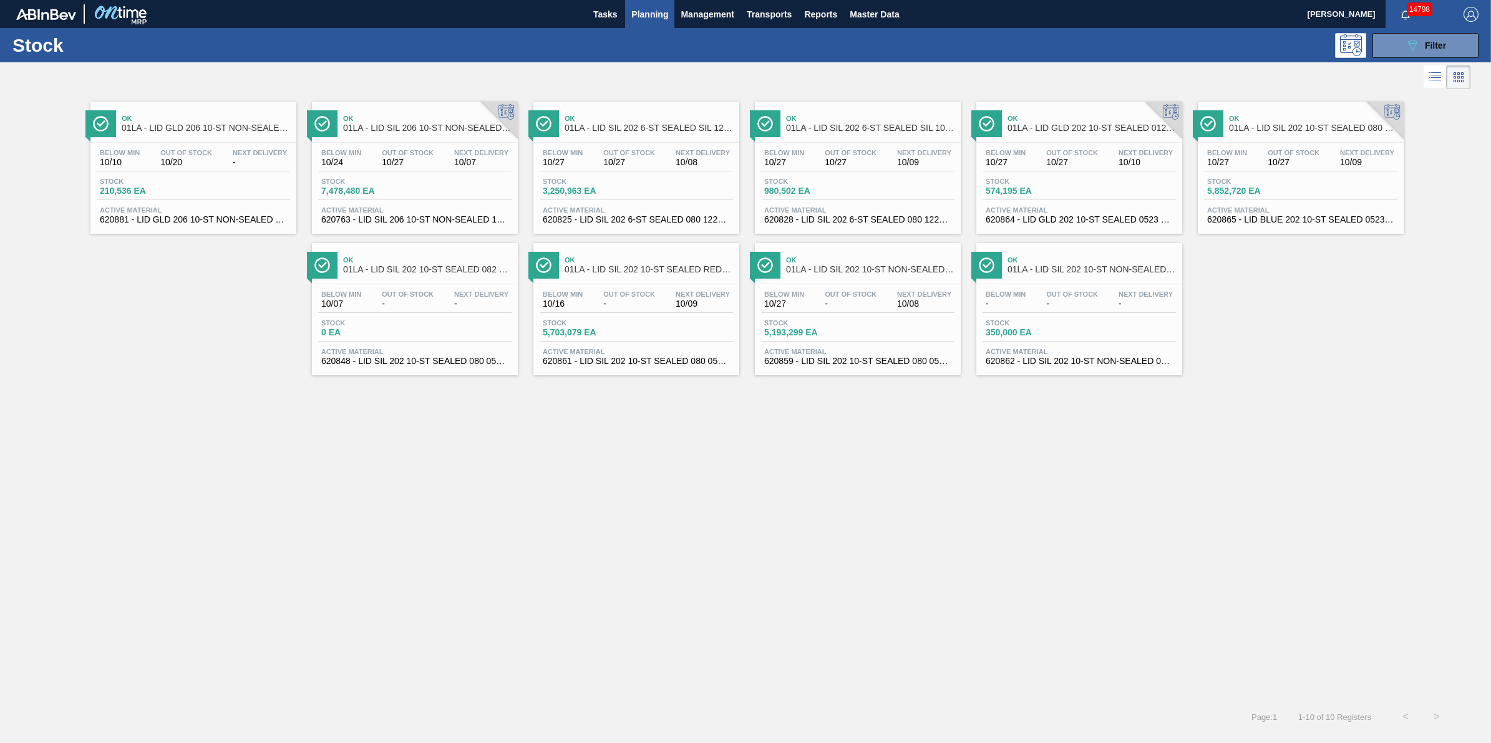
click at [221, 159] on div "Below Min 10/10 Out Of Stock 10/20 Next Delivery -" at bounding box center [193, 160] width 193 height 22
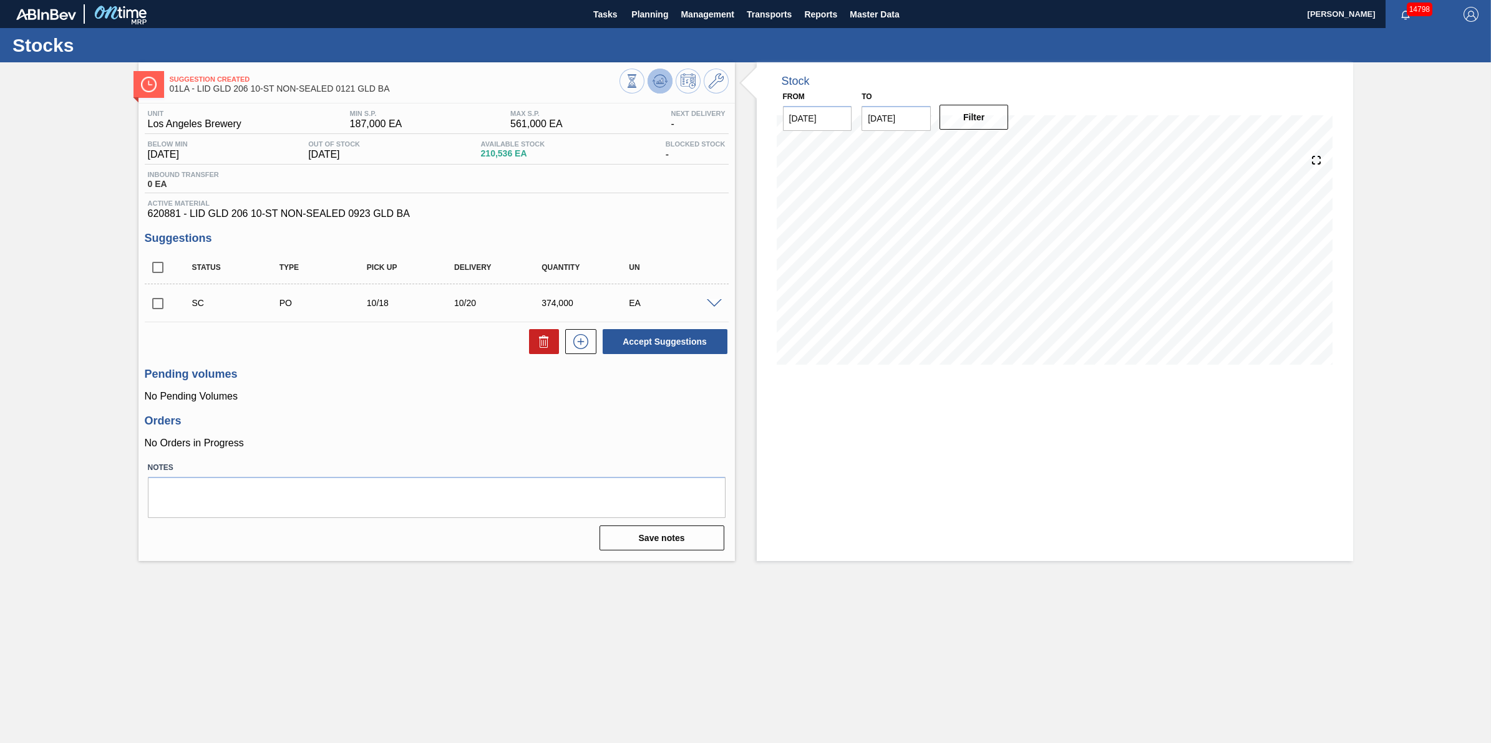
click at [661, 79] on icon at bounding box center [660, 81] width 8 height 6
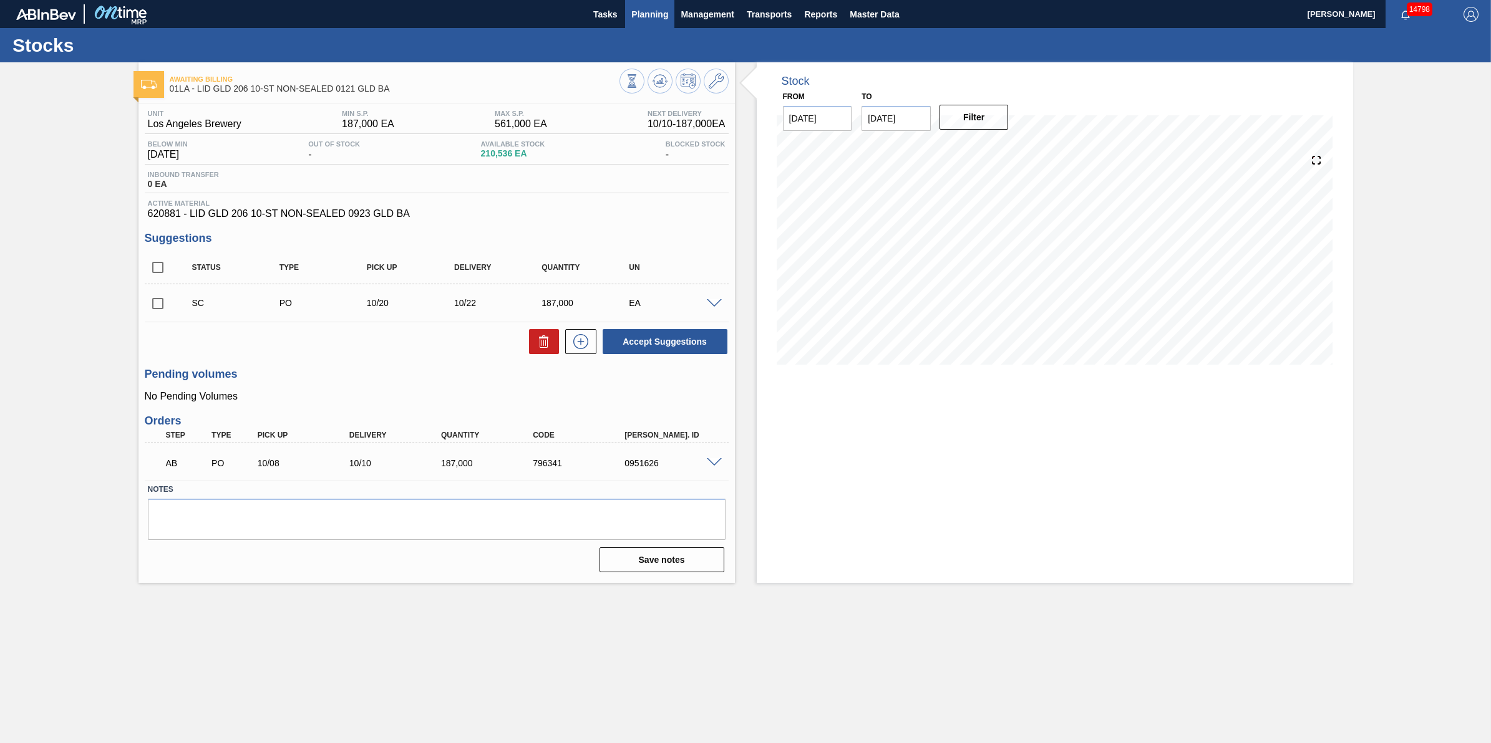
click at [652, 22] on button "Planning" at bounding box center [649, 14] width 49 height 28
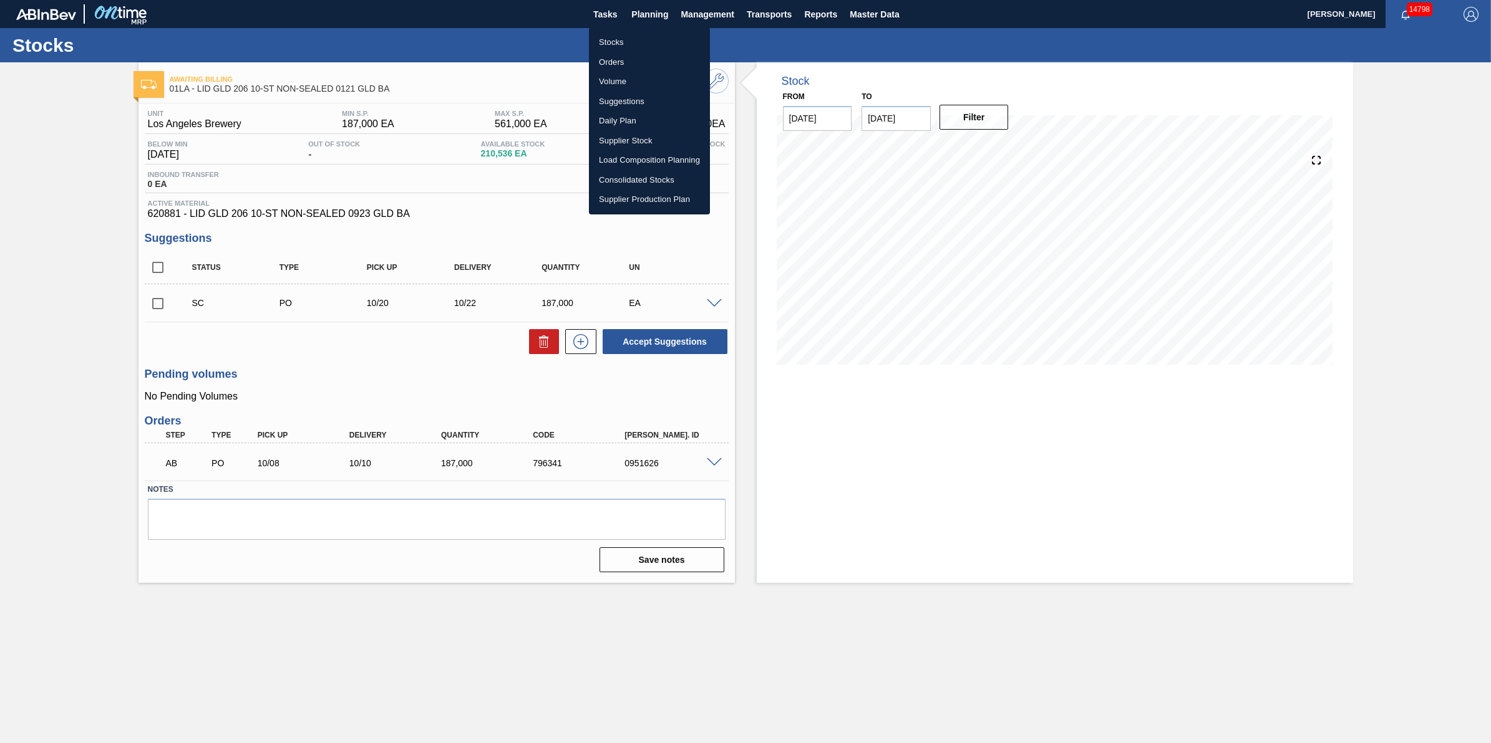
click at [652, 44] on li "Stocks" at bounding box center [649, 42] width 121 height 20
